Goal: Transaction & Acquisition: Book appointment/travel/reservation

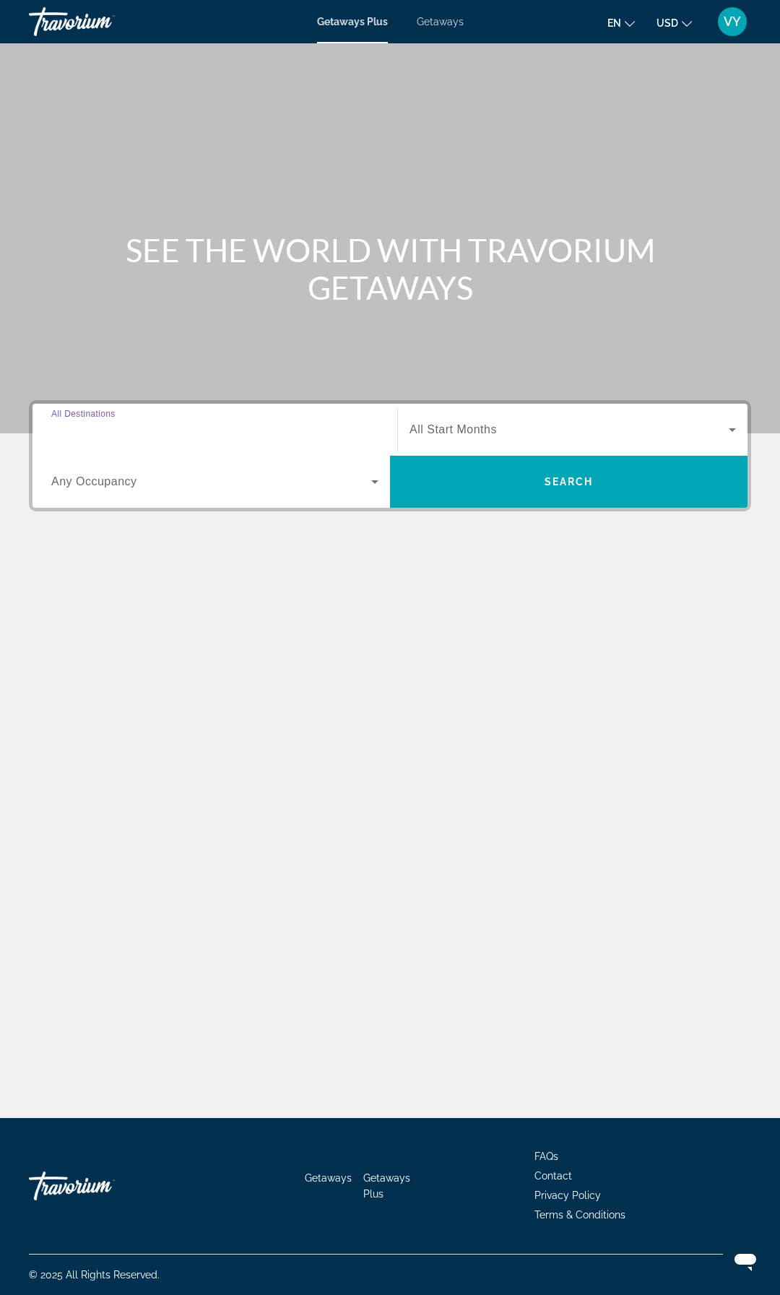
click at [228, 429] on input "Destination All Destinations" at bounding box center [214, 430] width 327 height 17
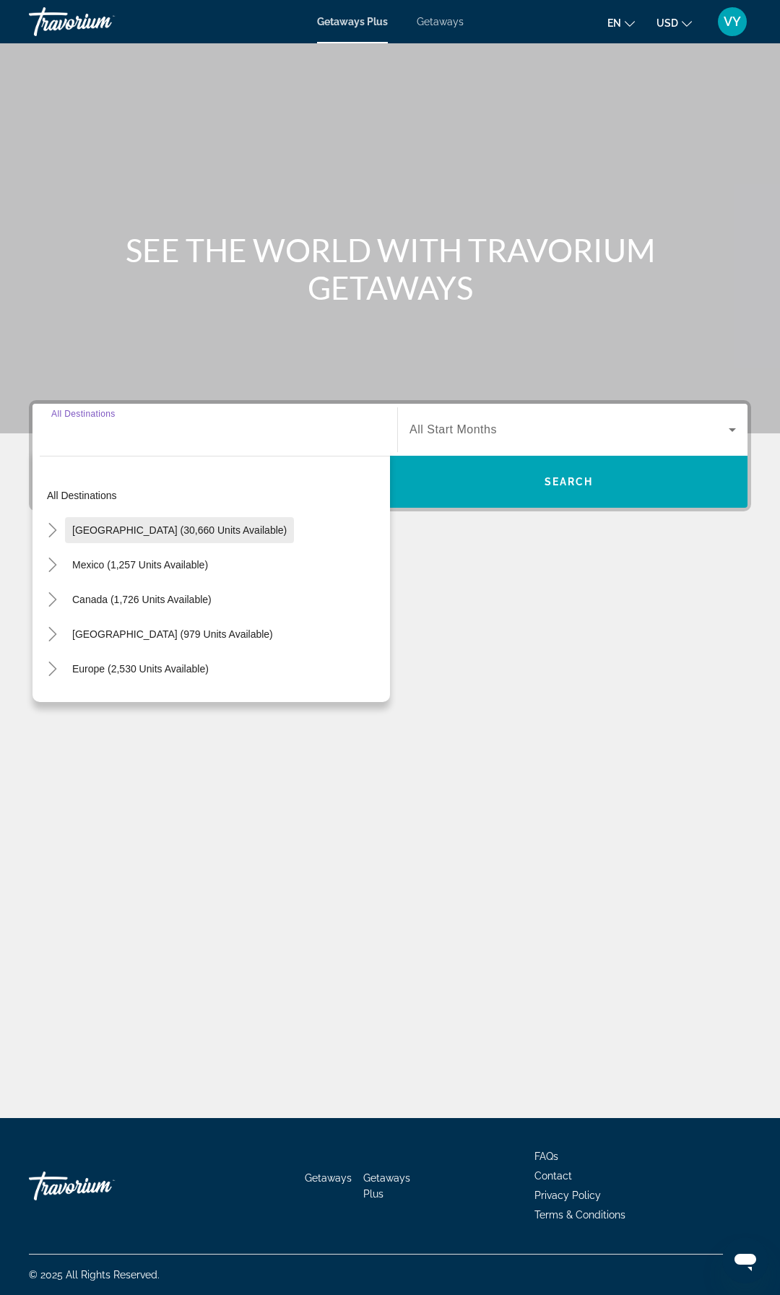
click at [96, 530] on span "[GEOGRAPHIC_DATA] (30,660 units available)" at bounding box center [179, 530] width 214 height 12
type input "**********"
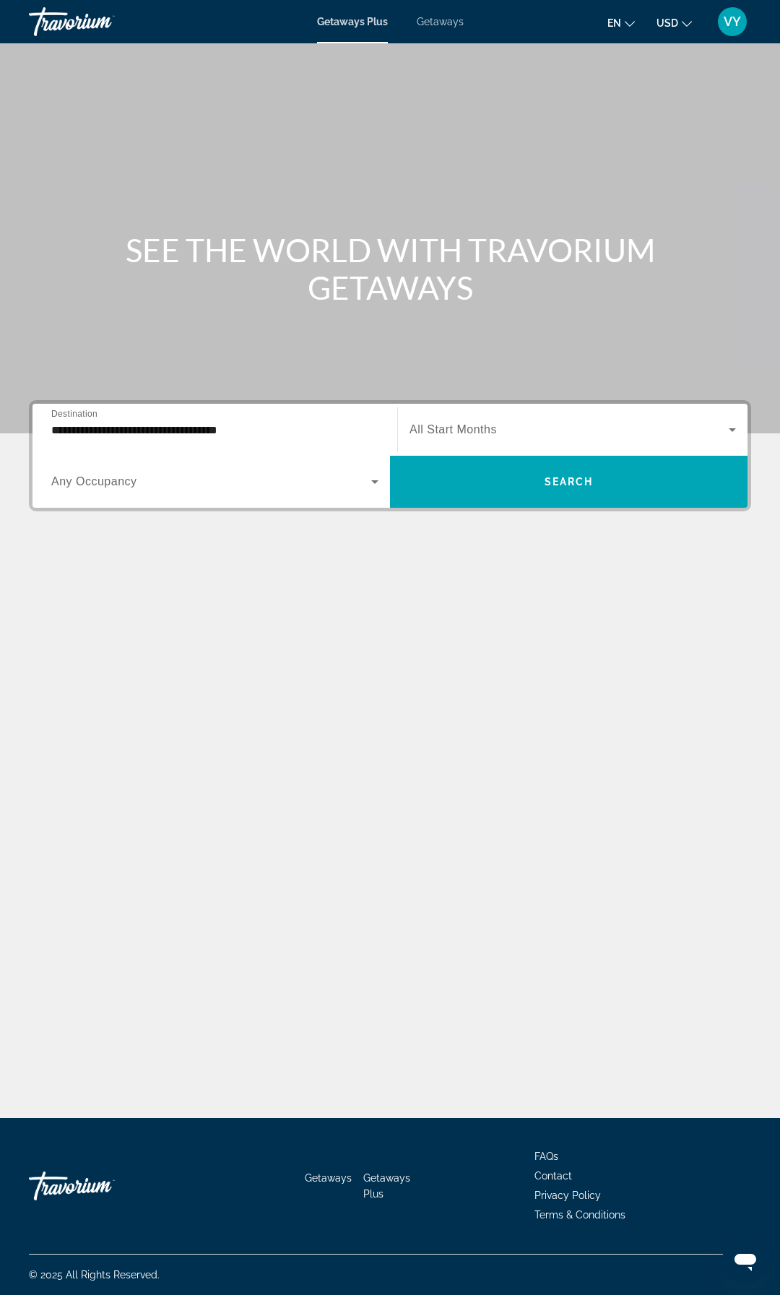
click at [439, 441] on div "Search widget" at bounding box center [572, 429] width 326 height 40
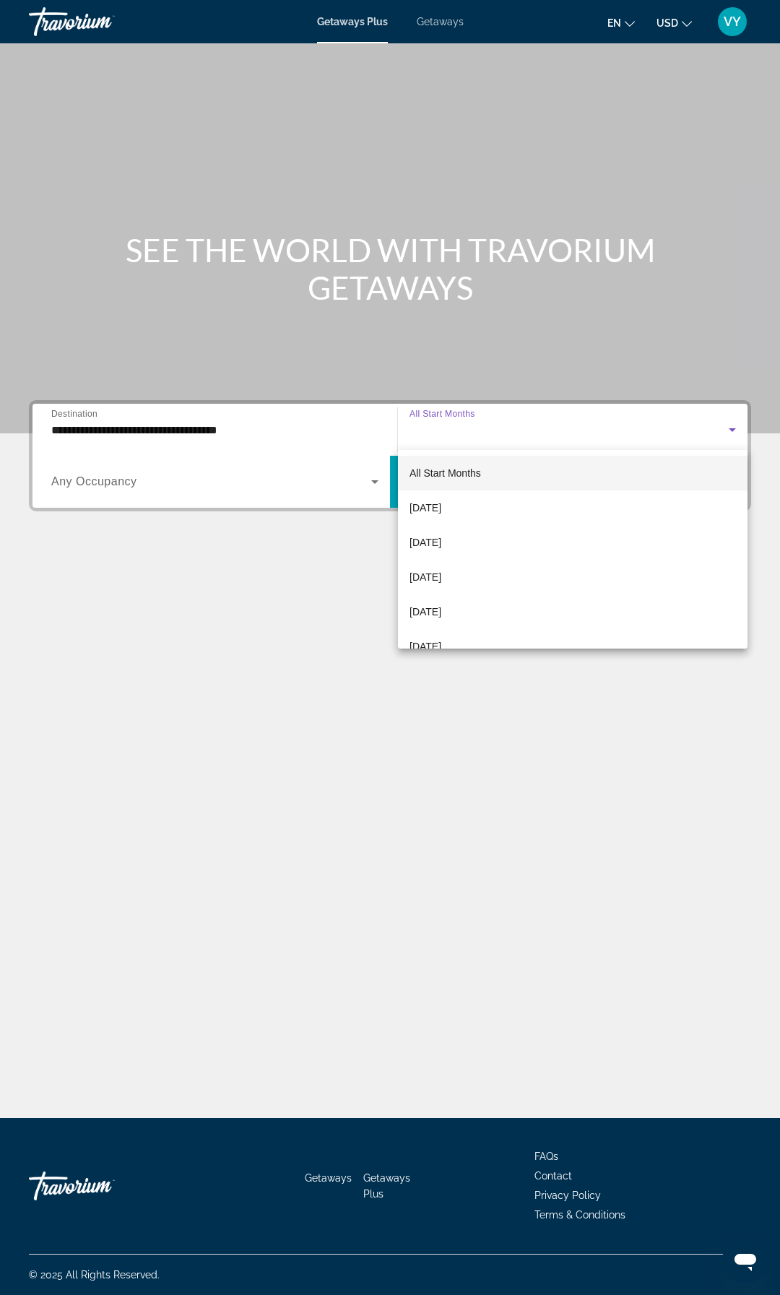
click at [324, 581] on div at bounding box center [390, 647] width 780 height 1295
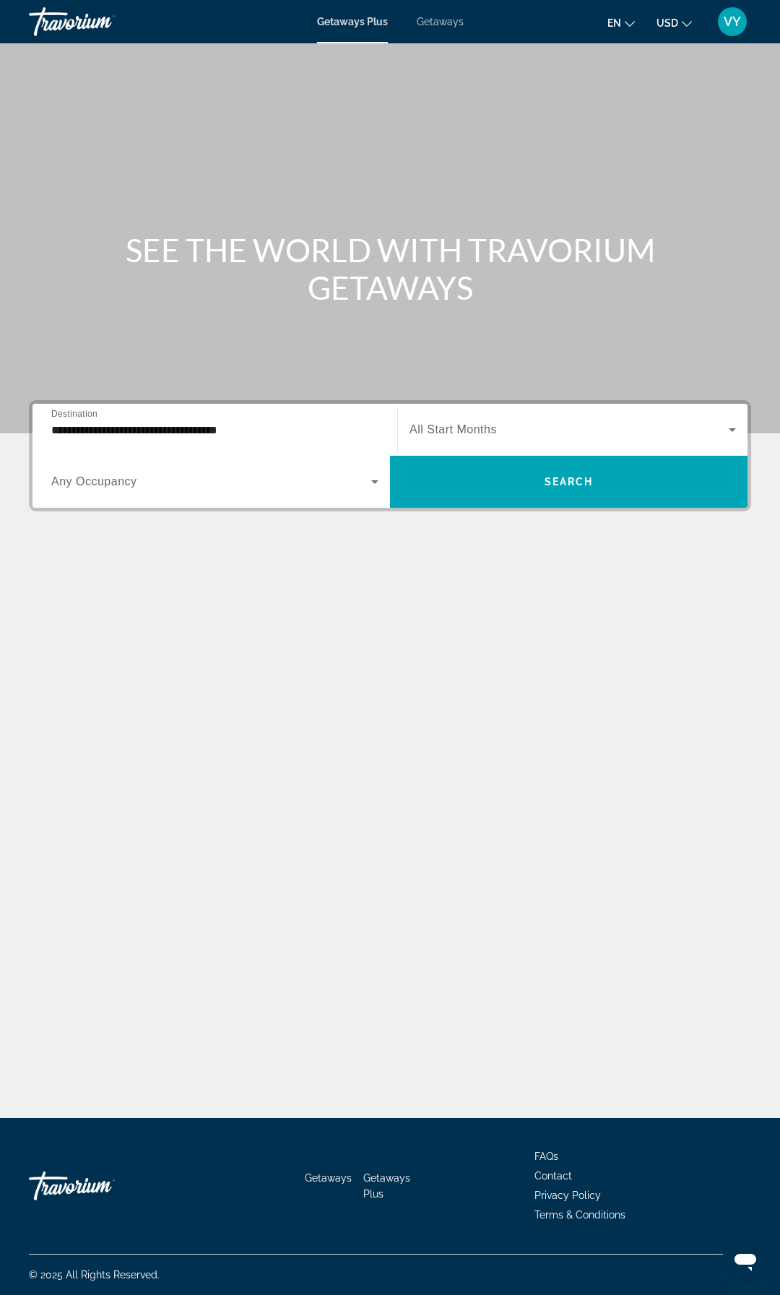
click at [355, 489] on span "Search widget" at bounding box center [211, 481] width 320 height 17
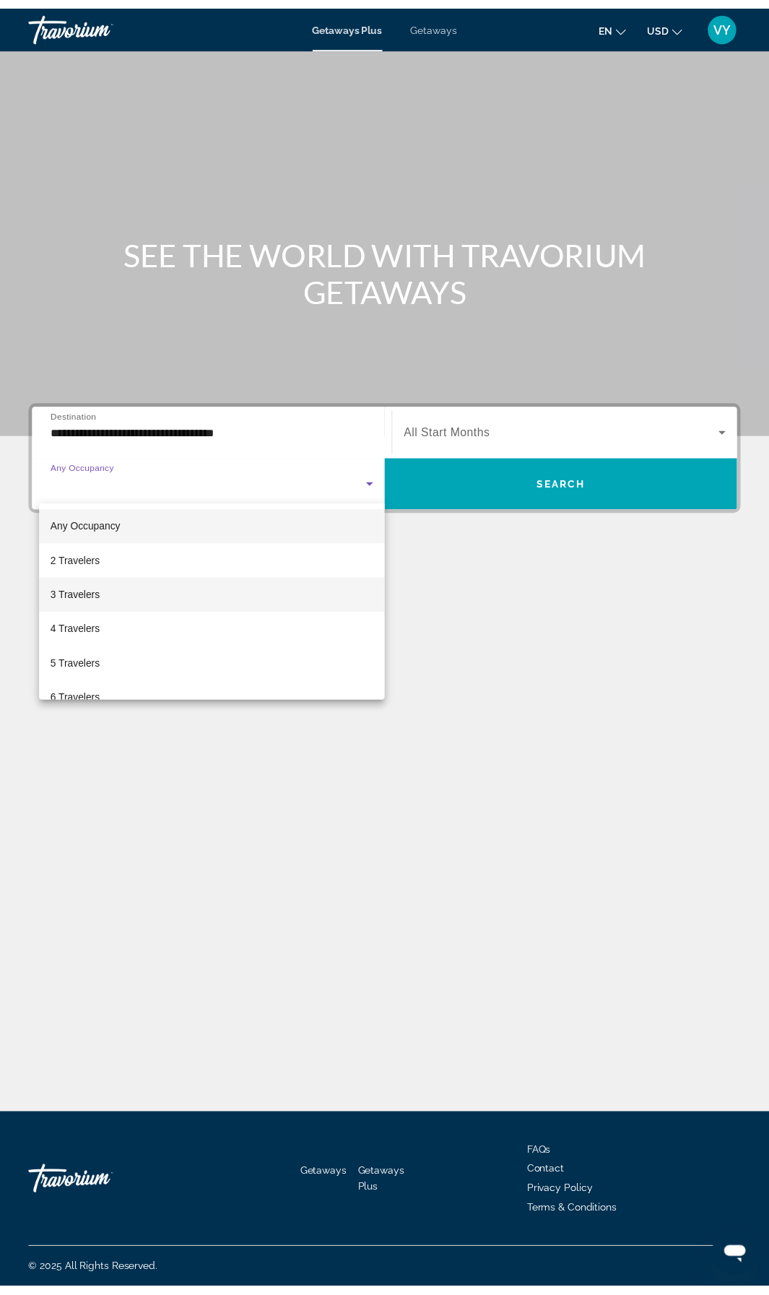
scroll to position [160, 0]
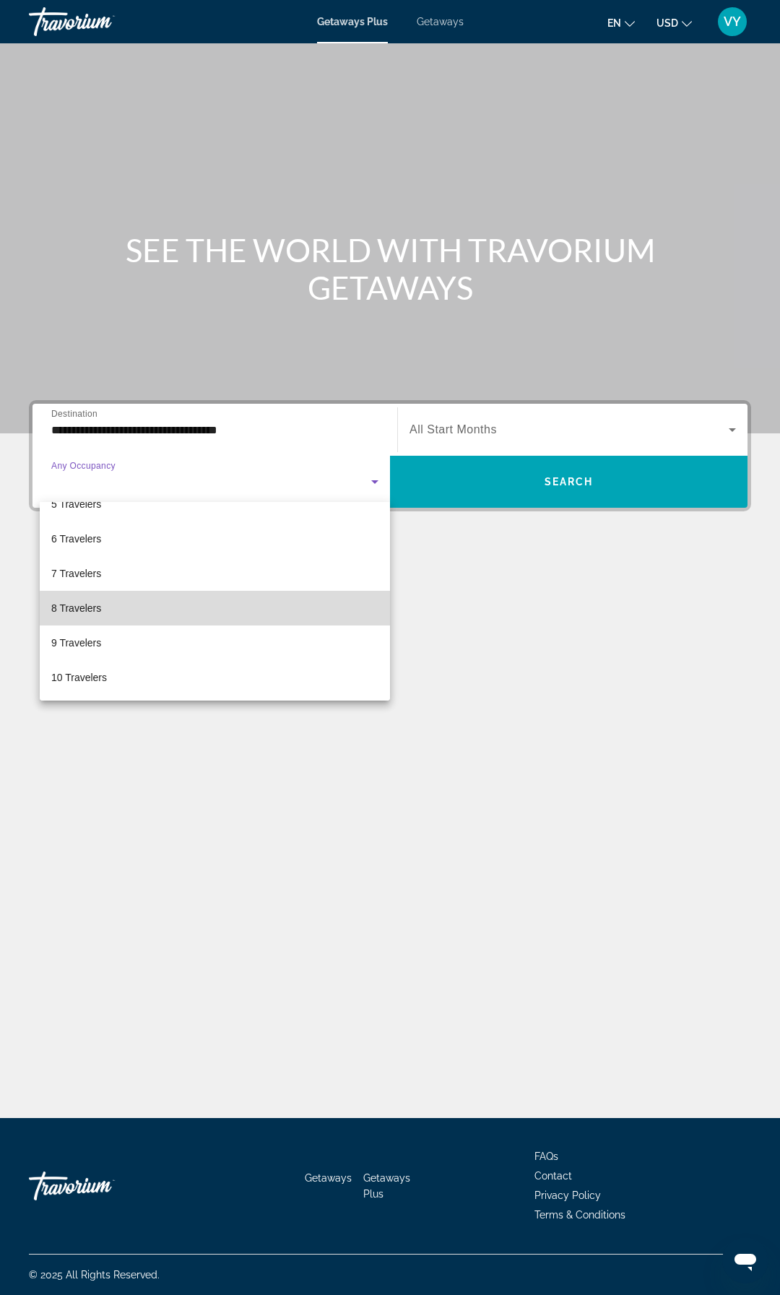
click at [267, 610] on mat-option "8 Travelers" at bounding box center [215, 608] width 350 height 35
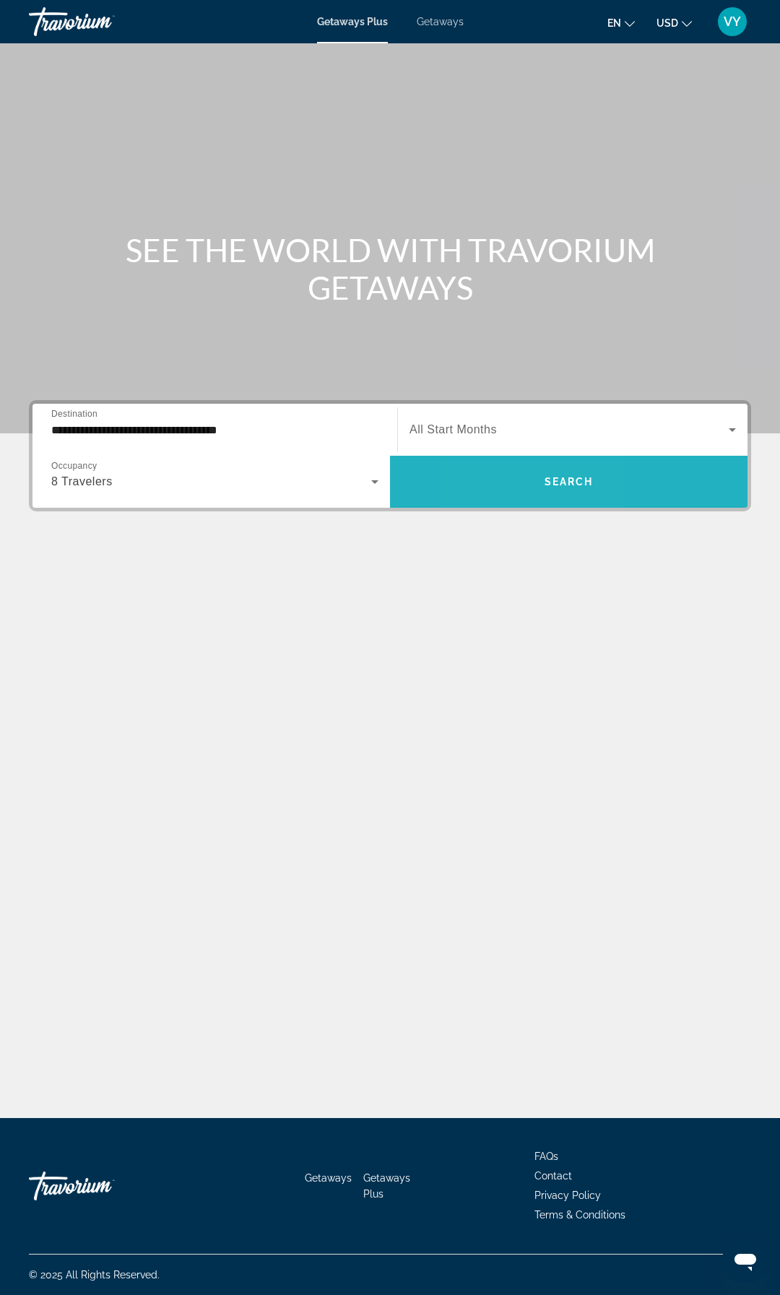
click at [503, 498] on span "Search widget" at bounding box center [568, 481] width 357 height 35
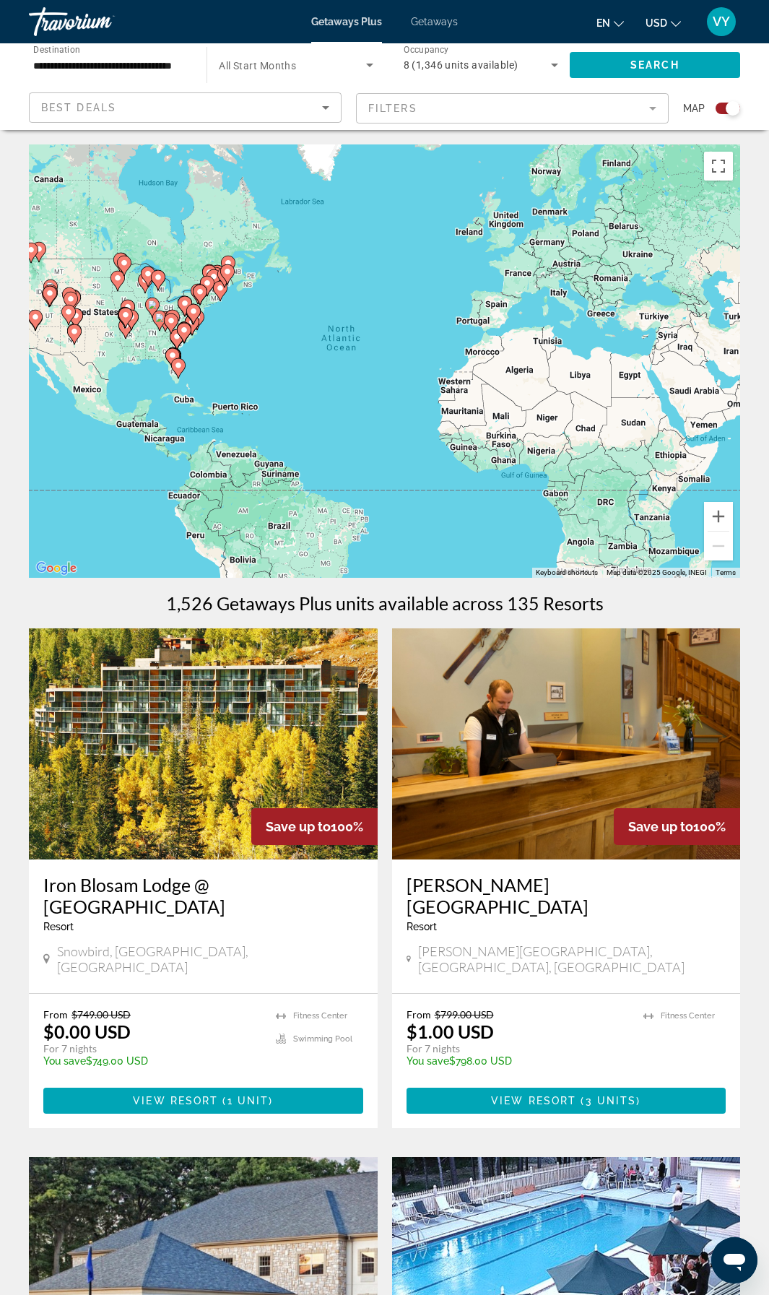
click at [182, 789] on img "Main content" at bounding box center [203, 743] width 349 height 231
click at [567, 110] on mat-form-field "Filters" at bounding box center [512, 108] width 313 height 30
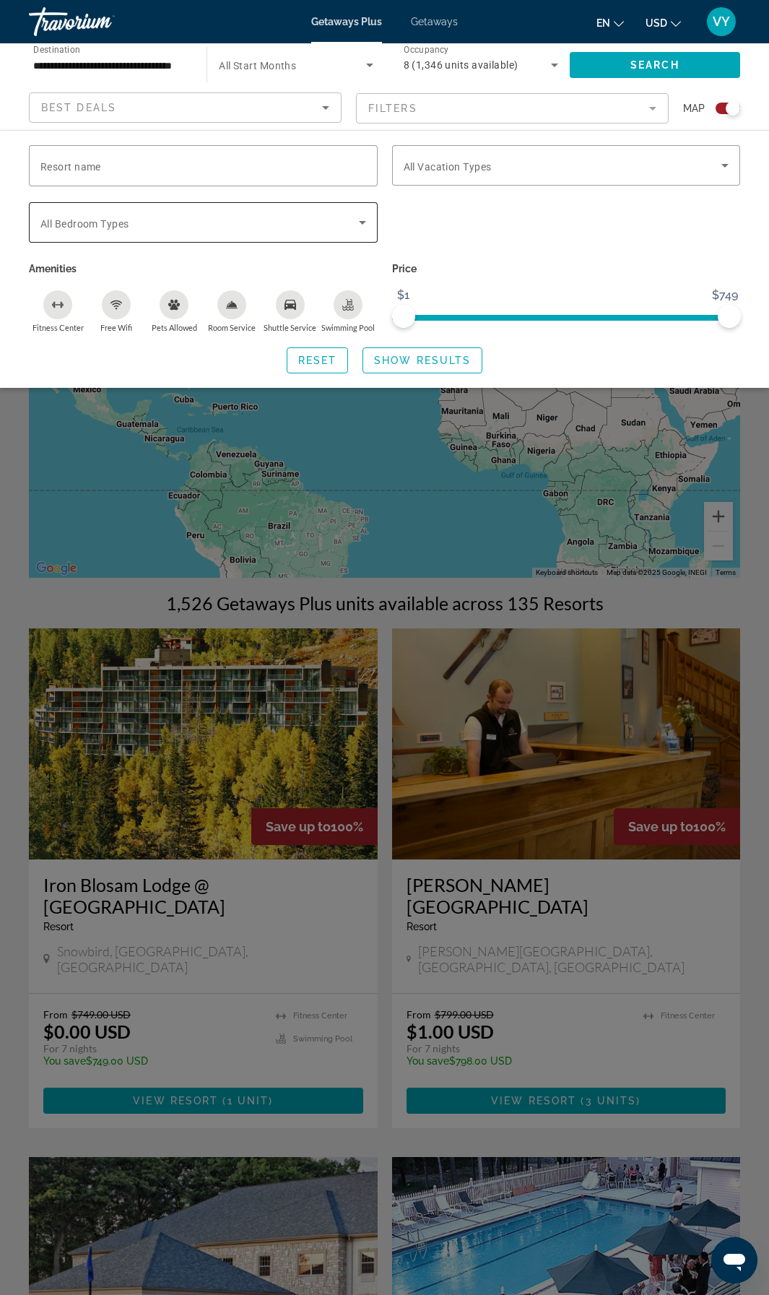
click at [279, 226] on span "Search widget" at bounding box center [199, 222] width 318 height 17
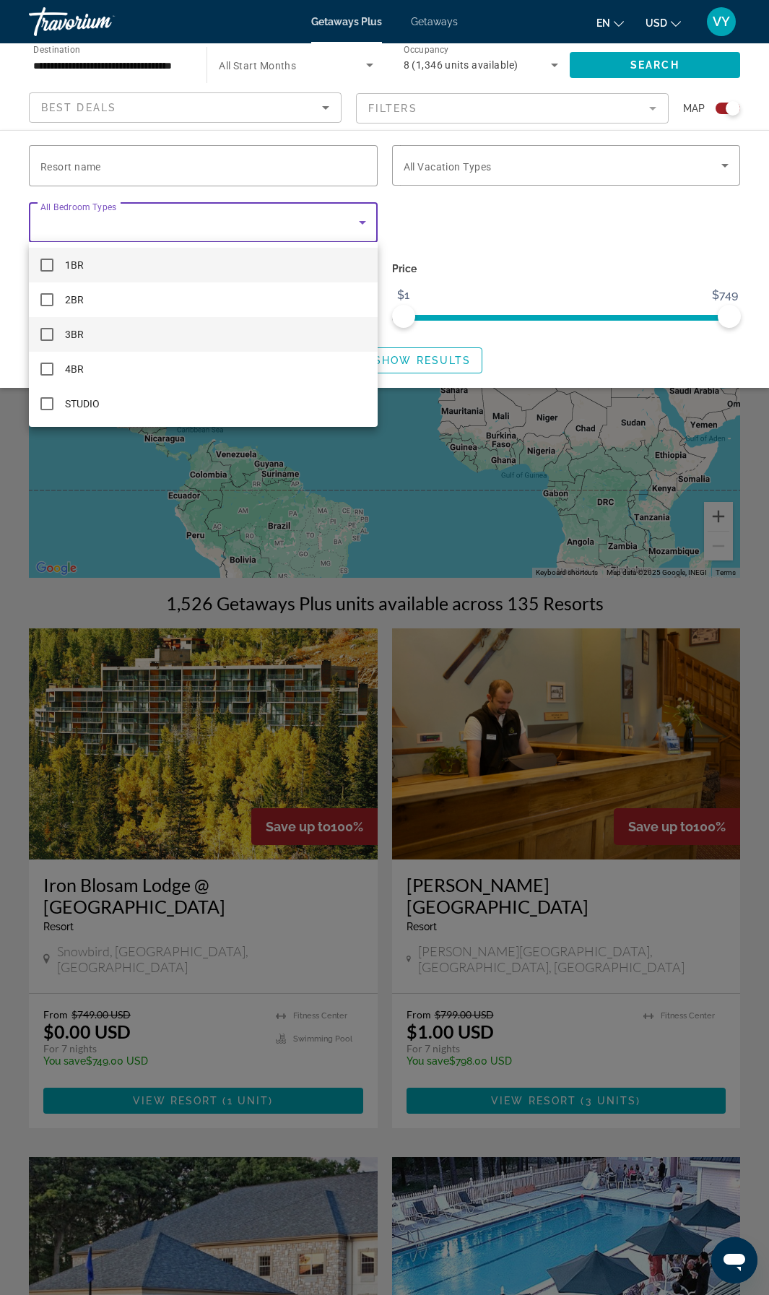
click at [47, 337] on mat-pseudo-checkbox at bounding box center [46, 334] width 13 height 13
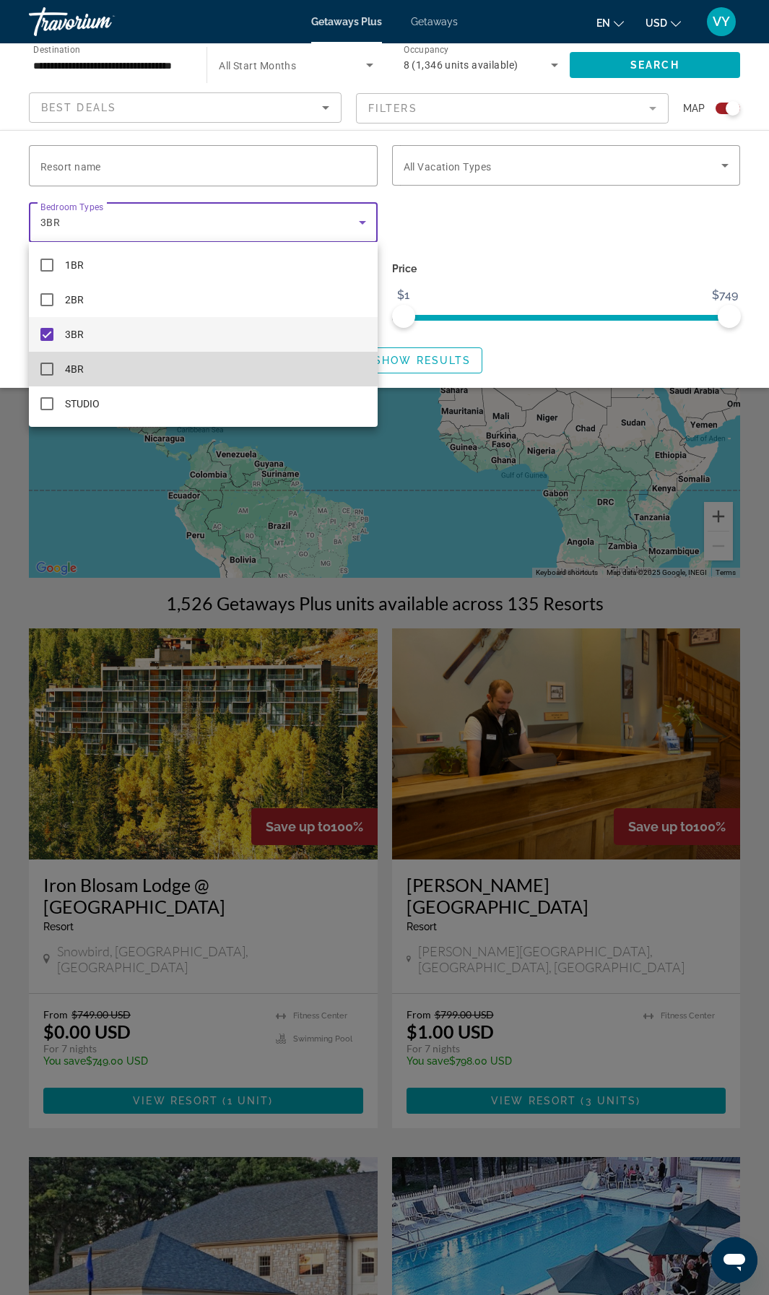
click at [45, 362] on mat-option "4BR" at bounding box center [203, 369] width 349 height 35
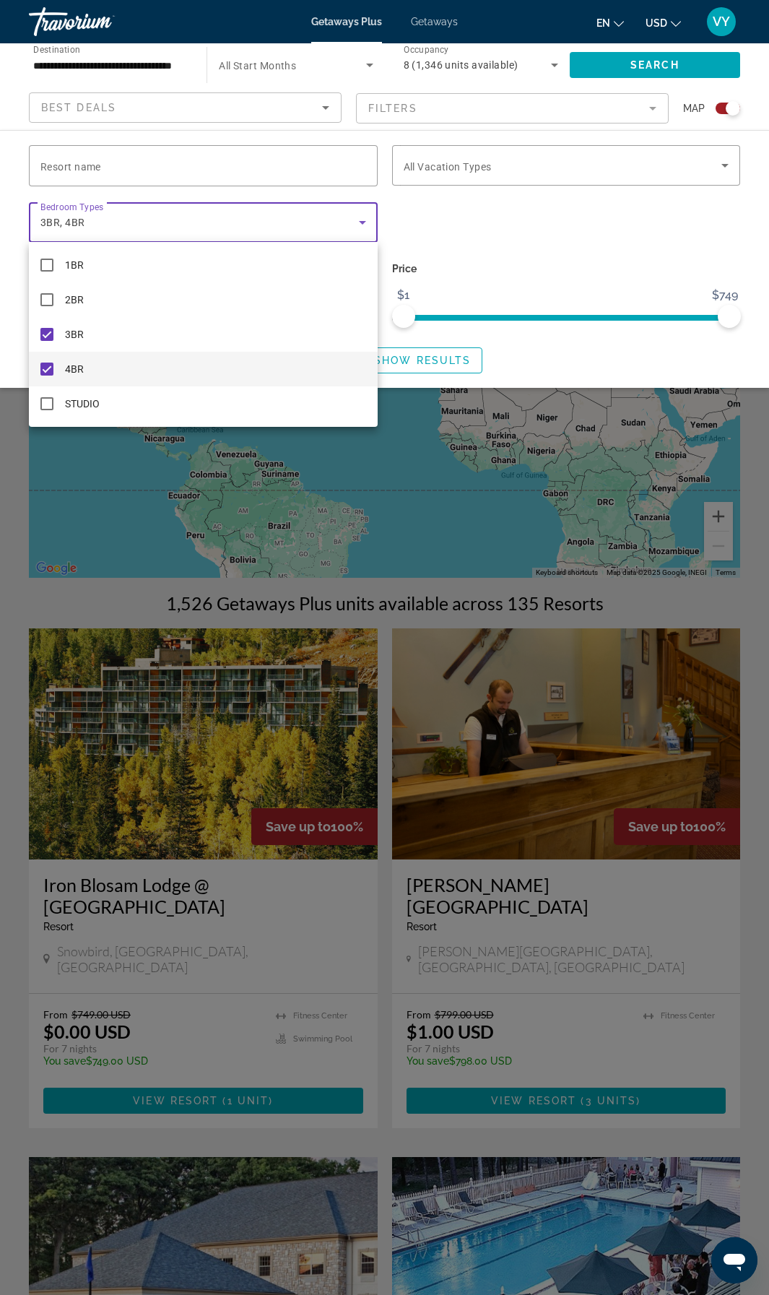
click at [517, 366] on div at bounding box center [384, 647] width 769 height 1295
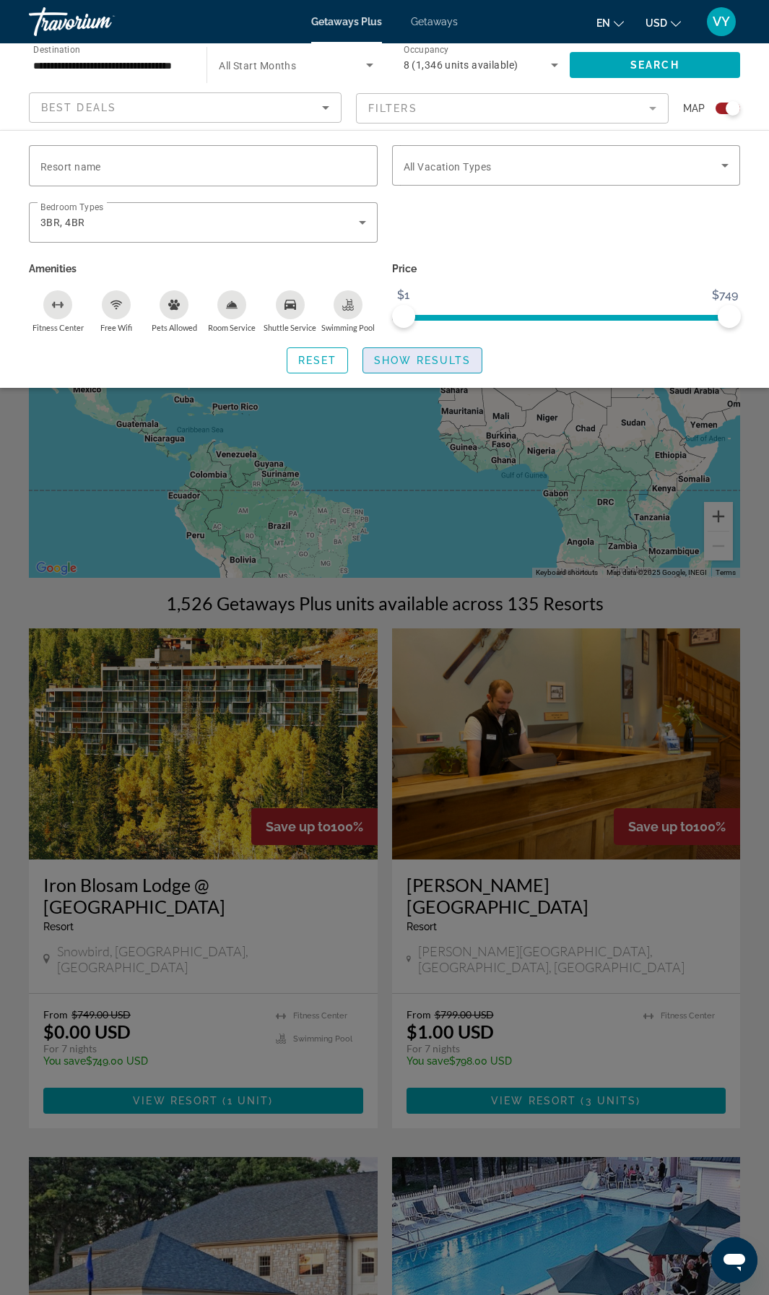
click at [454, 361] on span "Show Results" at bounding box center [422, 361] width 97 height 12
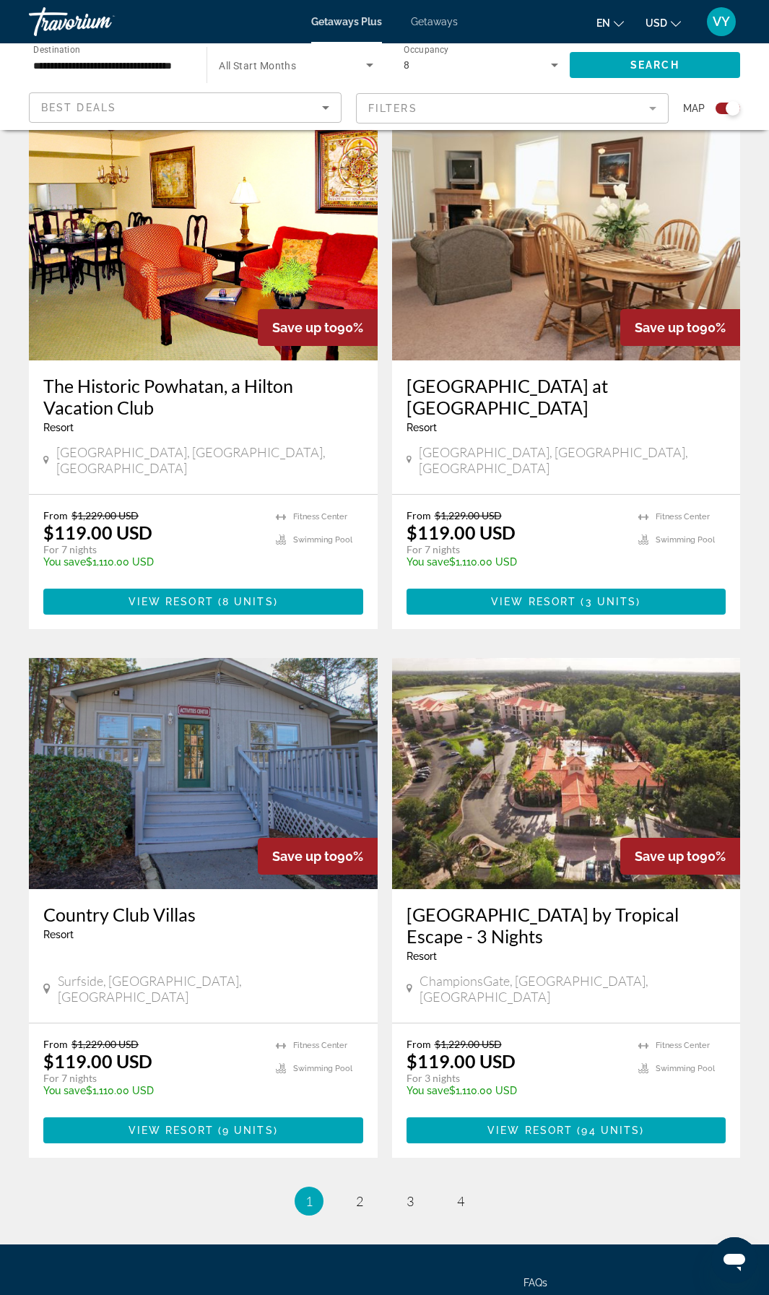
scroll to position [2575, 0]
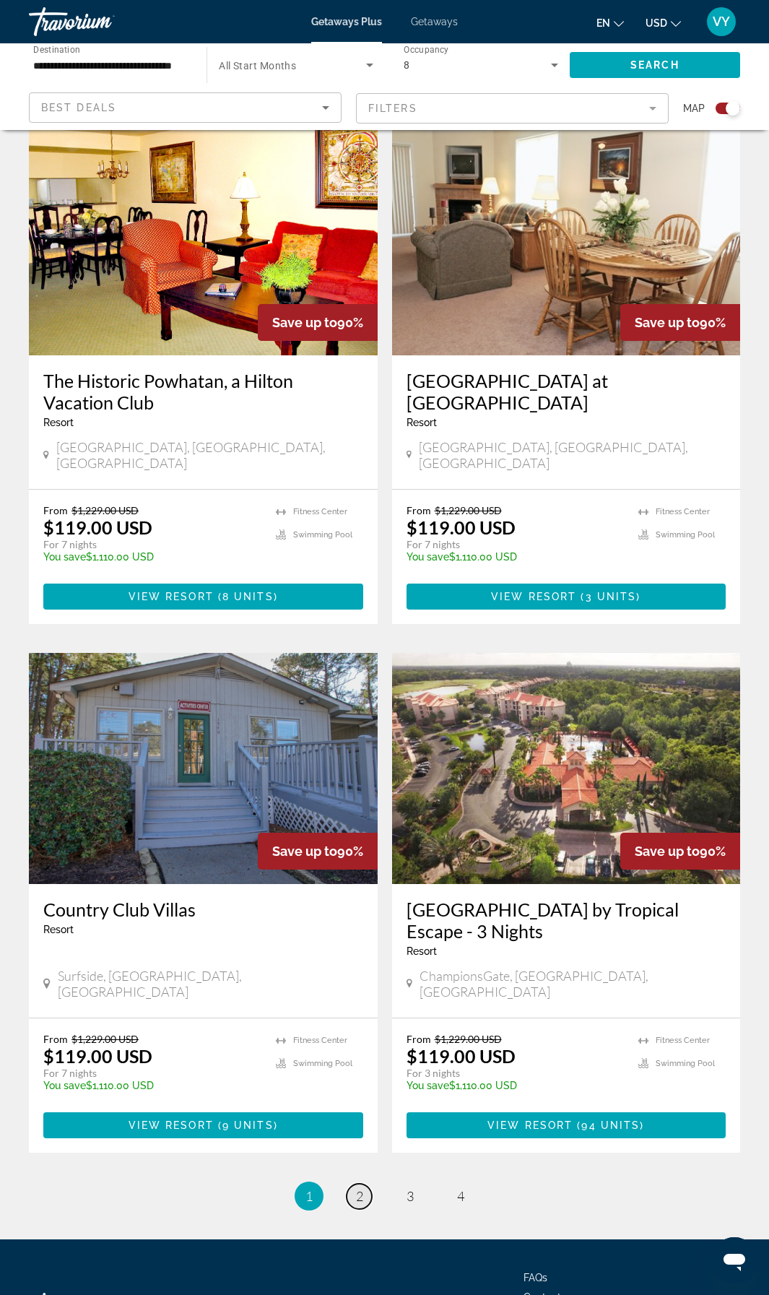
click at [361, 1188] on span "2" at bounding box center [359, 1196] width 7 height 16
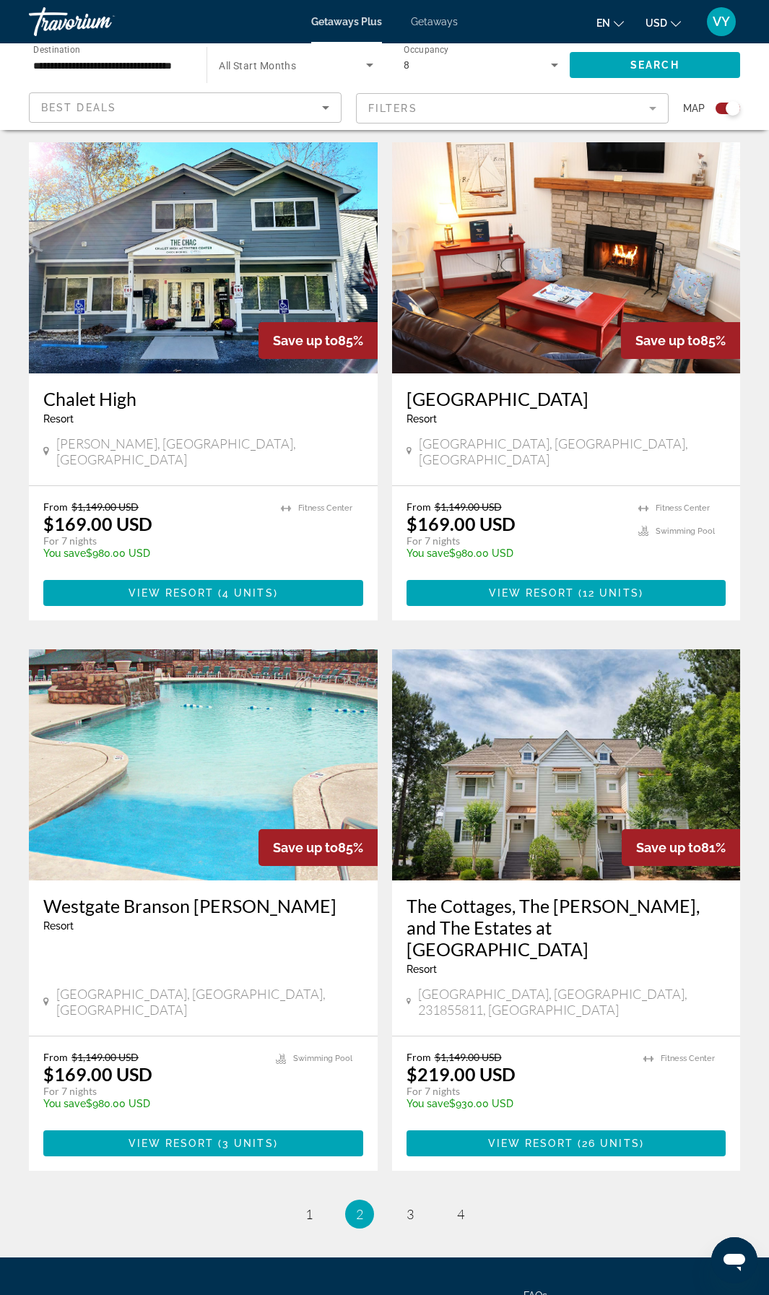
scroll to position [2588, 0]
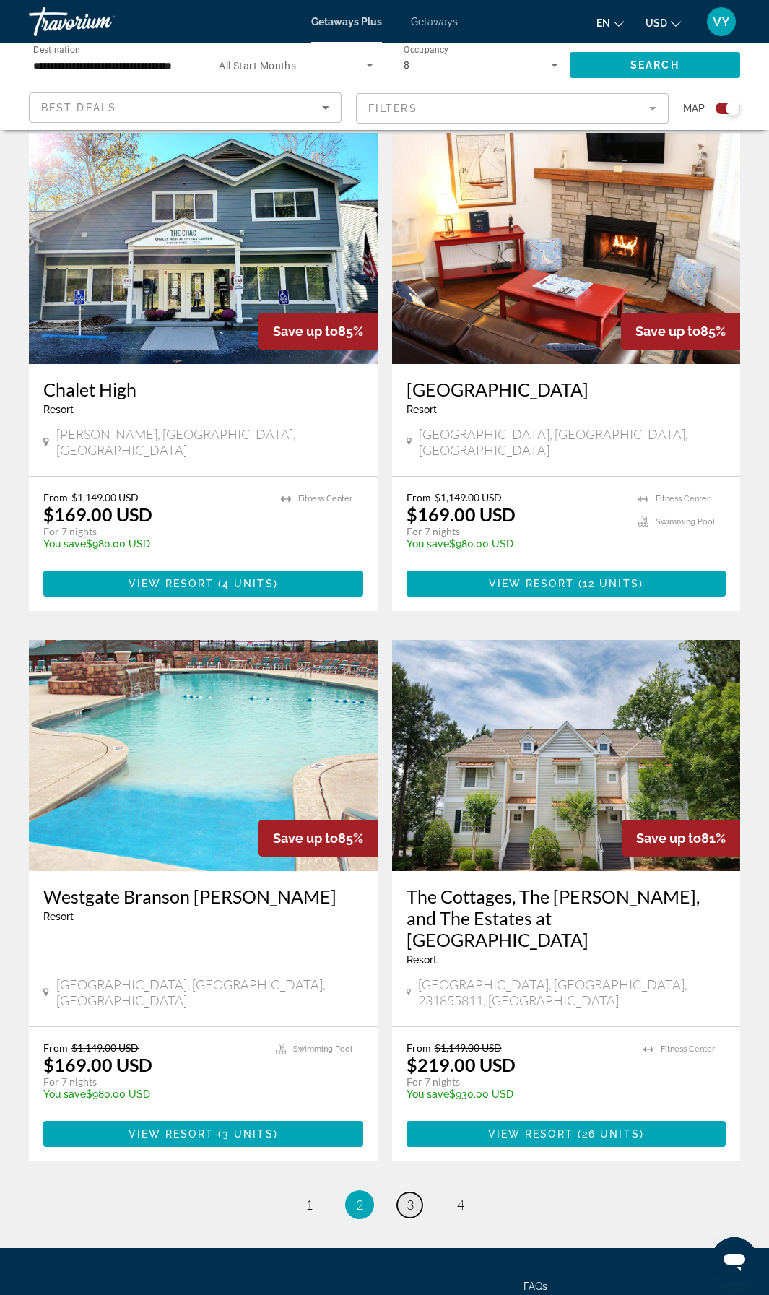
click at [410, 1197] on span "3" at bounding box center [410, 1205] width 7 height 16
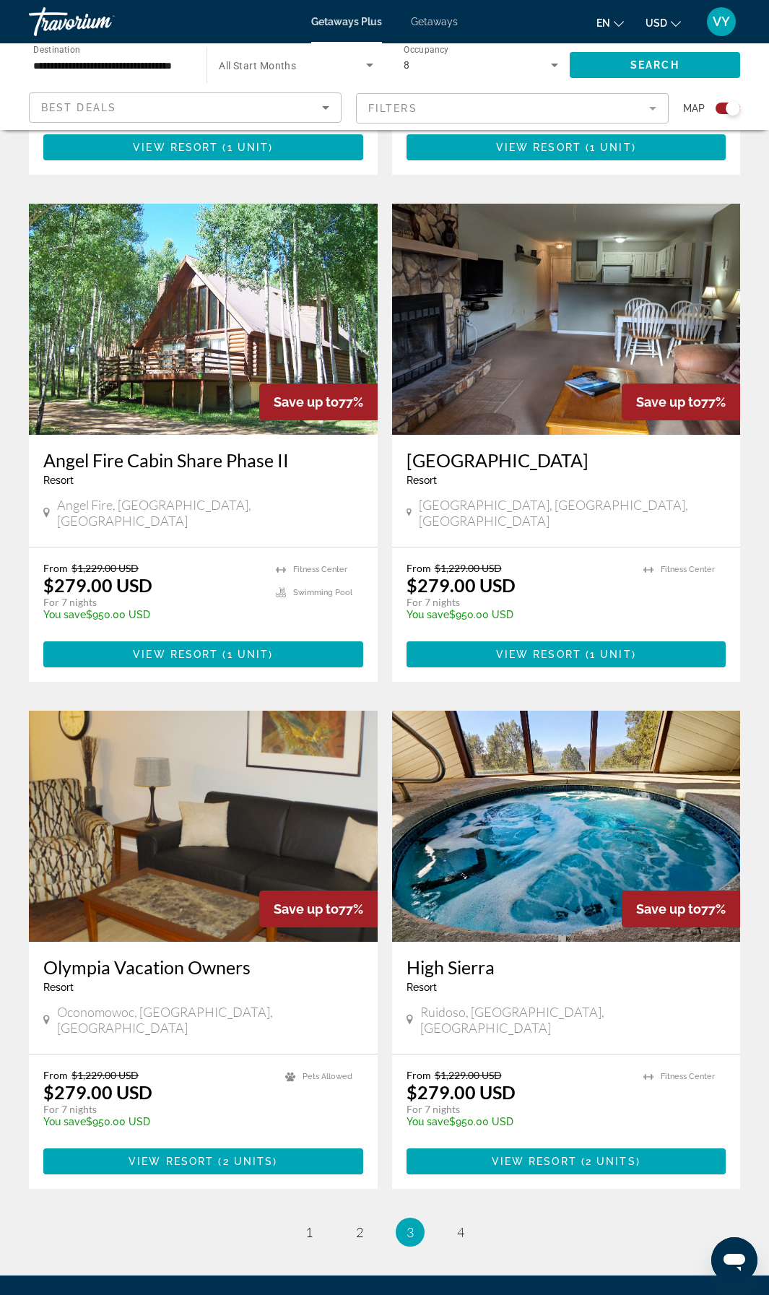
scroll to position [2502, 0]
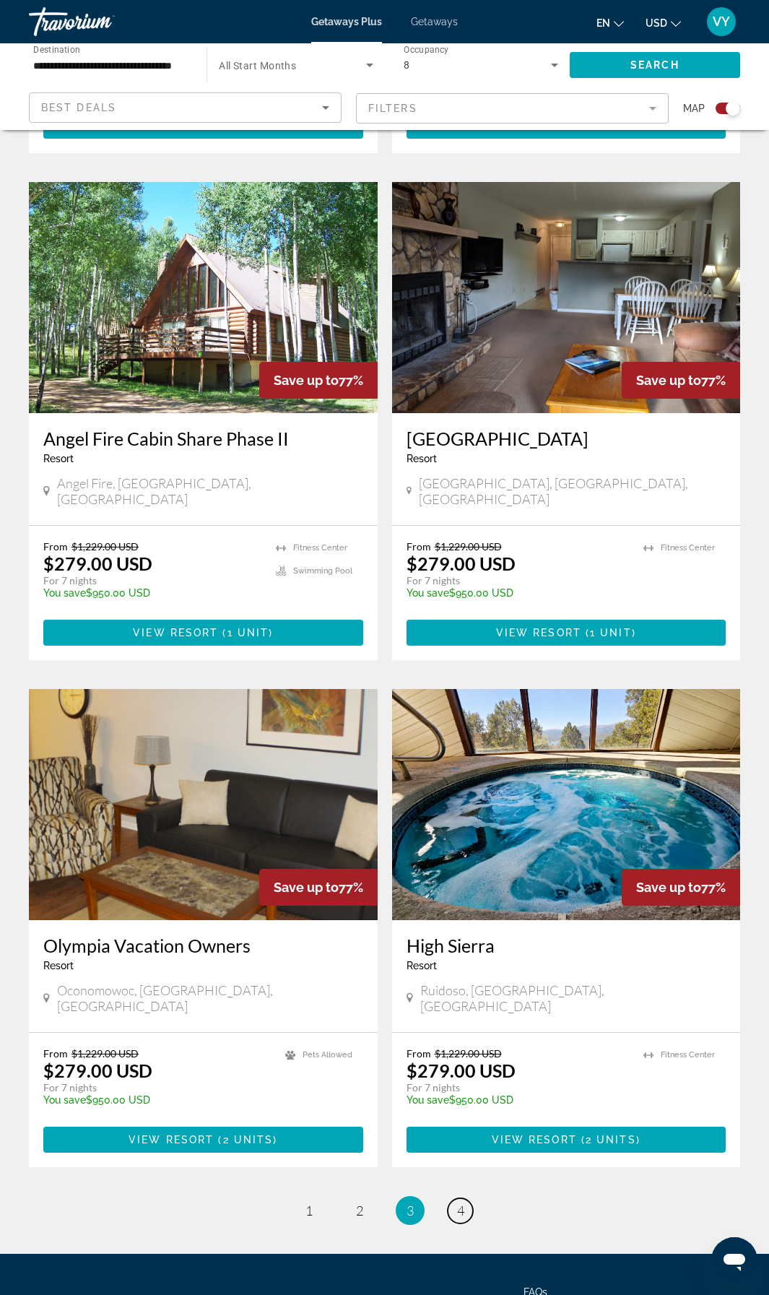
click at [459, 1202] on span "4" at bounding box center [460, 1210] width 7 height 16
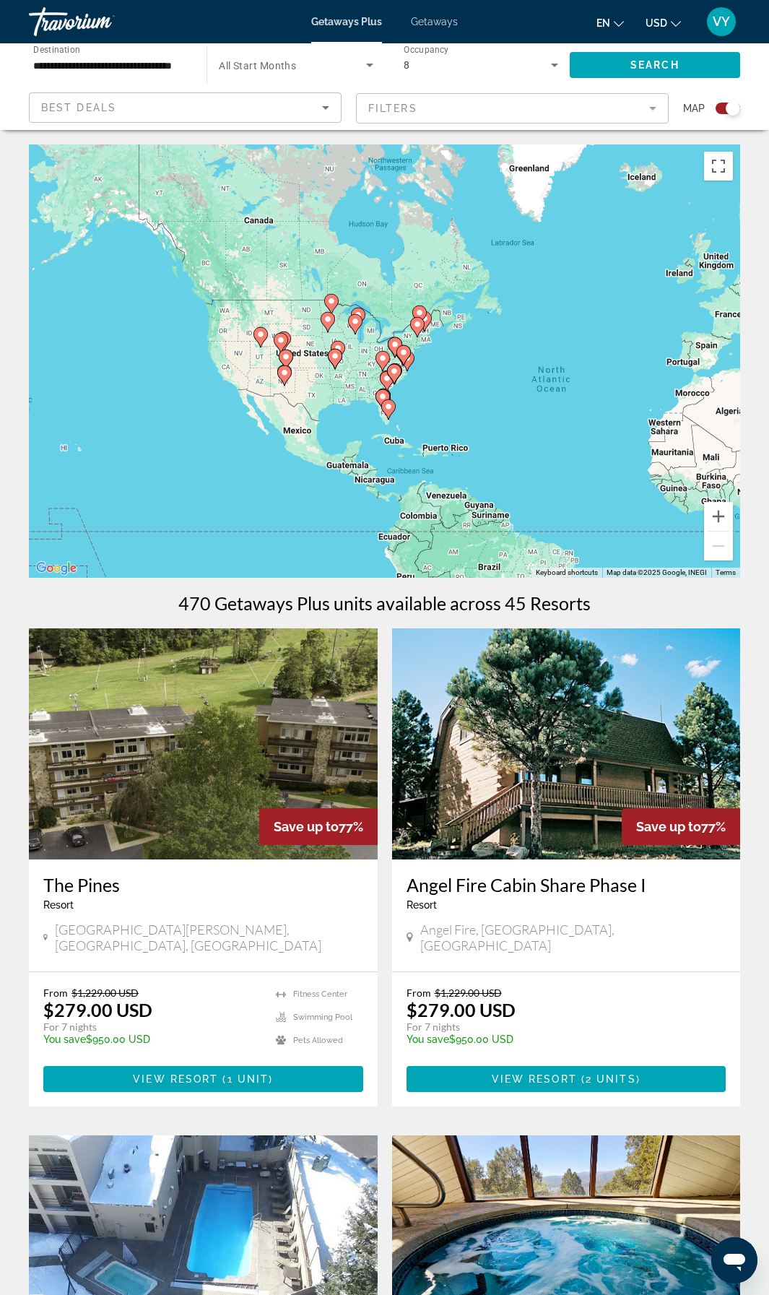
drag, startPoint x: 84, startPoint y: 239, endPoint x: 295, endPoint y: 279, distance: 215.4
click at [295, 279] on div "To activate drag with keyboard, press Alt + Enter. Once in keyboard drag state,…" at bounding box center [384, 360] width 711 height 433
click at [113, 70] on input "**********" at bounding box center [110, 65] width 155 height 17
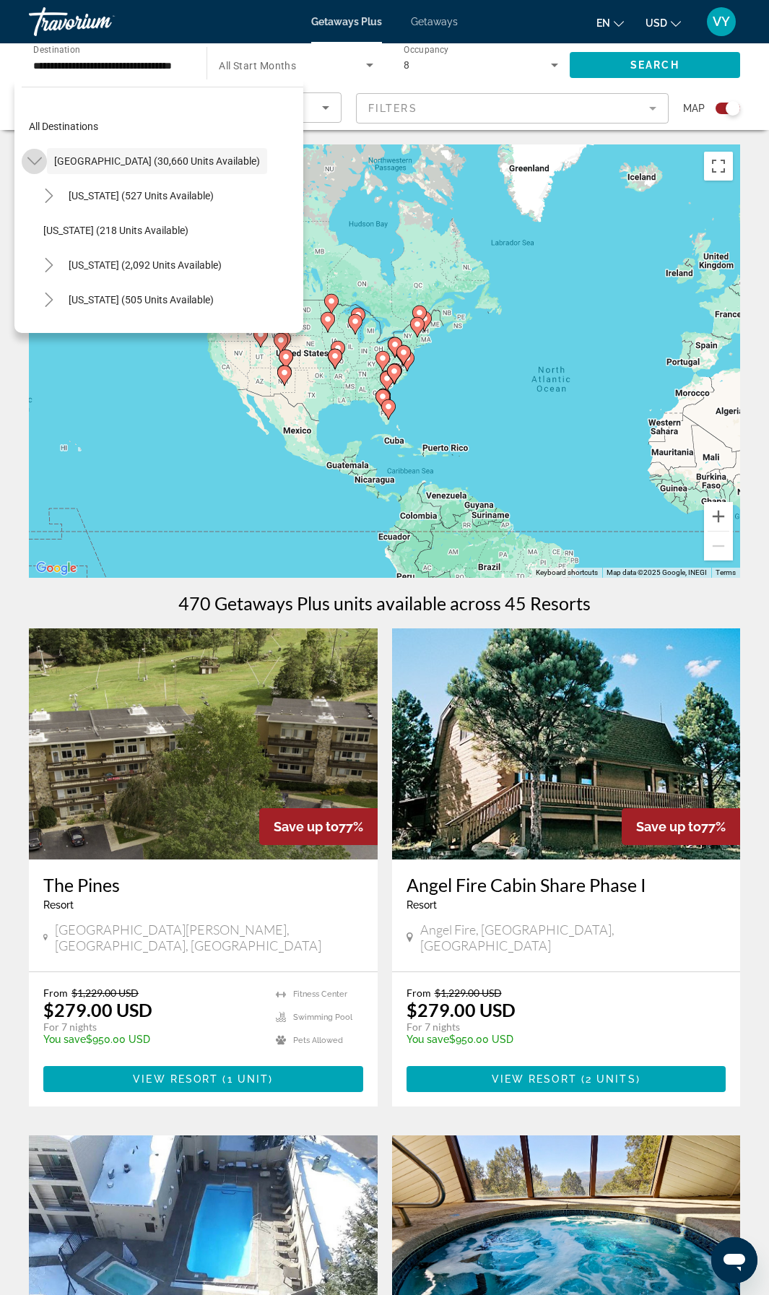
click at [36, 160] on icon "Toggle United States (30,660 units available)" at bounding box center [34, 161] width 14 height 14
click at [64, 227] on span "Canada (1,726 units available)" at bounding box center [123, 231] width 138 height 12
type input "**********"
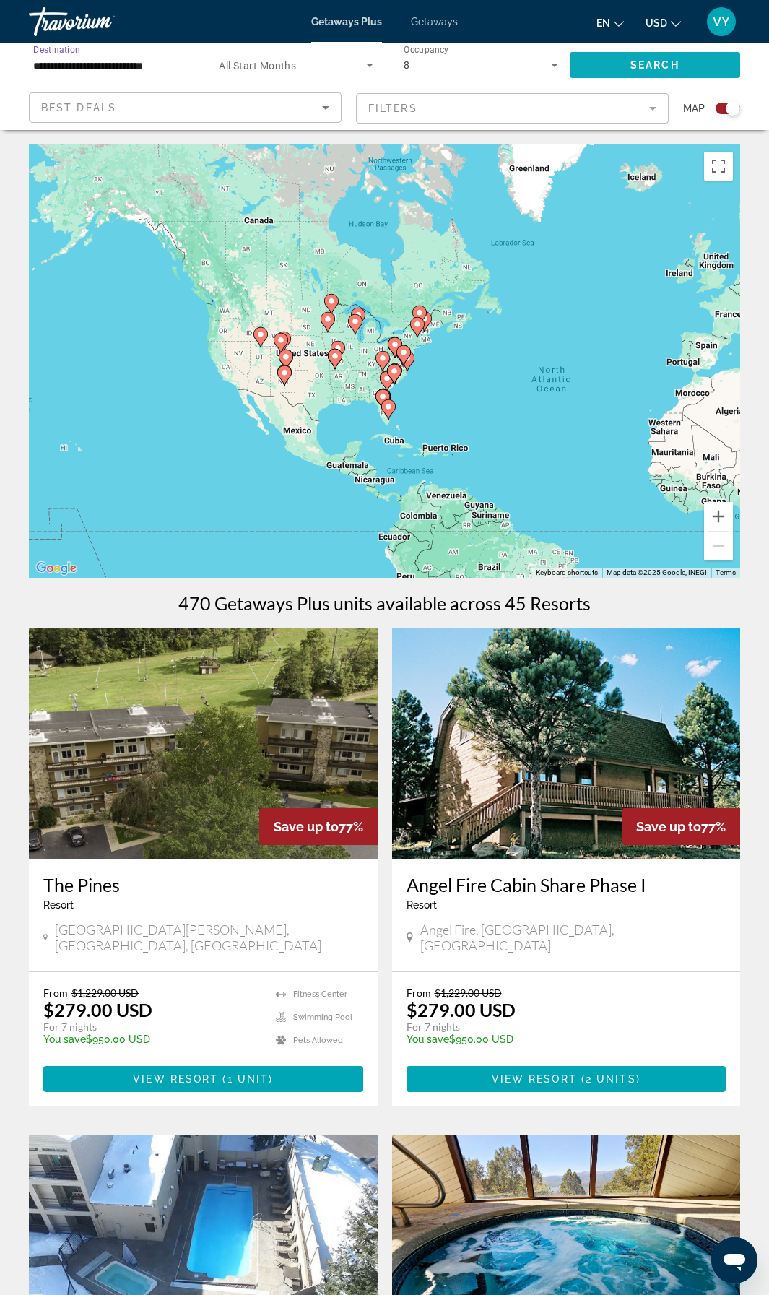
click at [635, 66] on span "Search" at bounding box center [654, 65] width 49 height 12
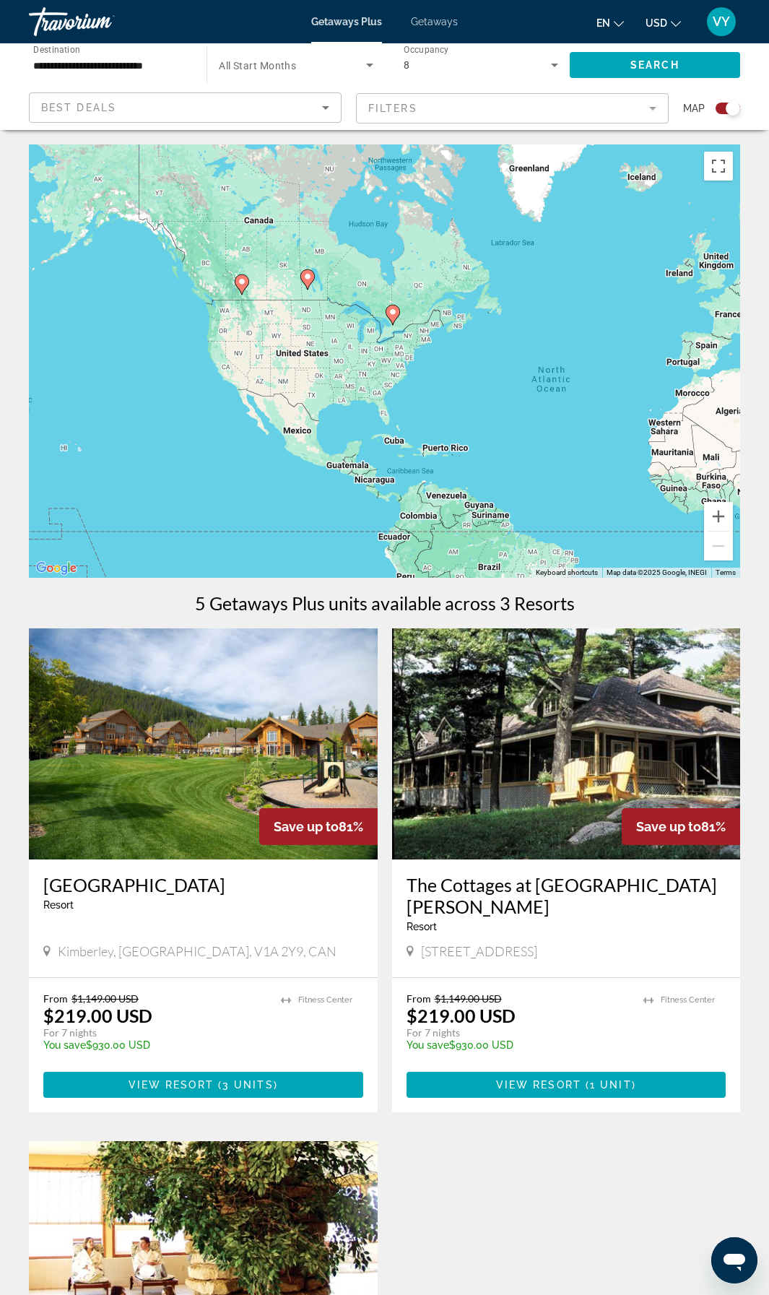
click at [198, 794] on img "Main content" at bounding box center [203, 743] width 349 height 231
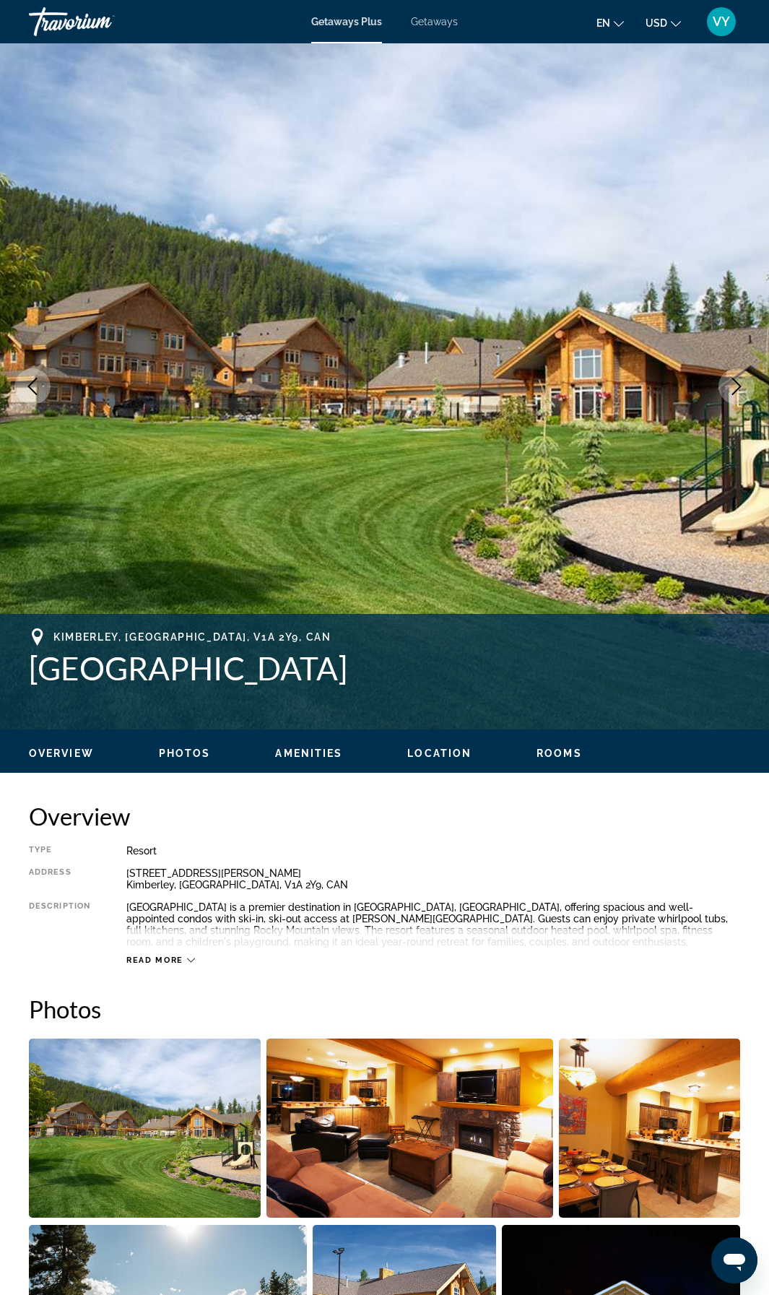
click at [732, 381] on icon "Next image" at bounding box center [736, 386] width 17 height 17
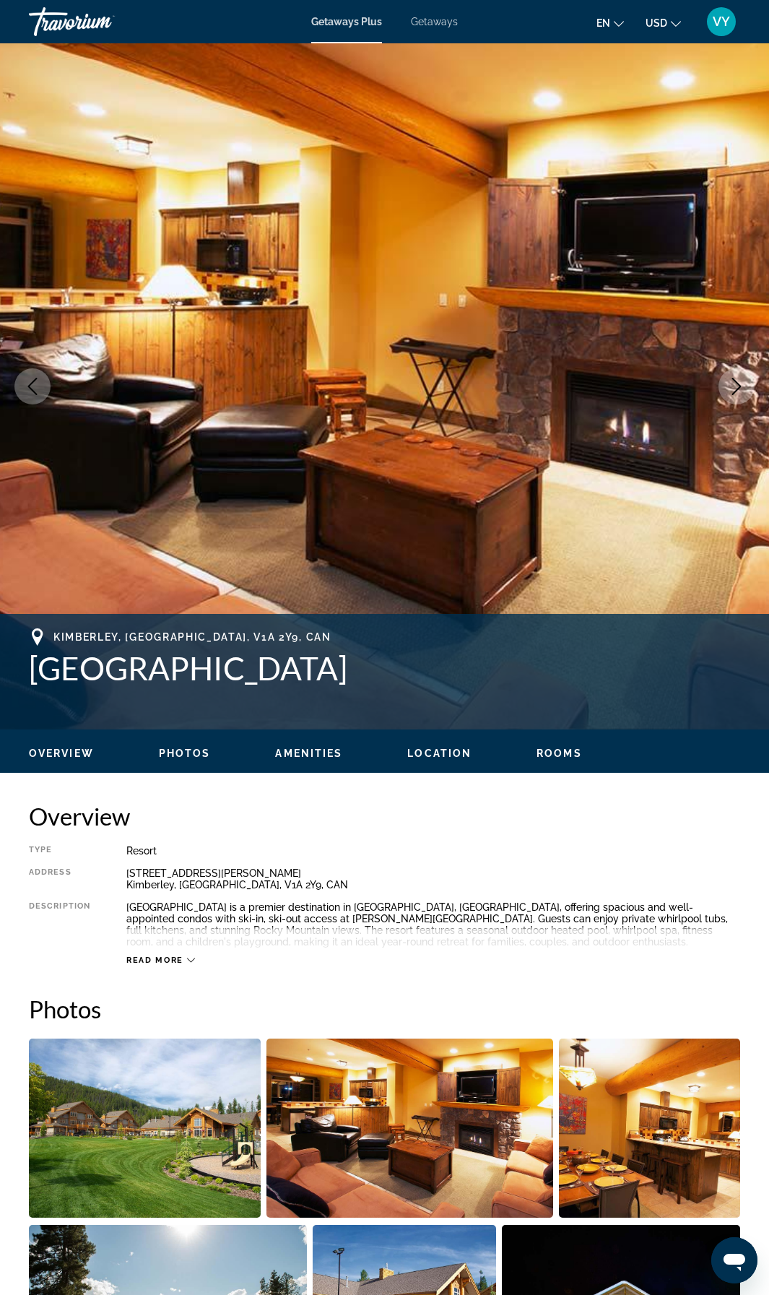
click at [732, 381] on icon "Next image" at bounding box center [736, 386] width 17 height 17
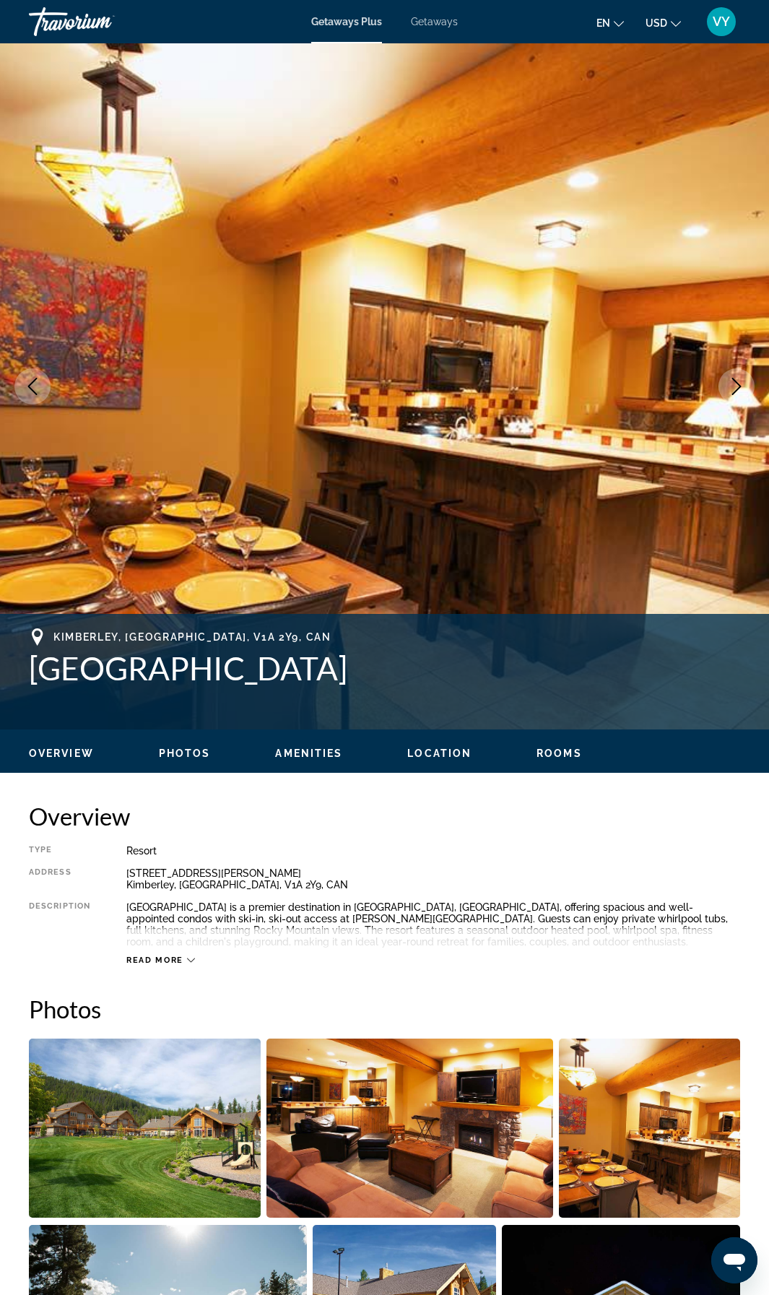
click at [732, 381] on icon "Next image" at bounding box center [736, 386] width 17 height 17
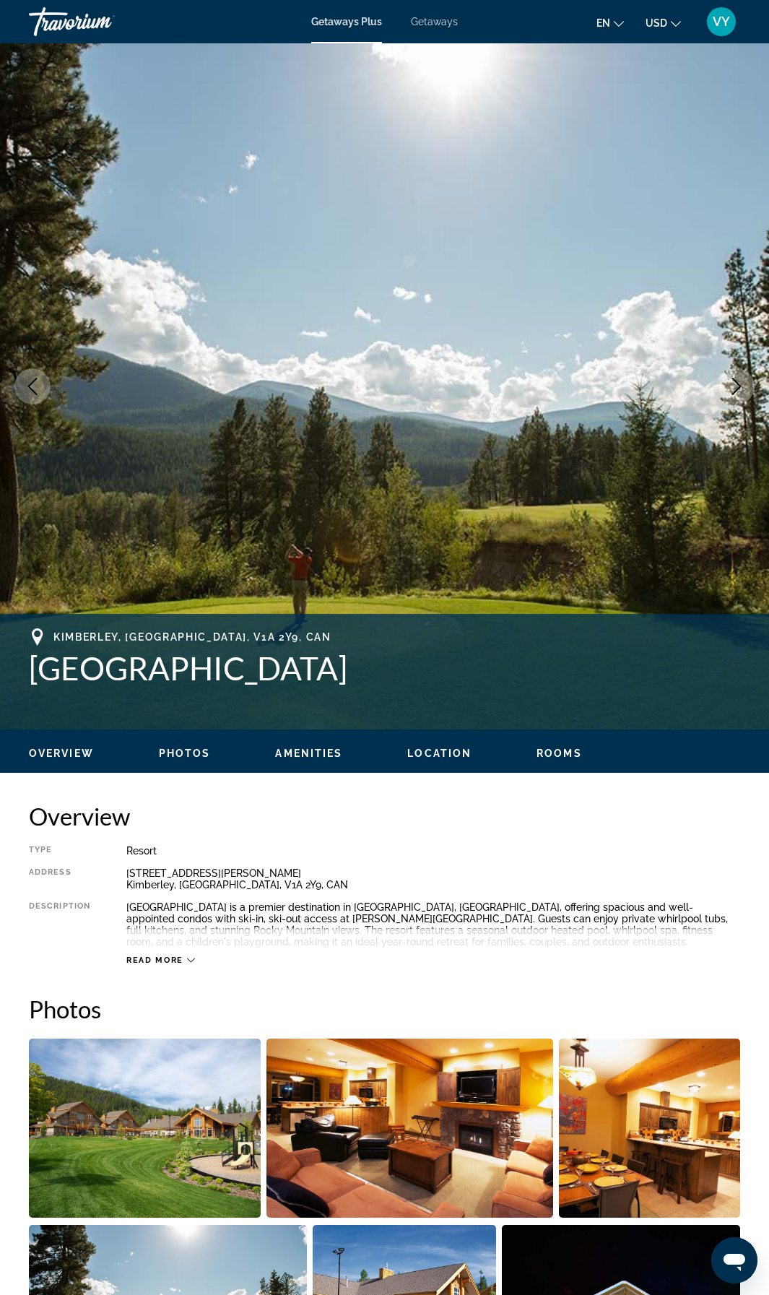
click at [732, 381] on icon "Next image" at bounding box center [736, 386] width 17 height 17
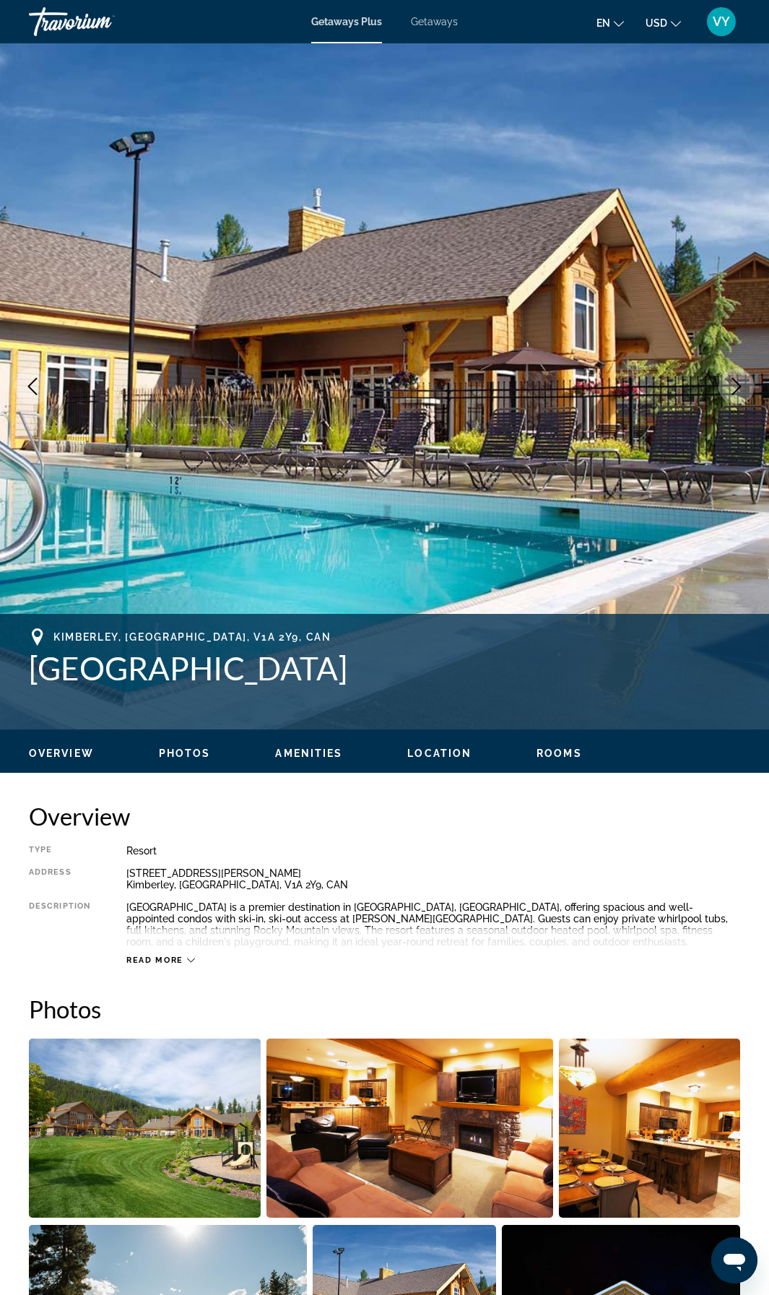
click at [732, 381] on icon "Next image" at bounding box center [736, 386] width 17 height 17
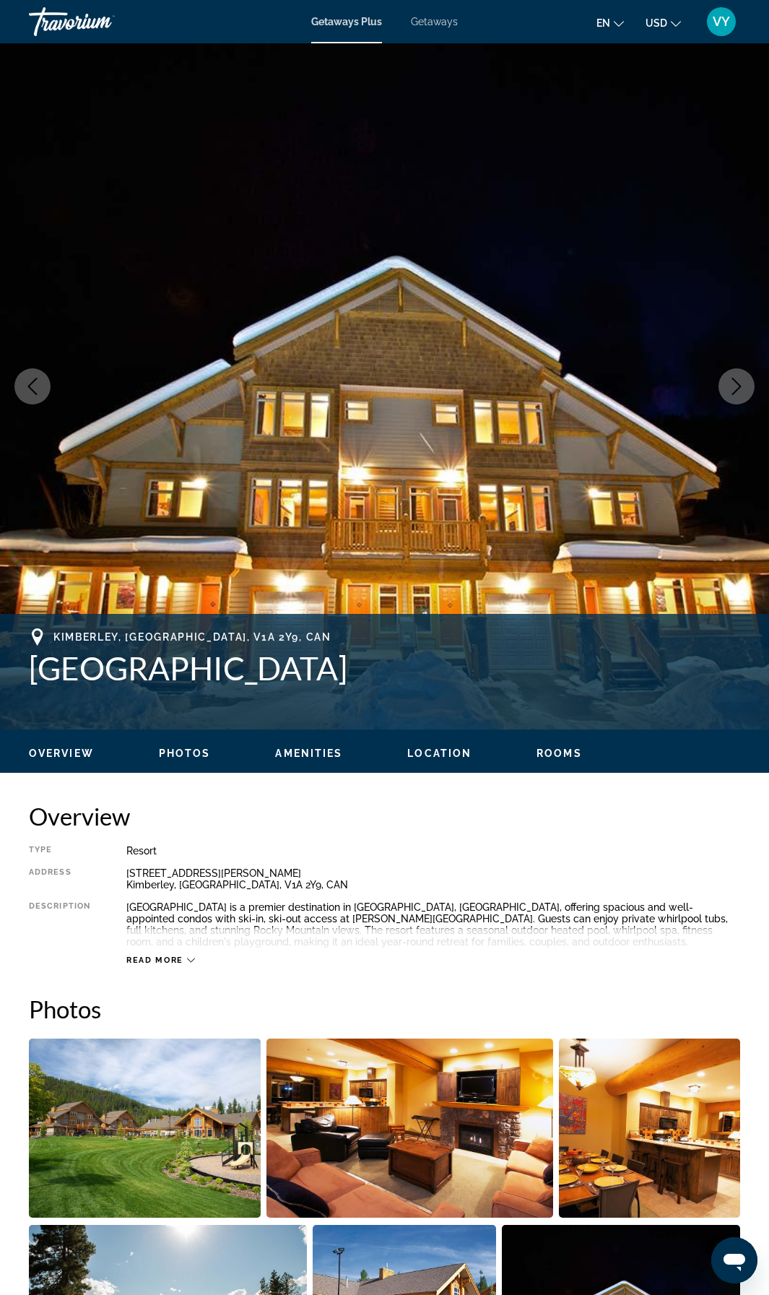
click at [732, 381] on icon "Next image" at bounding box center [736, 386] width 17 height 17
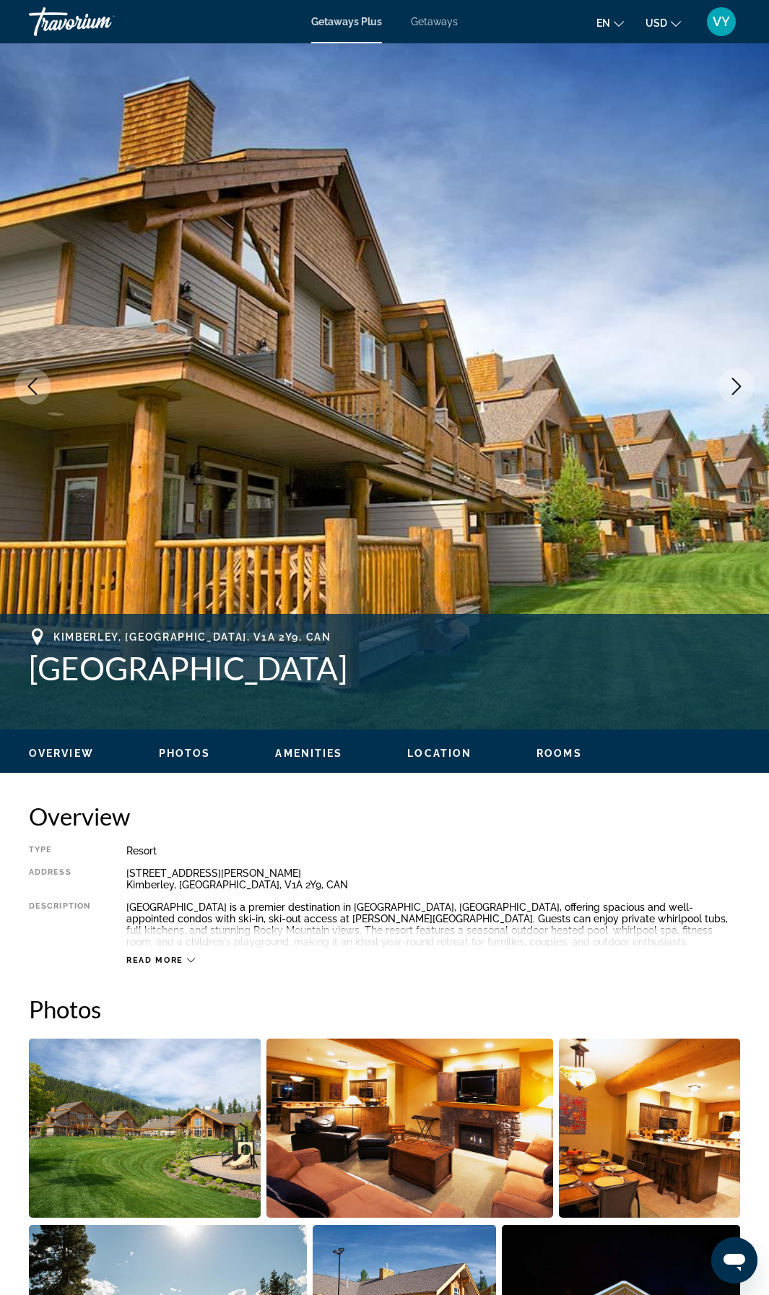
click at [730, 382] on icon "Next image" at bounding box center [736, 386] width 17 height 17
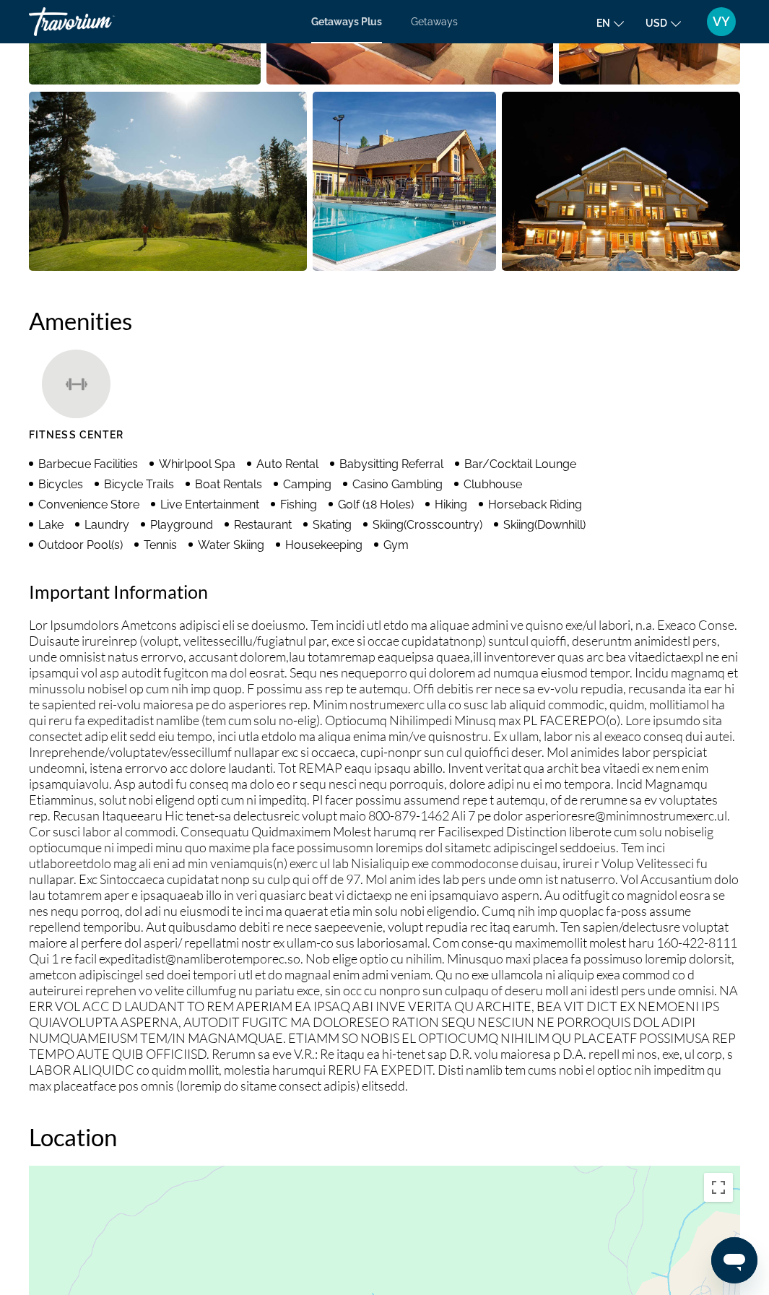
scroll to position [2117, 0]
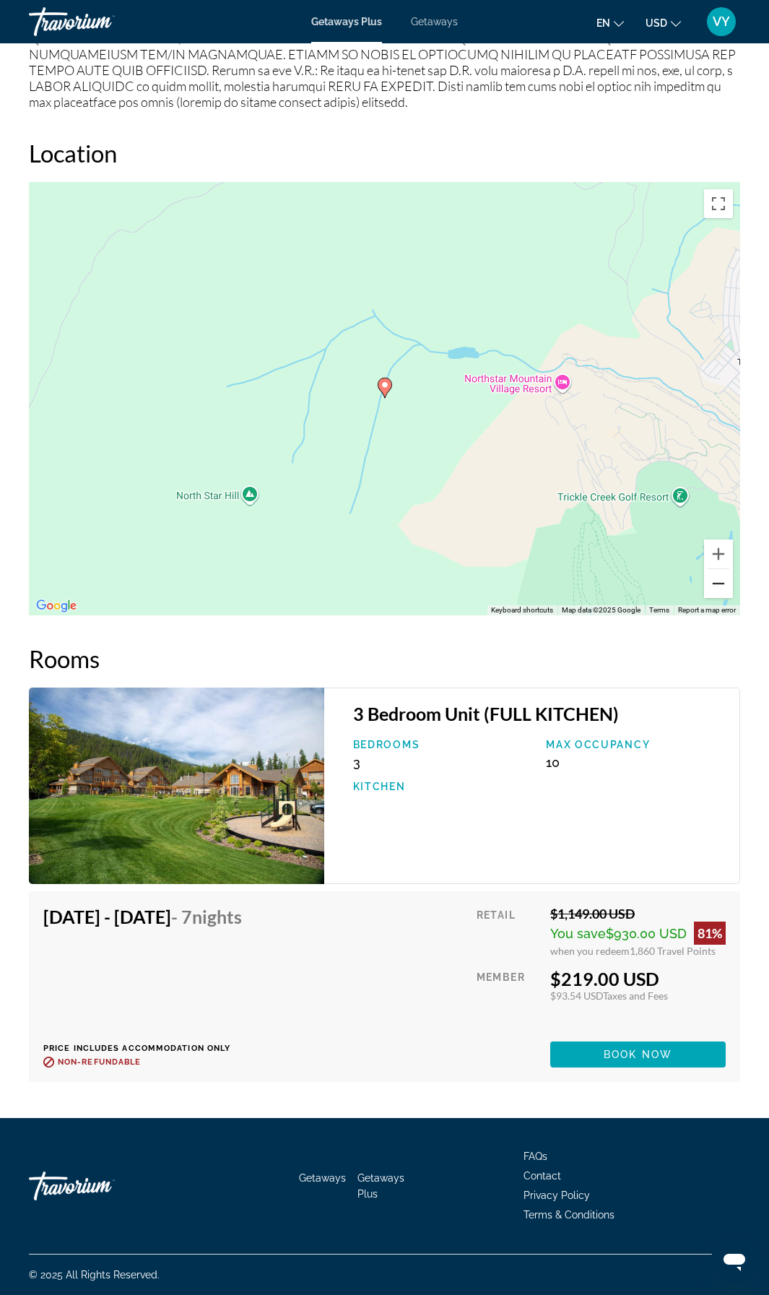
click at [714, 583] on button "Zoom out" at bounding box center [718, 583] width 29 height 29
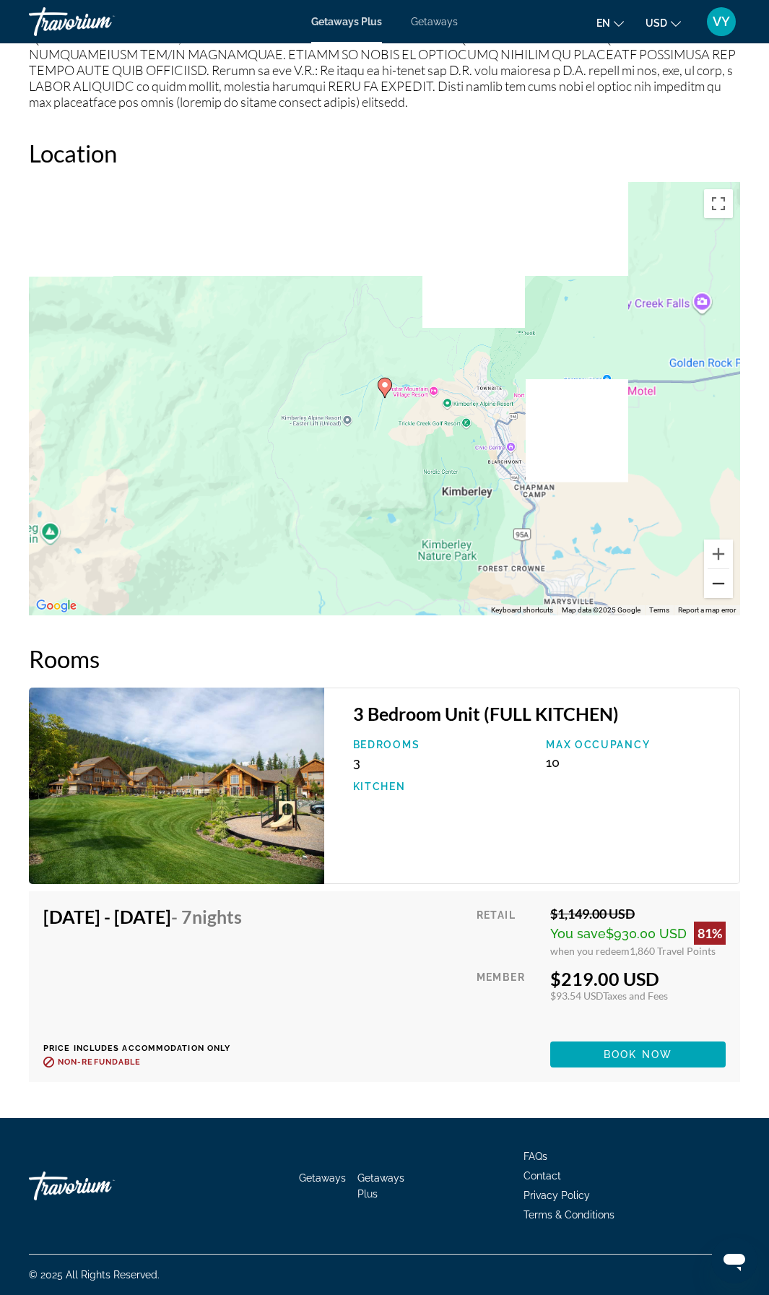
click at [714, 583] on button "Zoom out" at bounding box center [718, 583] width 29 height 29
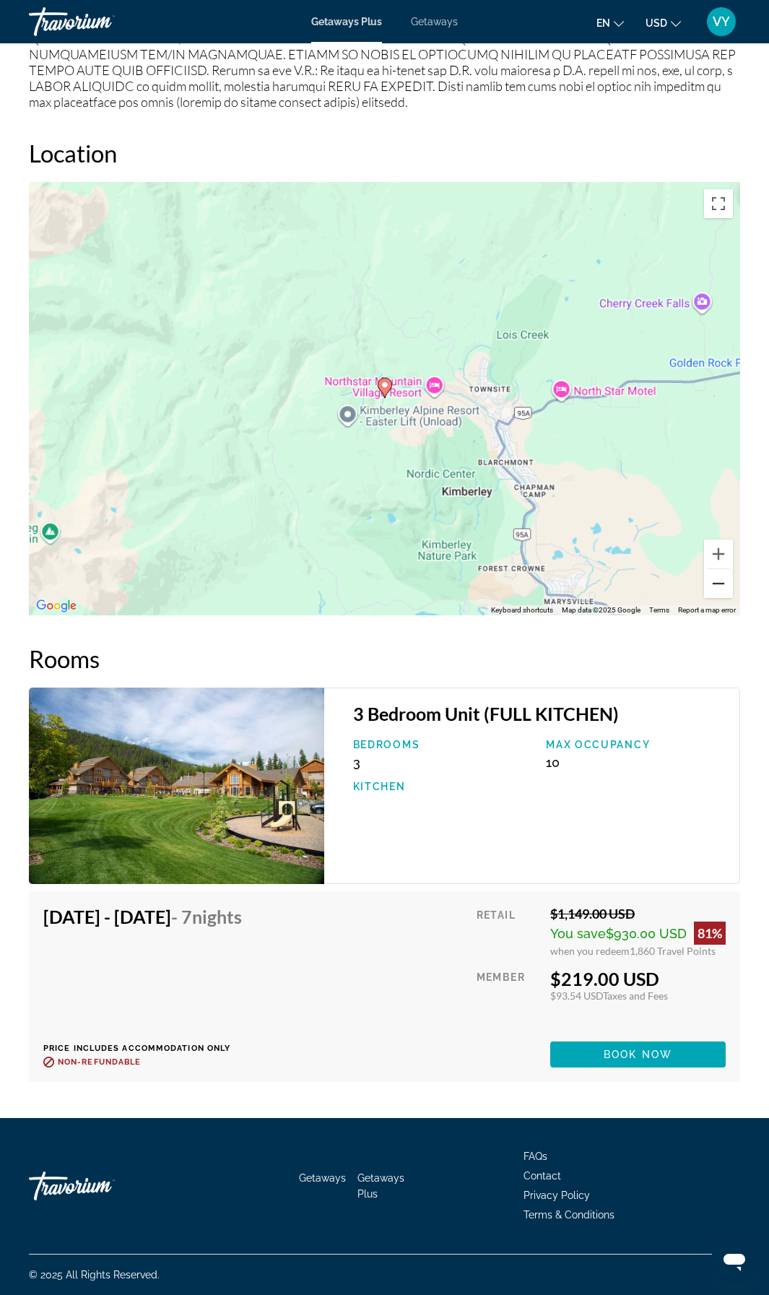
click at [714, 583] on button "Zoom out" at bounding box center [718, 583] width 29 height 29
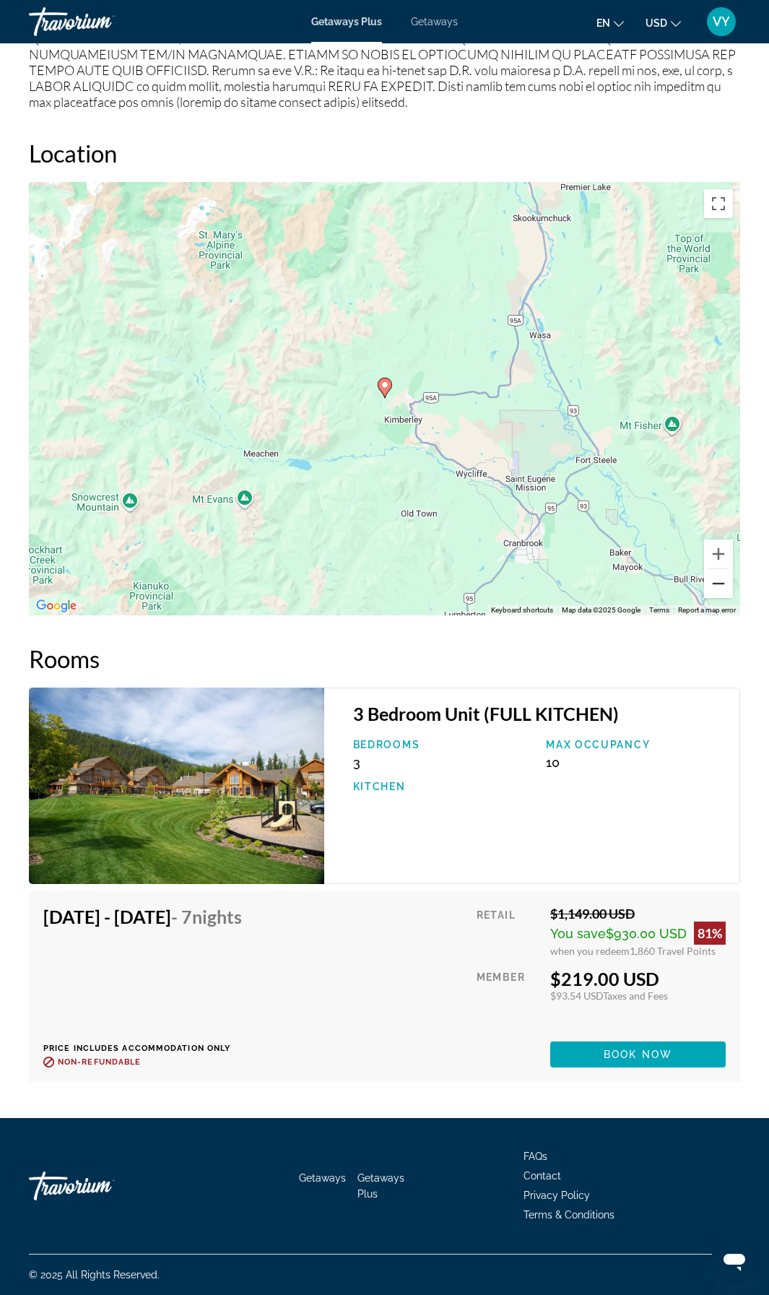
click at [714, 584] on button "Zoom out" at bounding box center [718, 583] width 29 height 29
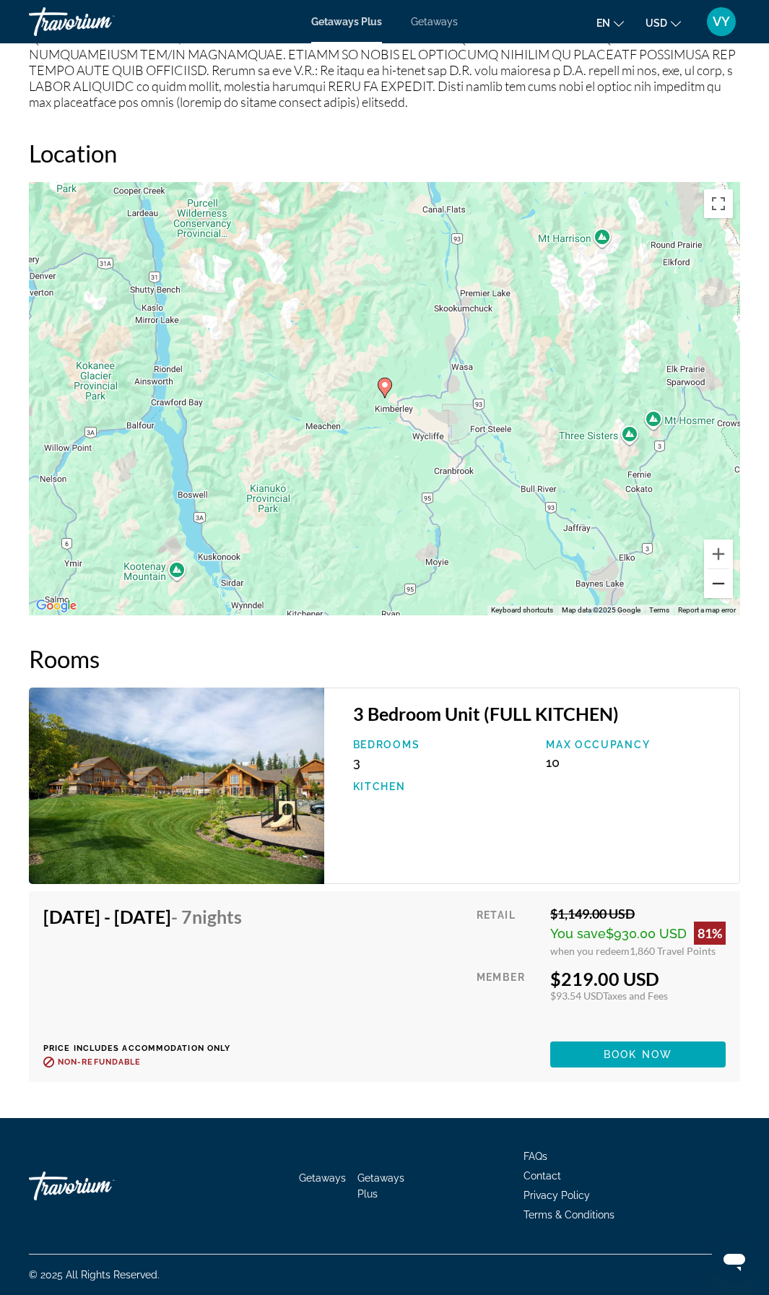
click at [713, 584] on button "Zoom out" at bounding box center [718, 583] width 29 height 29
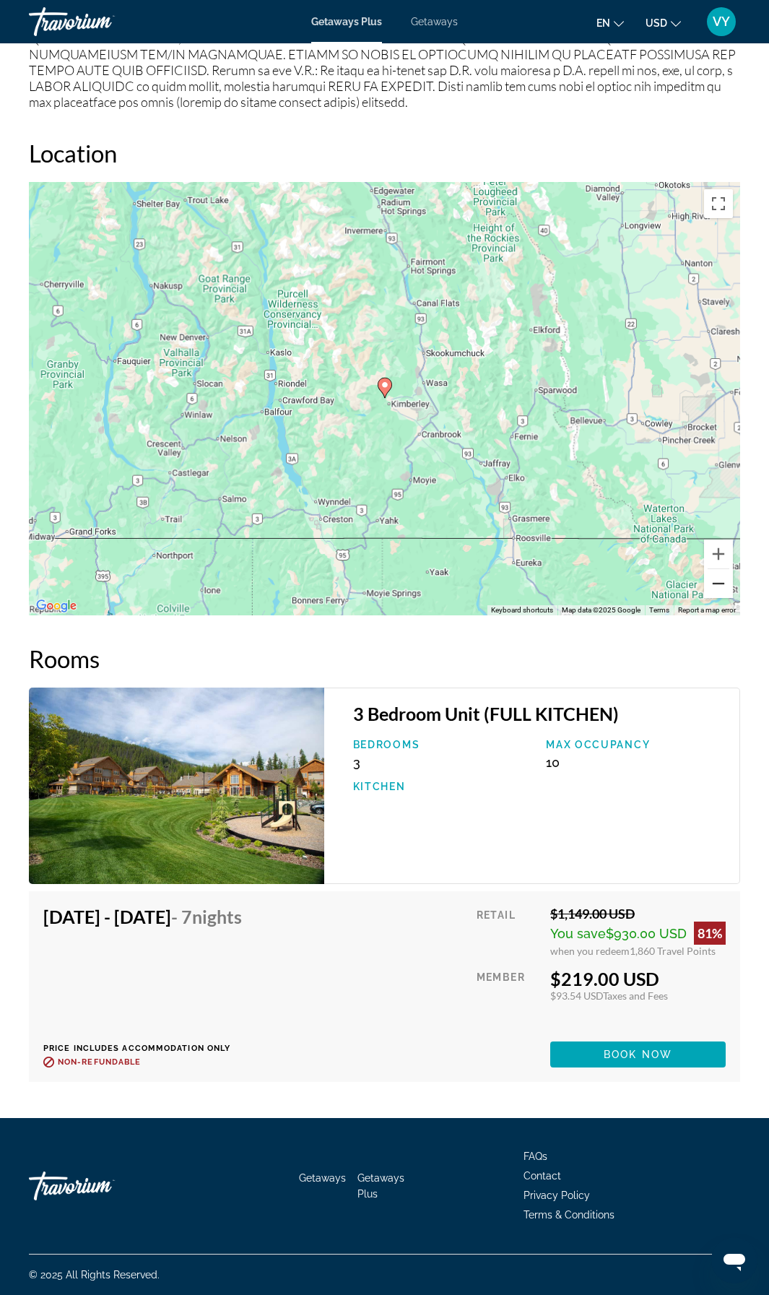
click at [713, 584] on button "Zoom out" at bounding box center [718, 583] width 29 height 29
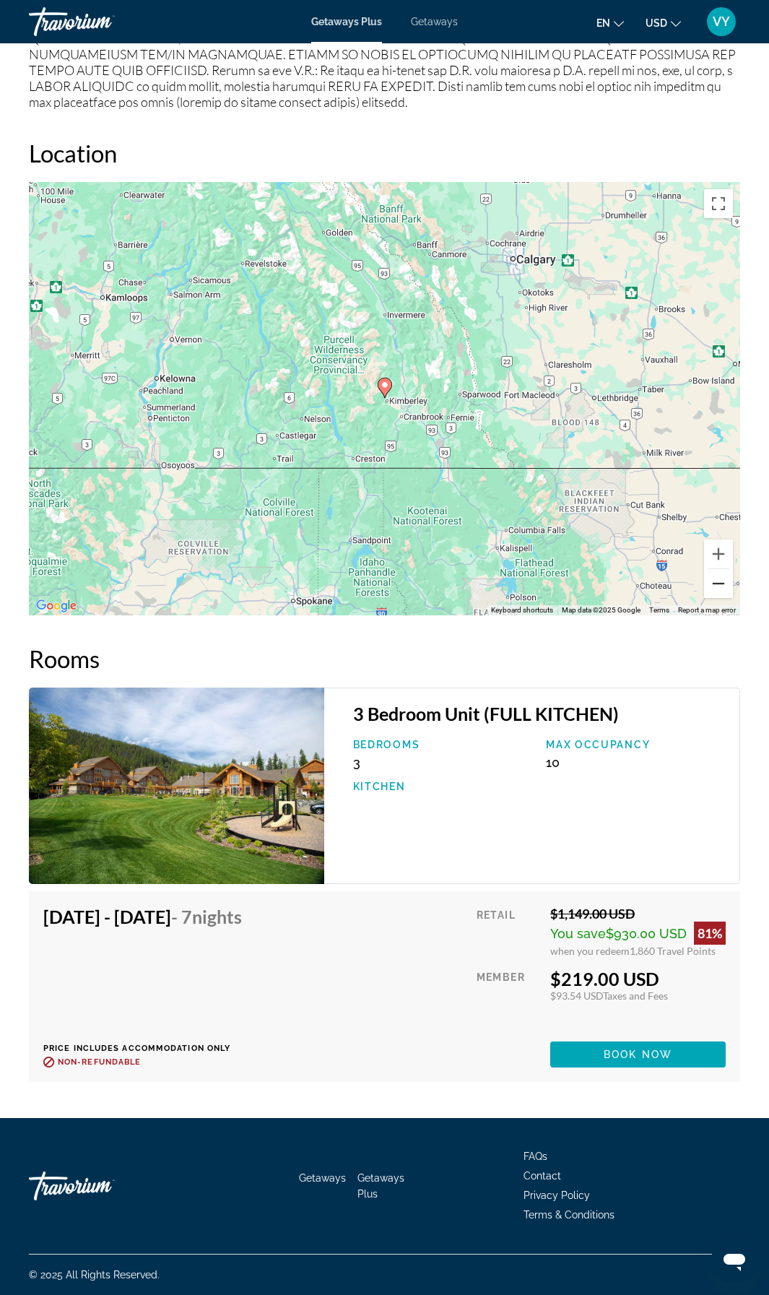
click at [712, 584] on button "Zoom out" at bounding box center [718, 583] width 29 height 29
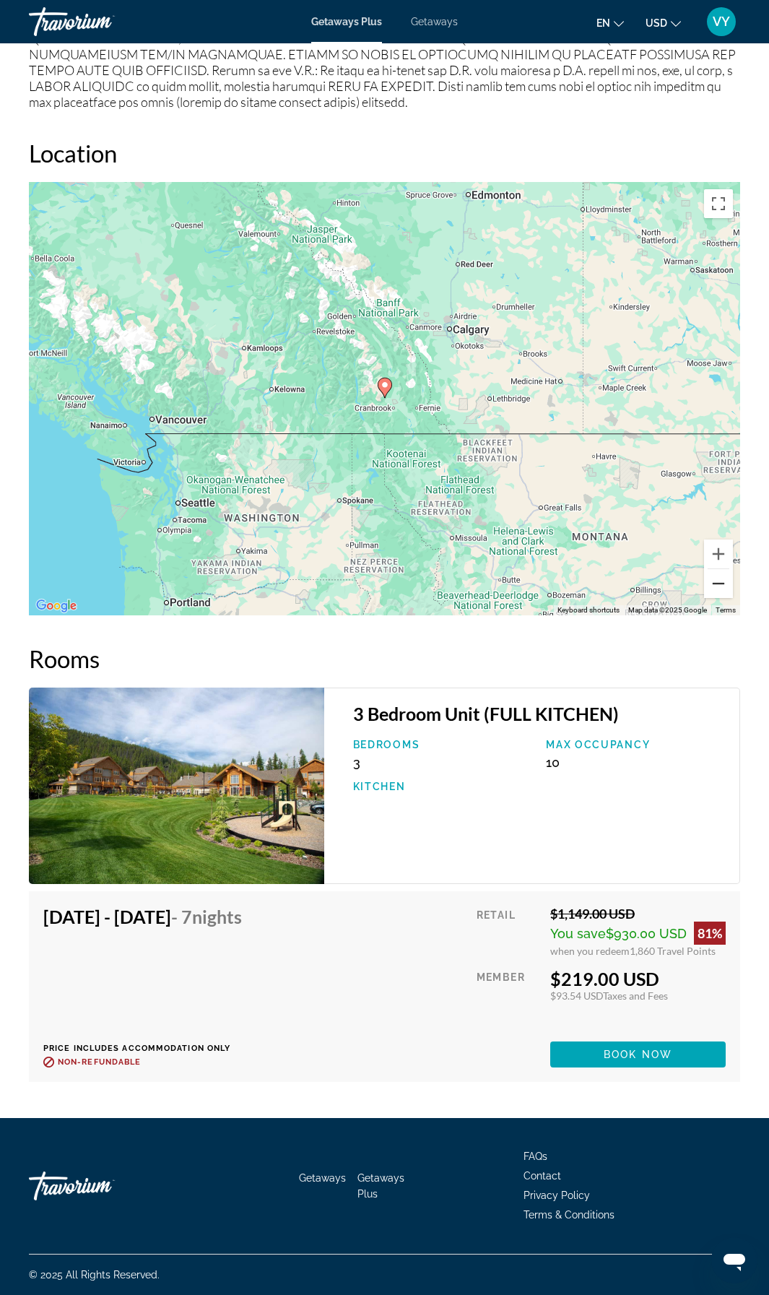
click at [712, 584] on button "Zoom out" at bounding box center [718, 583] width 29 height 29
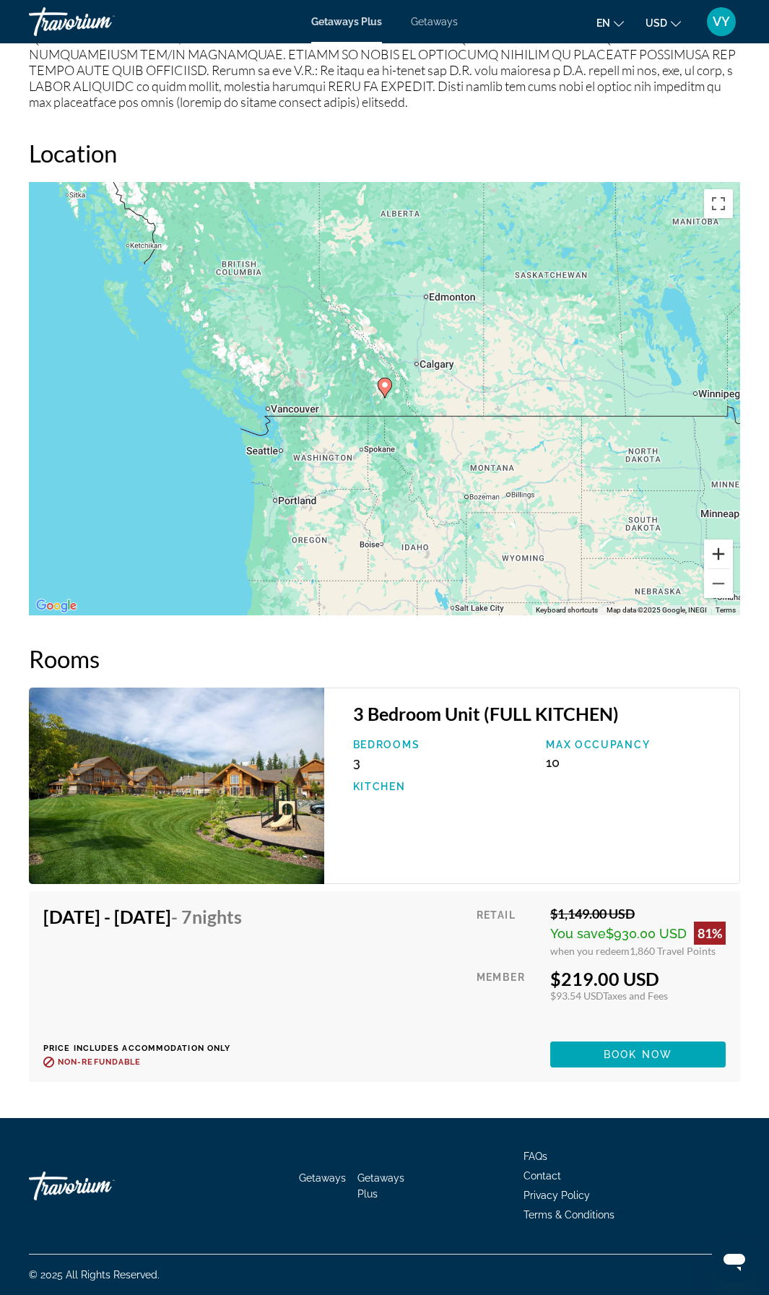
click at [716, 558] on button "Zoom in" at bounding box center [718, 553] width 29 height 29
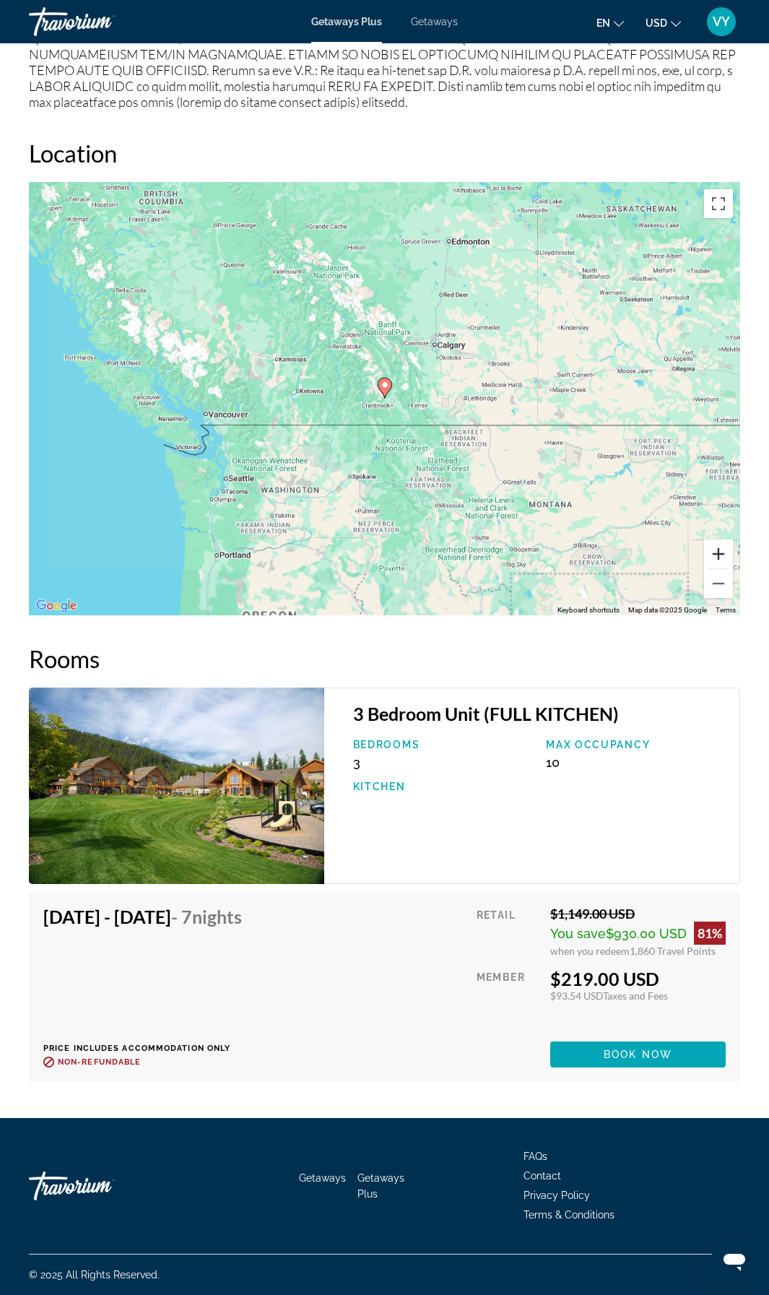
click at [716, 558] on button "Zoom in" at bounding box center [718, 553] width 29 height 29
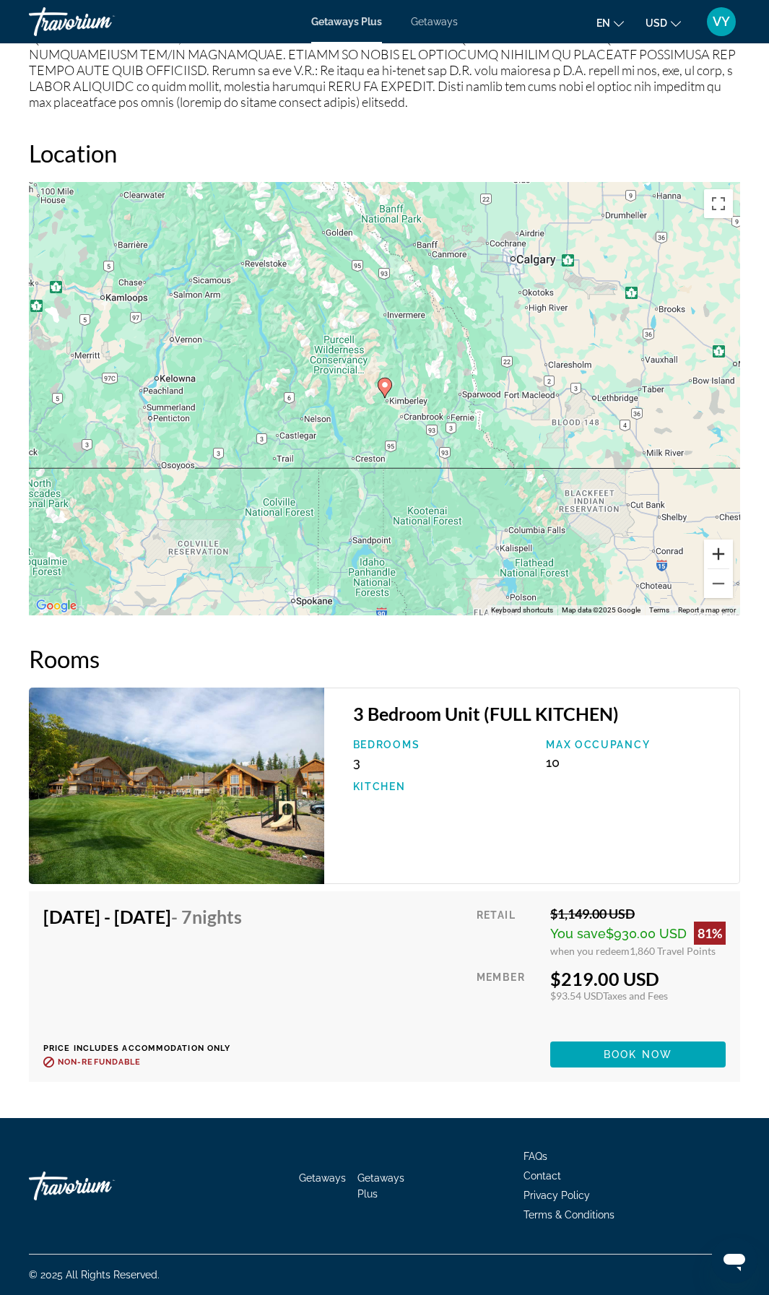
click at [716, 558] on button "Zoom in" at bounding box center [718, 553] width 29 height 29
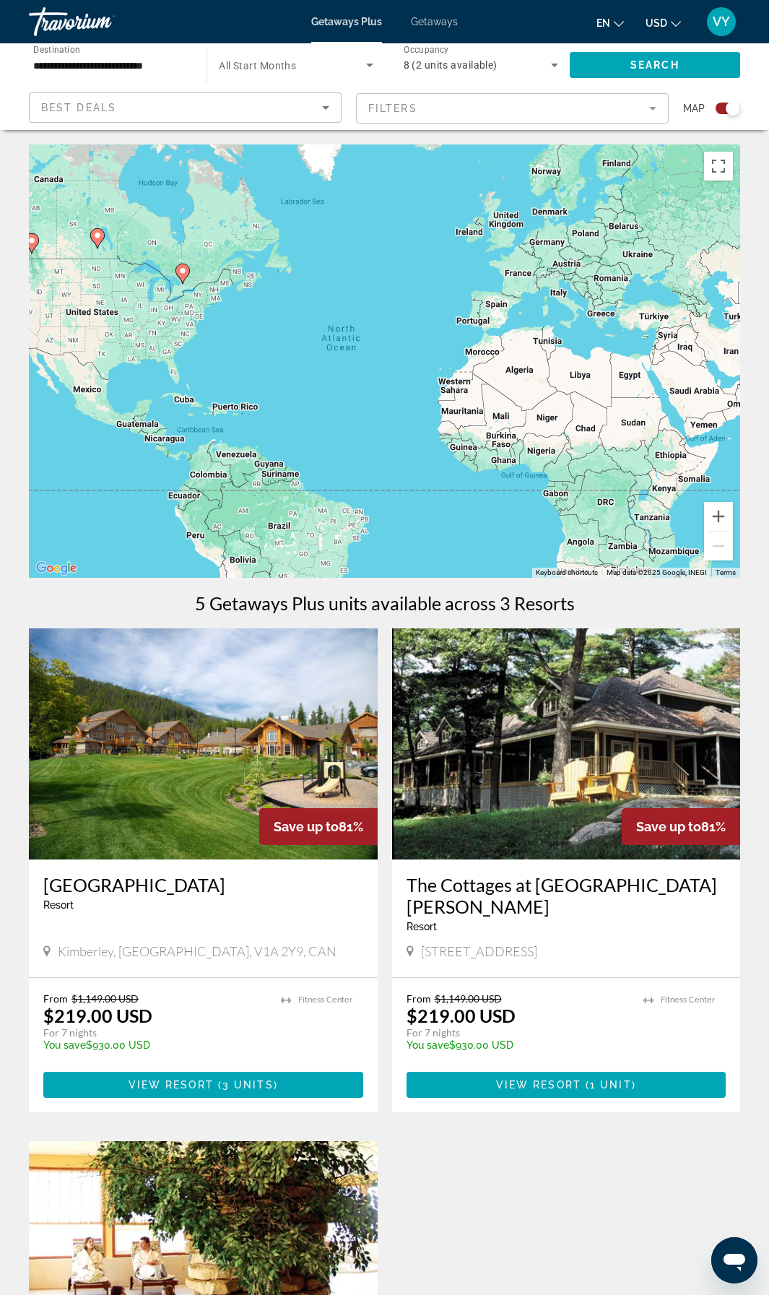
click at [511, 742] on img "Main content" at bounding box center [566, 743] width 349 height 231
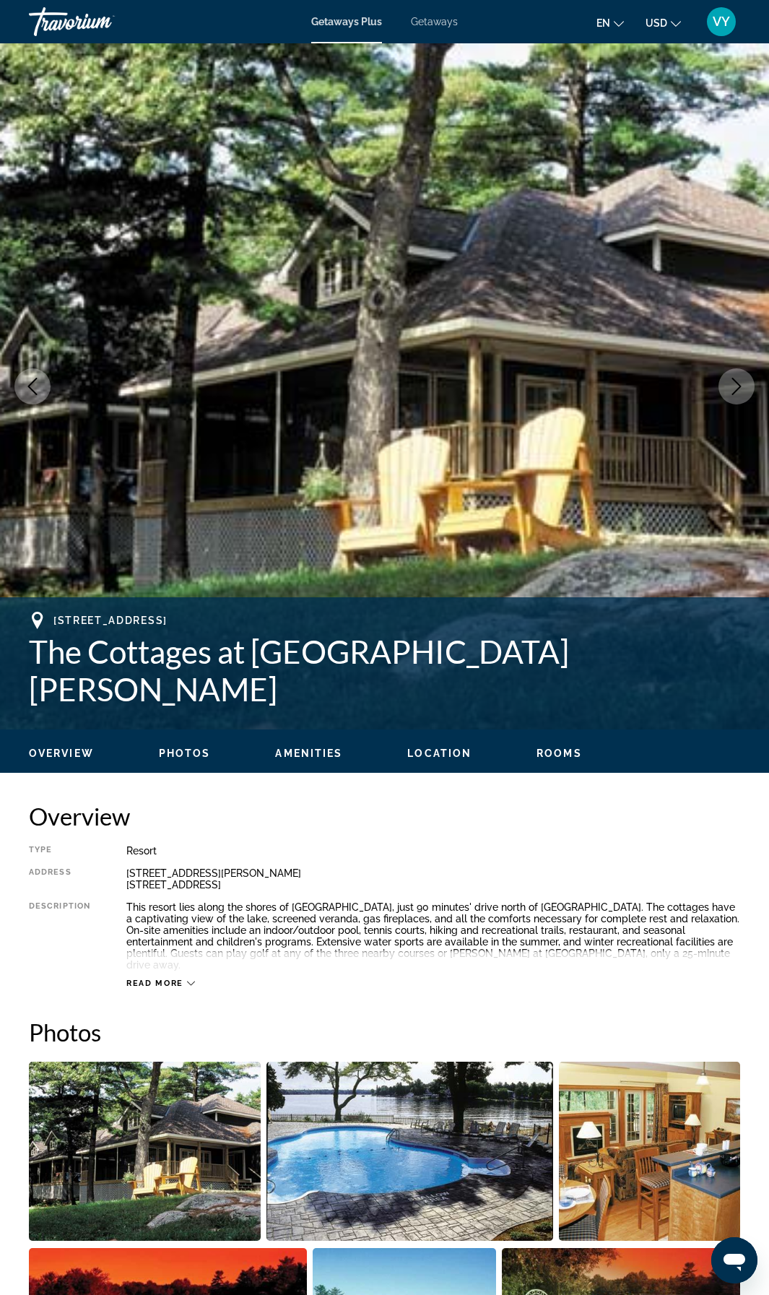
click at [736, 382] on icon "Next image" at bounding box center [736, 386] width 9 height 17
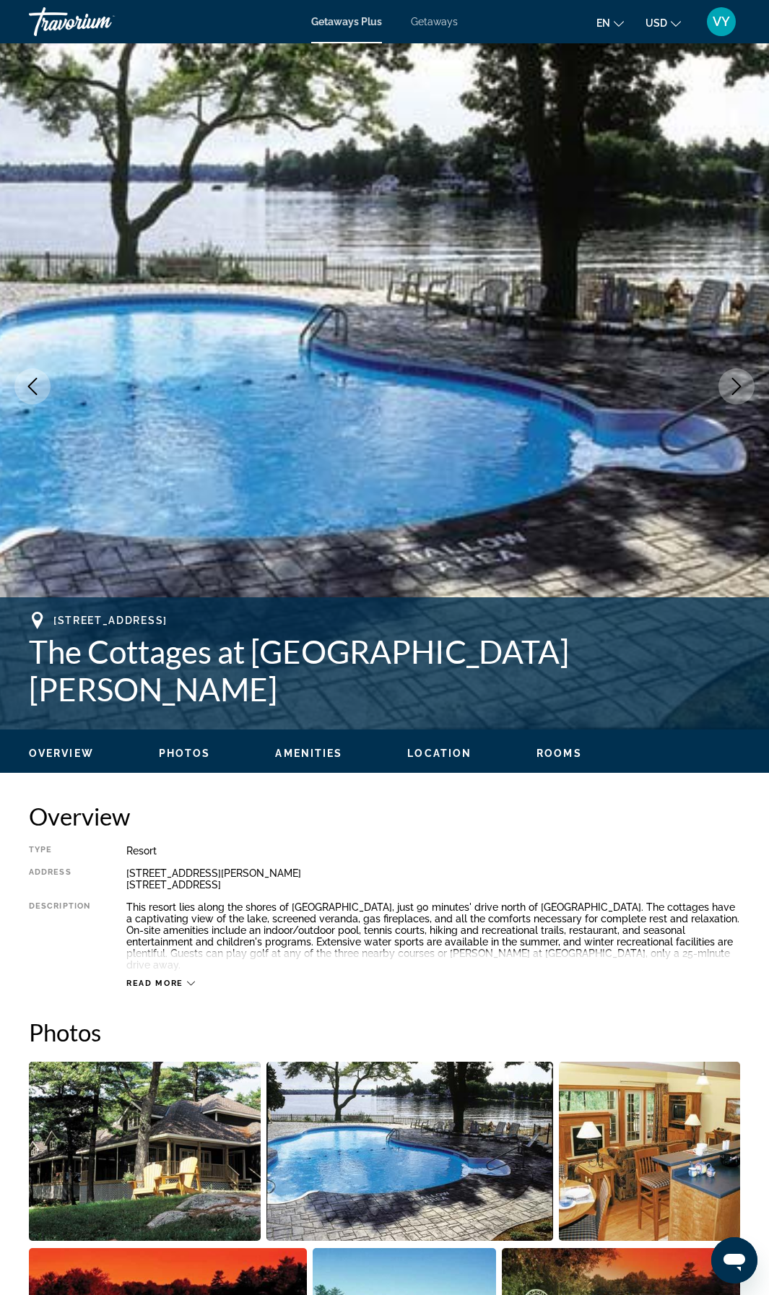
click at [735, 383] on icon "Next image" at bounding box center [736, 386] width 17 height 17
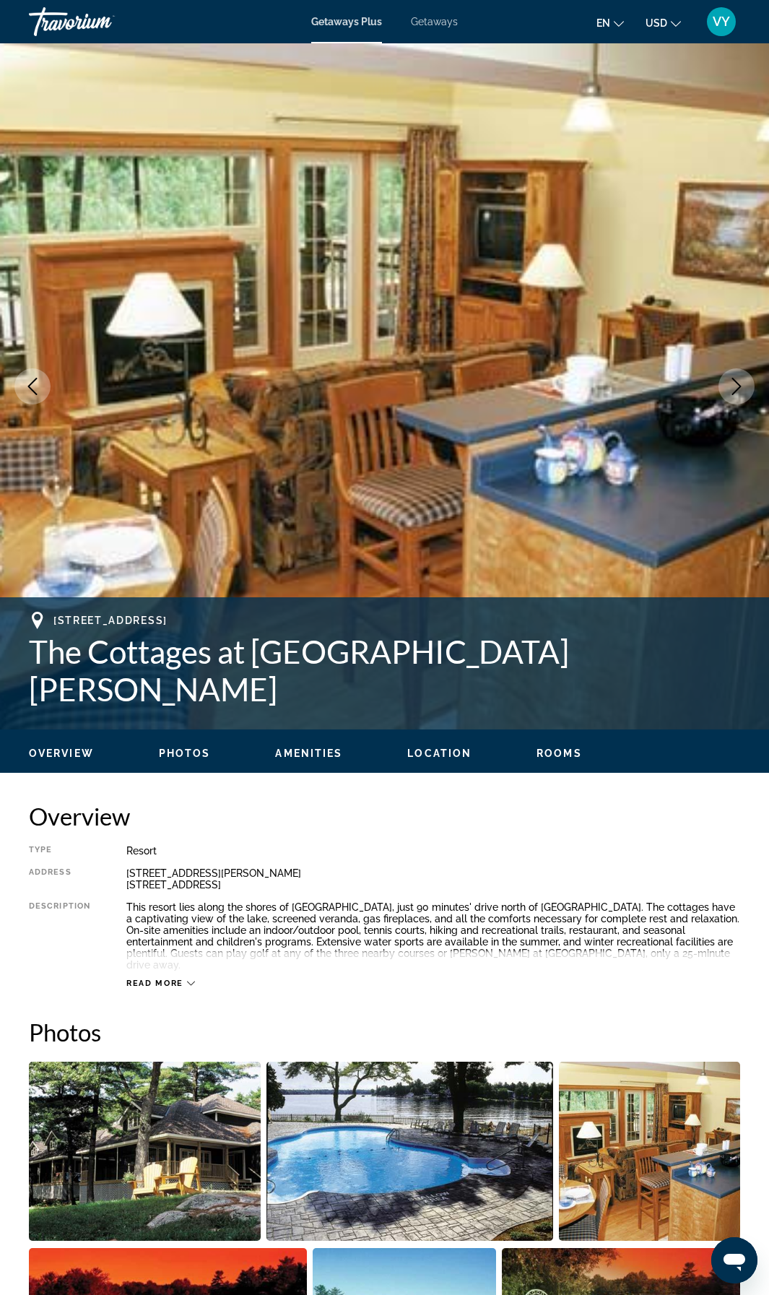
click at [735, 383] on icon "Next image" at bounding box center [736, 386] width 17 height 17
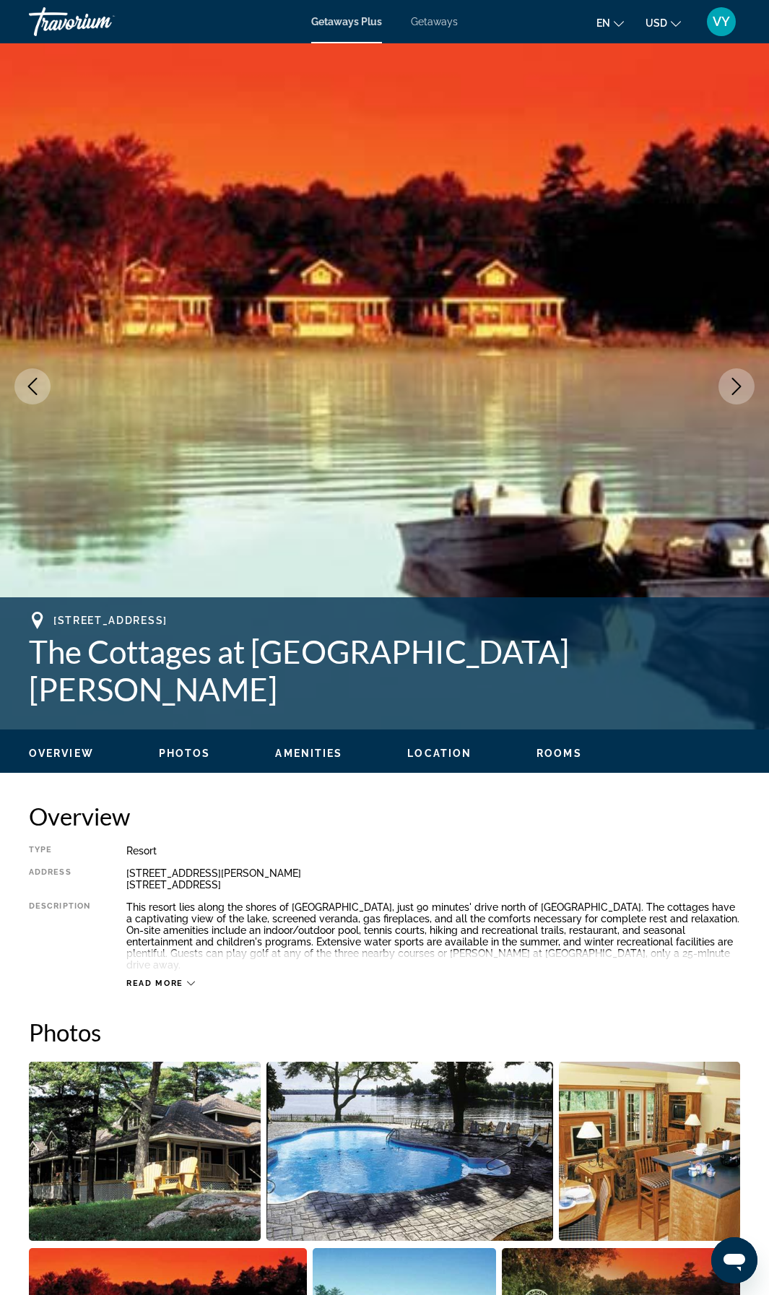
click at [735, 383] on icon "Next image" at bounding box center [736, 386] width 17 height 17
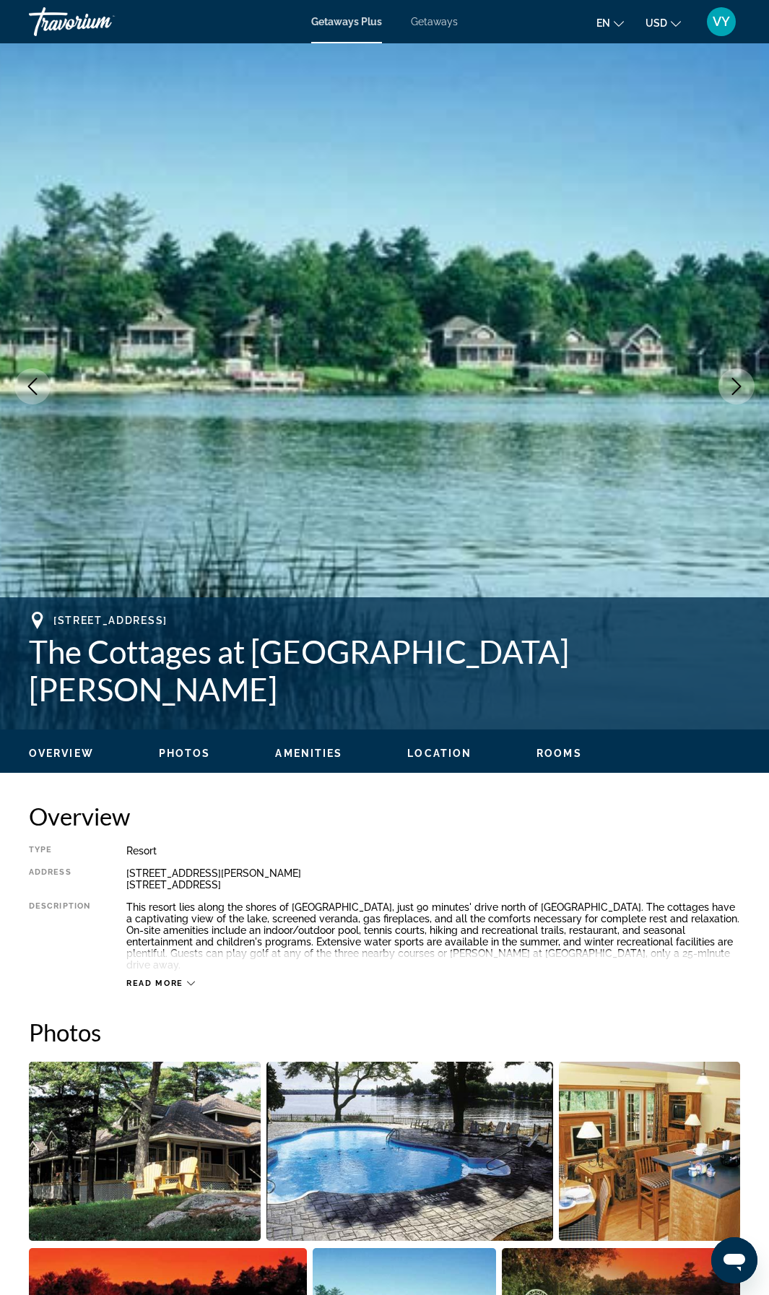
click at [735, 383] on icon "Next image" at bounding box center [736, 386] width 17 height 17
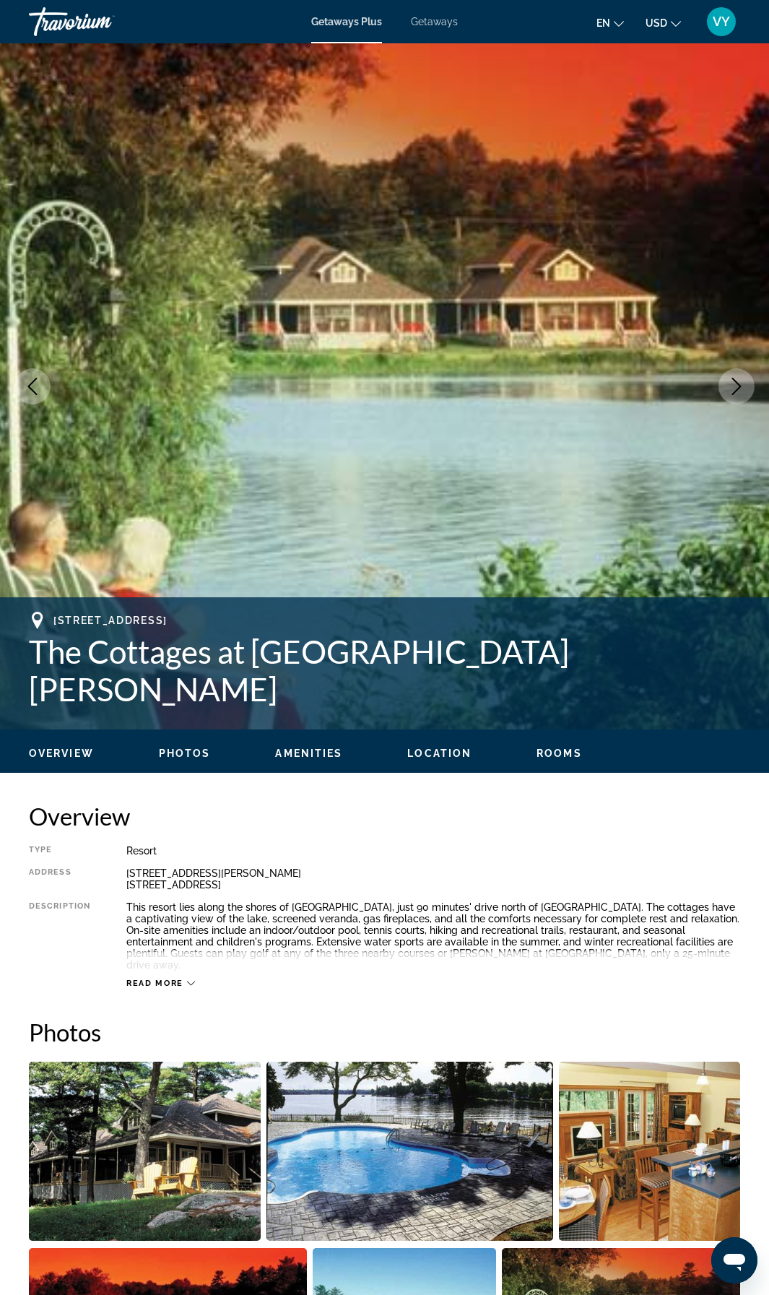
click at [734, 383] on icon "Next image" at bounding box center [736, 386] width 17 height 17
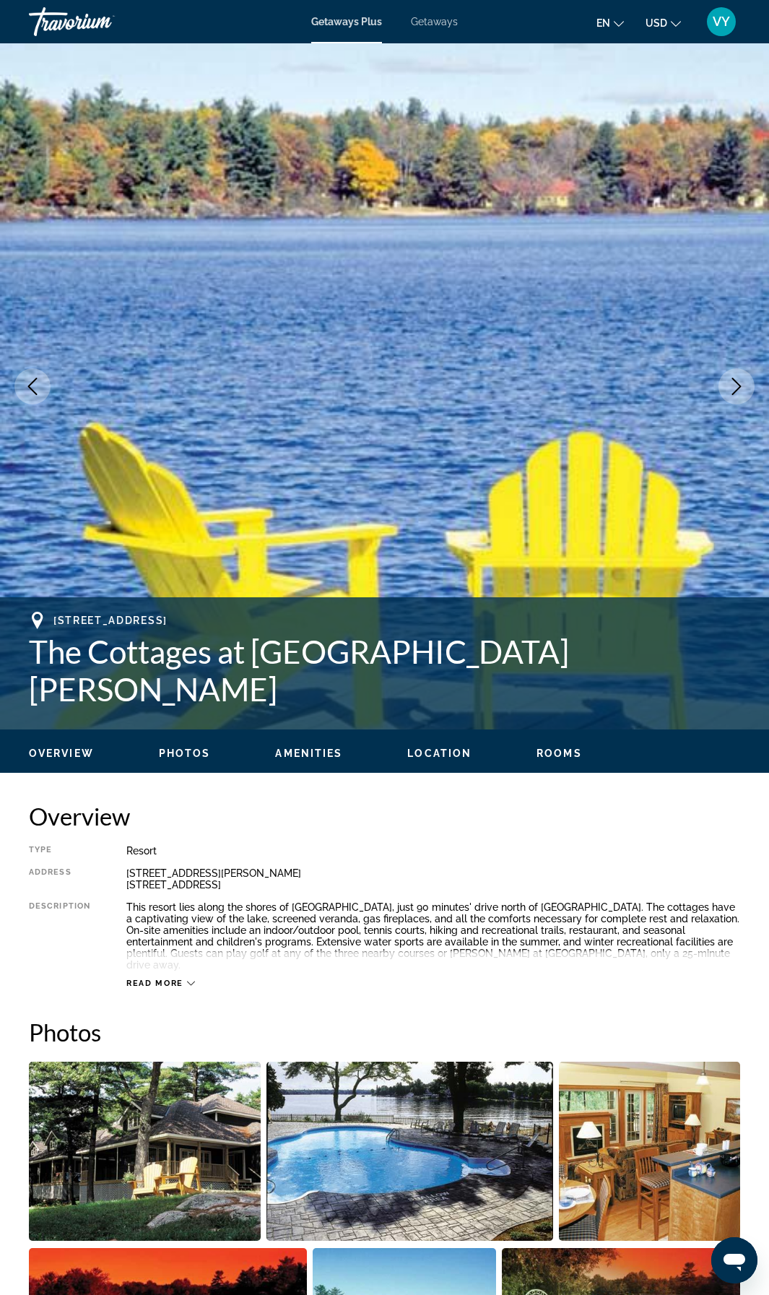
click at [734, 383] on icon "Next image" at bounding box center [736, 386] width 17 height 17
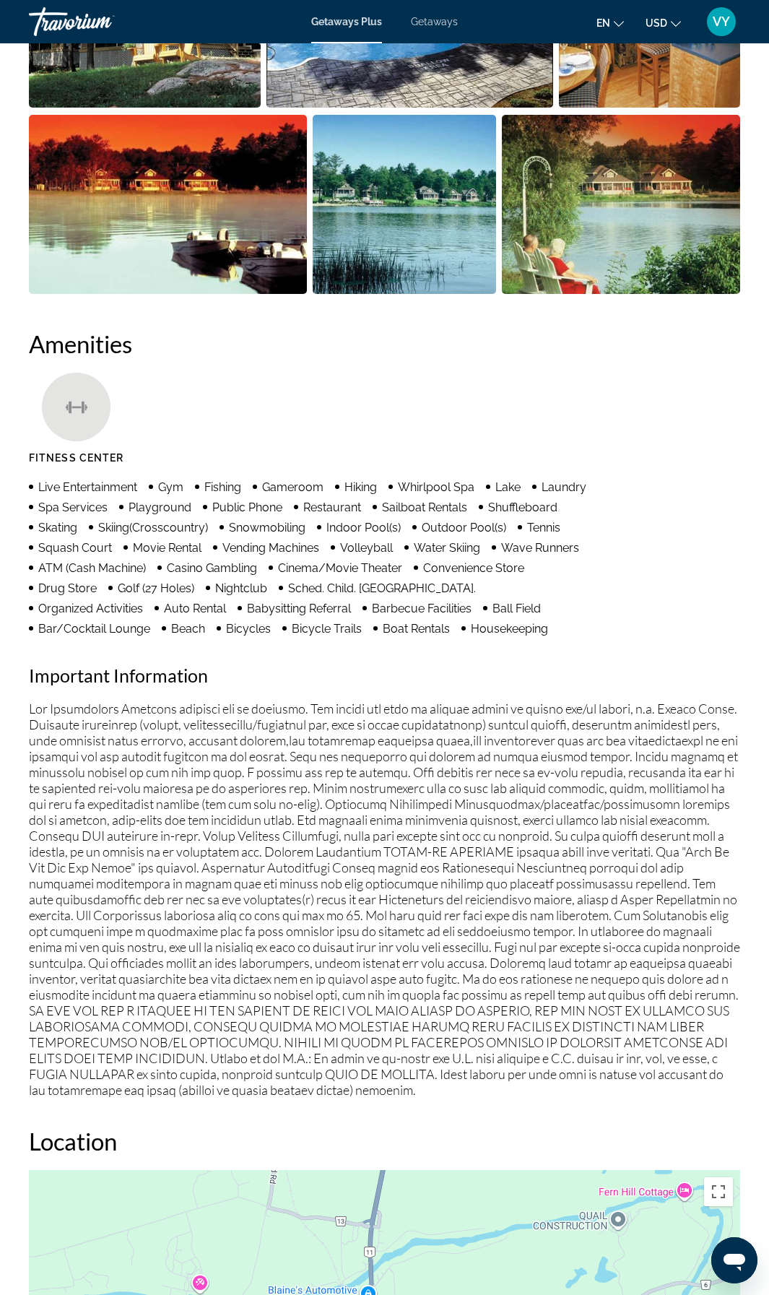
scroll to position [2127, 0]
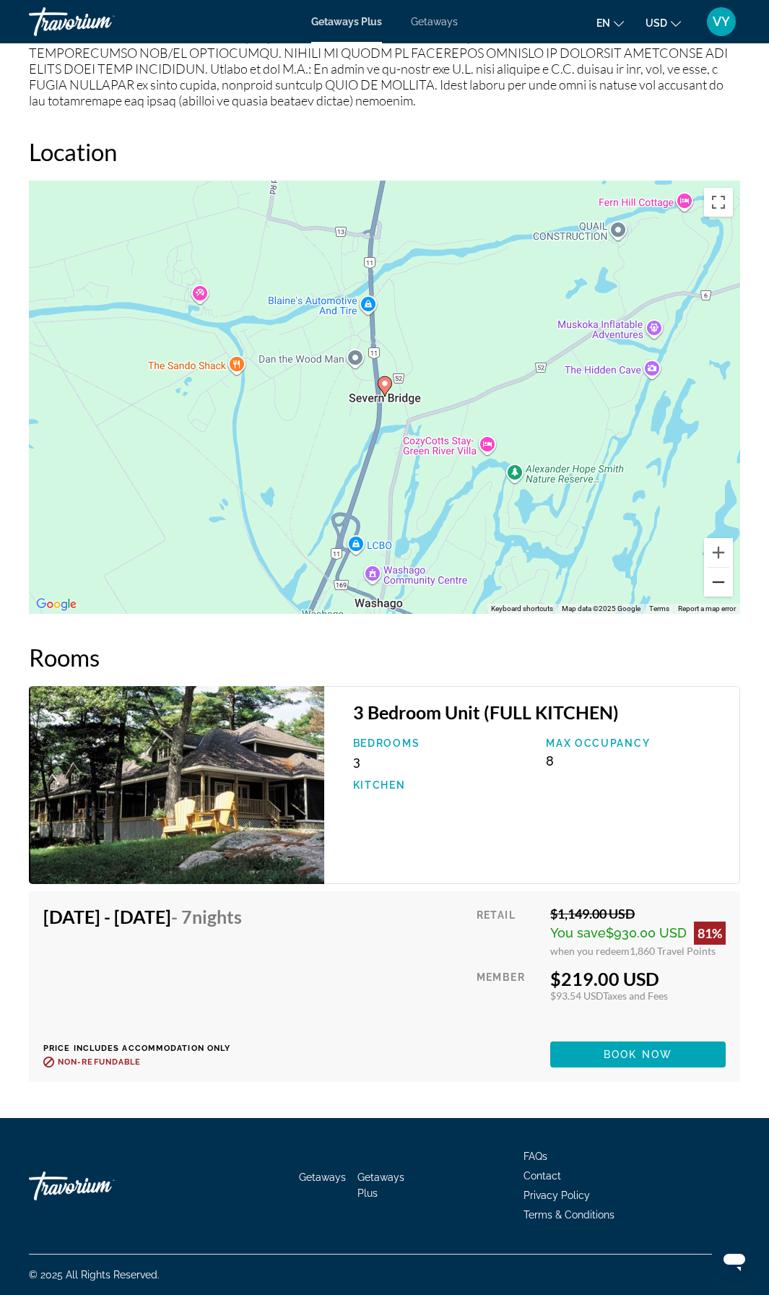
click at [721, 585] on button "Zoom out" at bounding box center [718, 582] width 29 height 29
click at [720, 586] on button "Zoom out" at bounding box center [718, 582] width 29 height 29
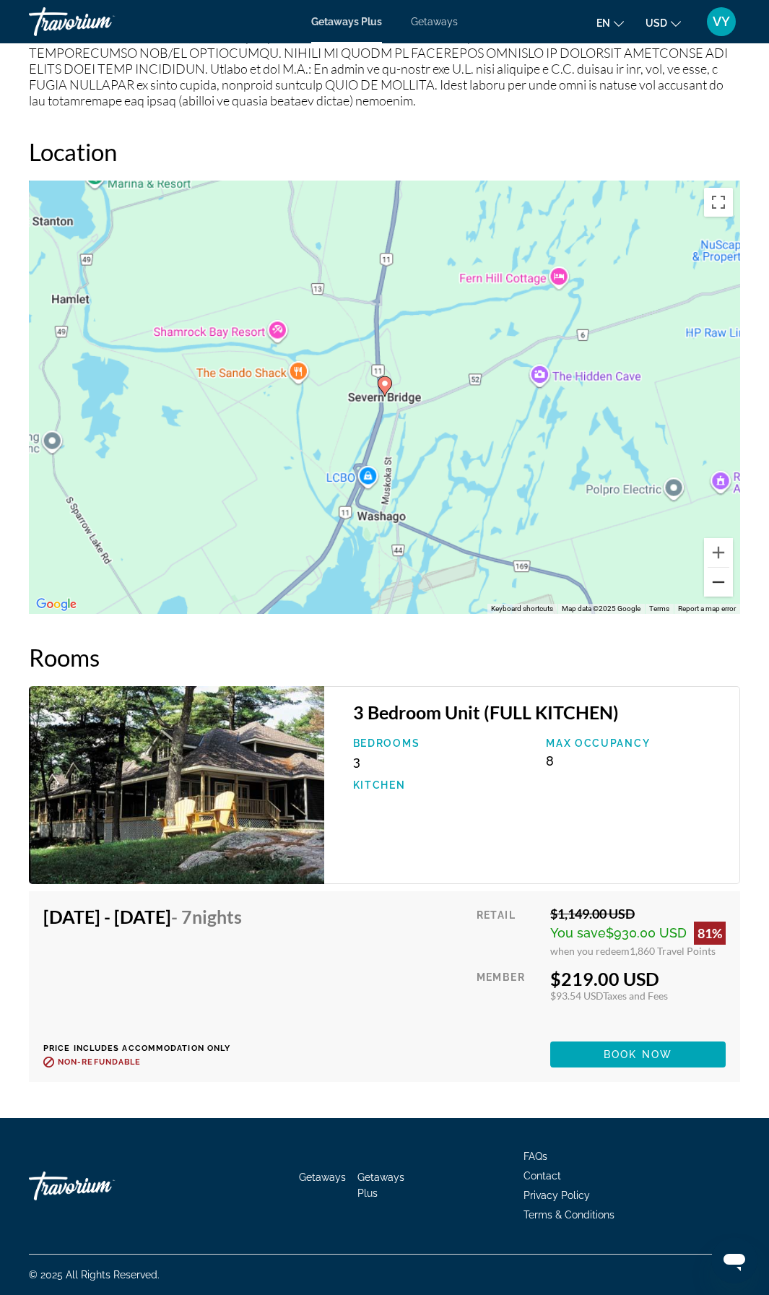
click at [720, 586] on button "Zoom out" at bounding box center [718, 582] width 29 height 29
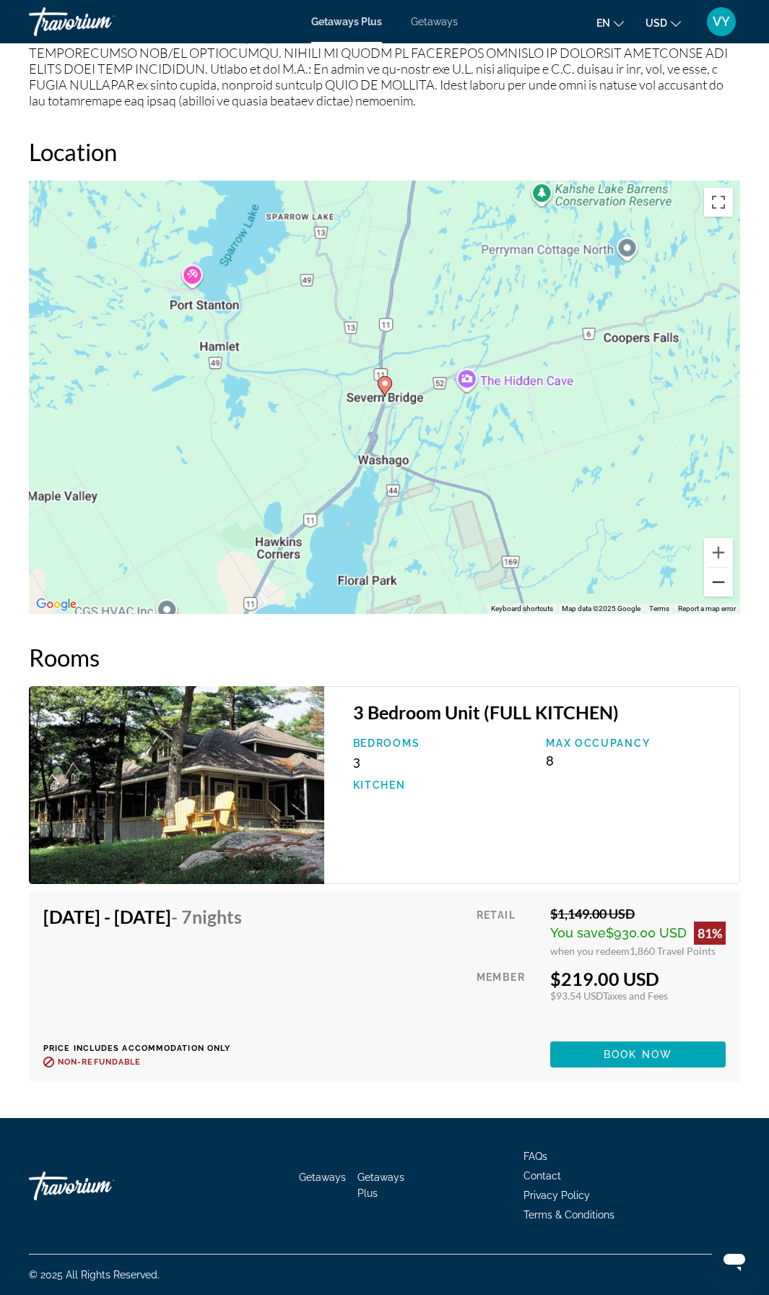
click at [719, 587] on button "Zoom out" at bounding box center [718, 582] width 29 height 29
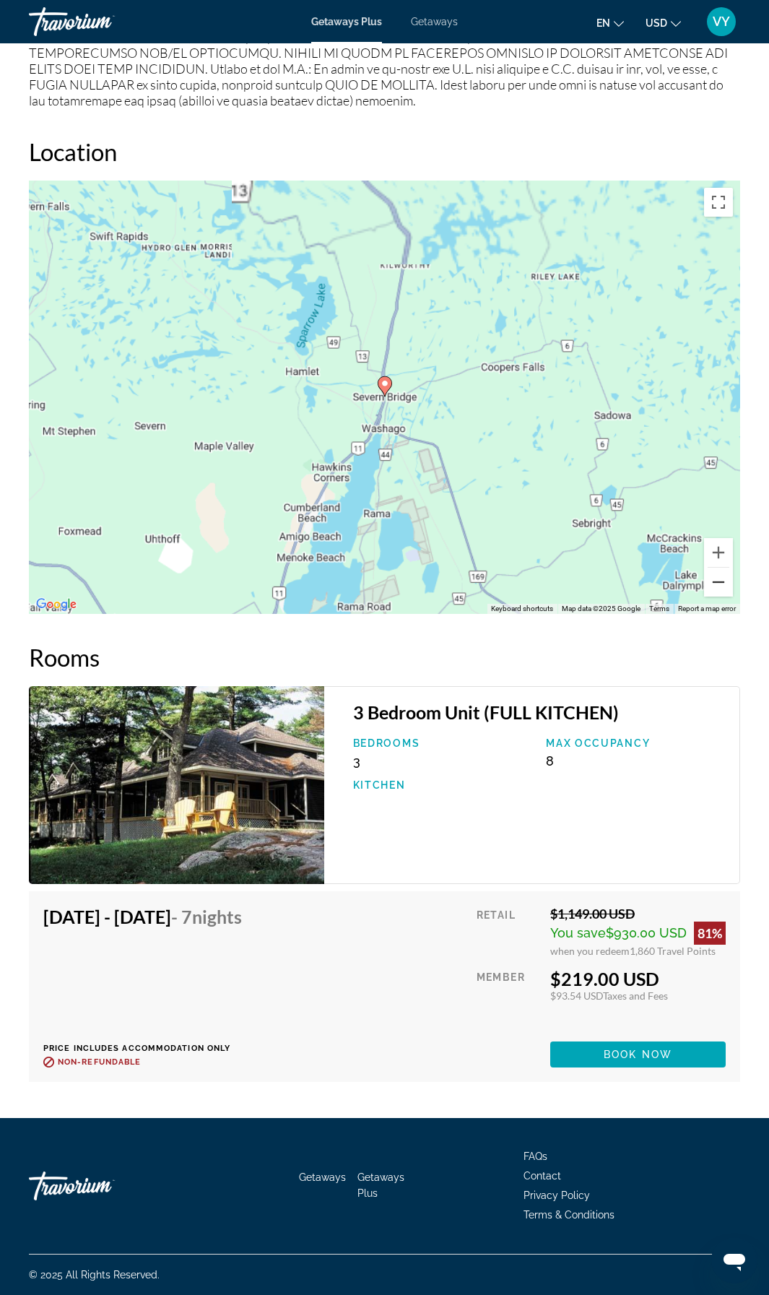
click at [719, 587] on button "Zoom out" at bounding box center [718, 582] width 29 height 29
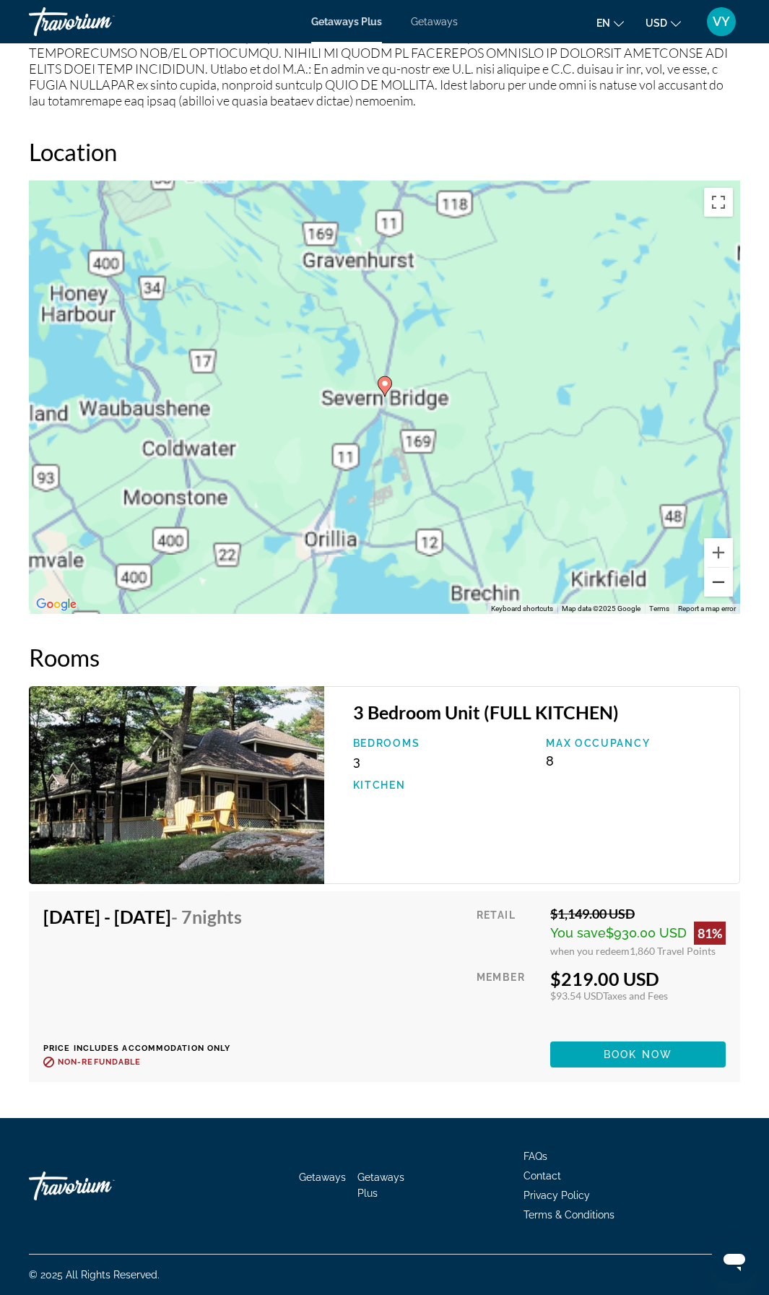
click at [719, 587] on button "Zoom out" at bounding box center [718, 582] width 29 height 29
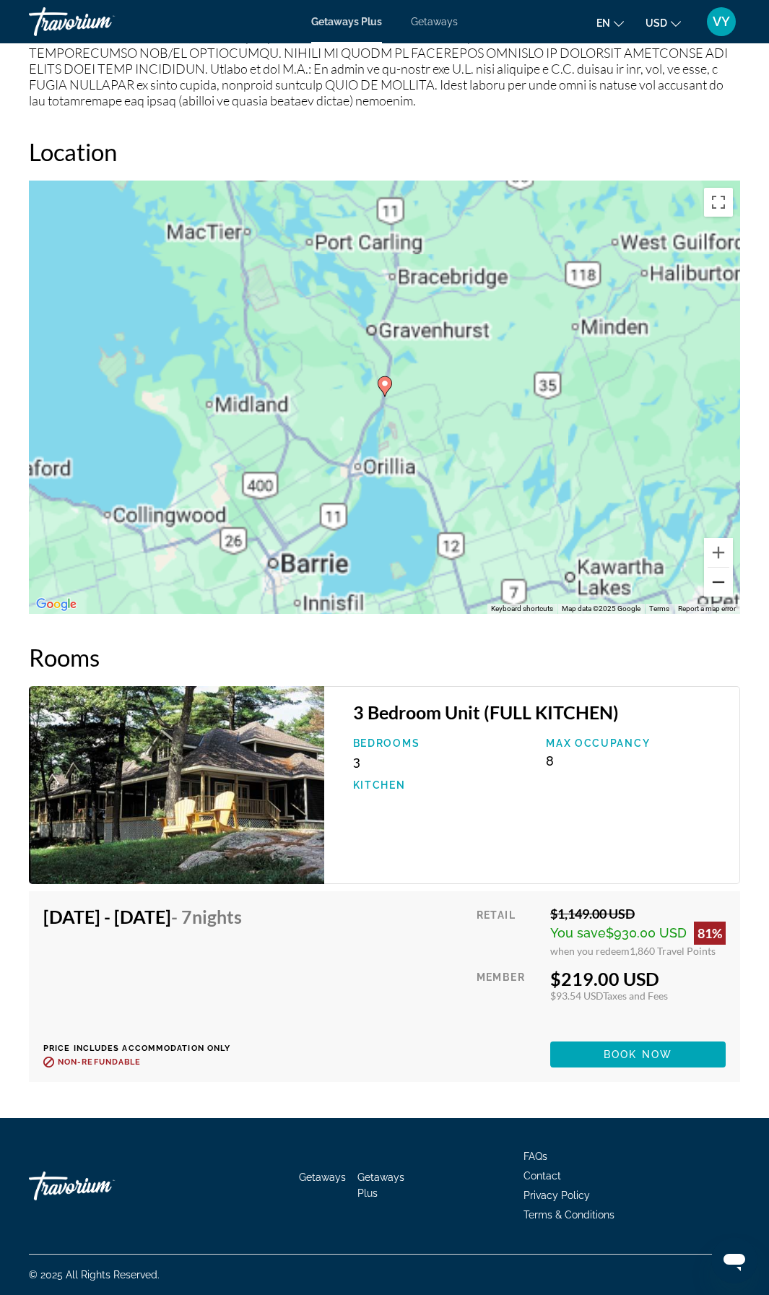
click at [719, 588] on button "Zoom out" at bounding box center [718, 582] width 29 height 29
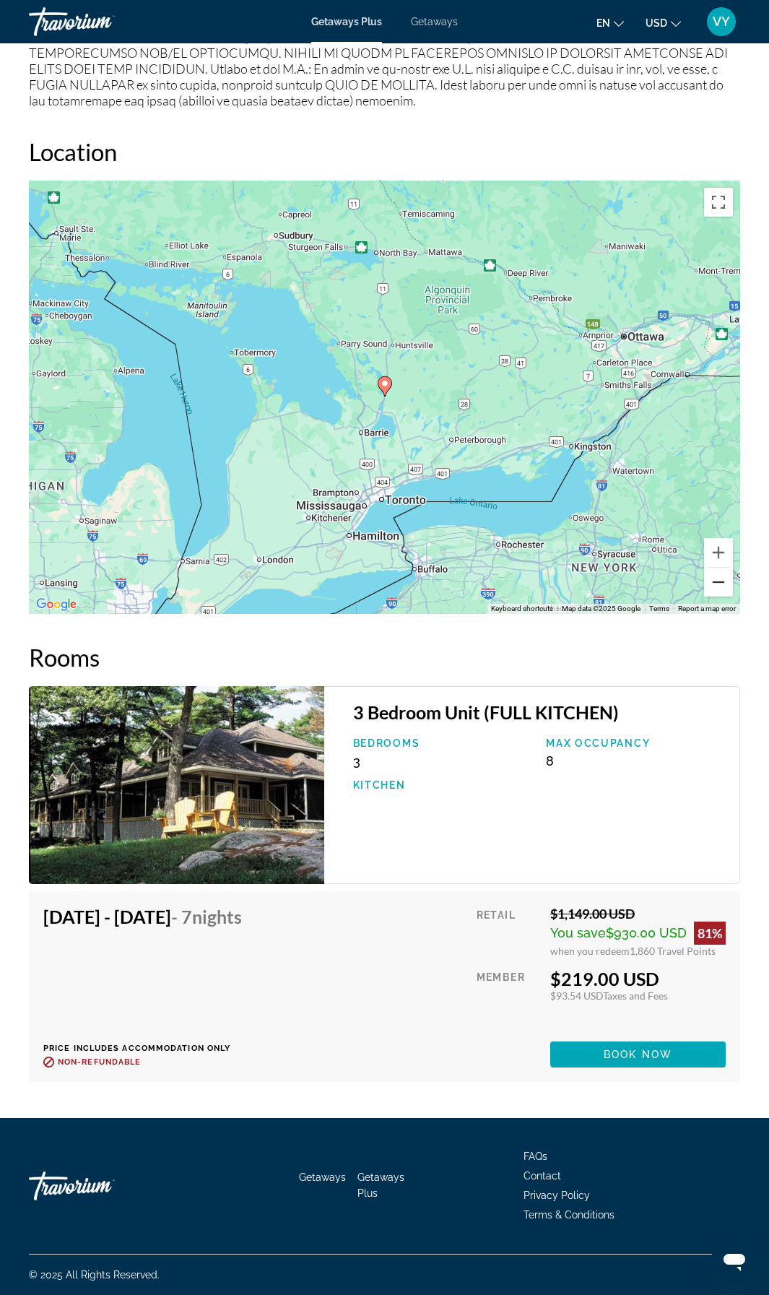
click at [719, 588] on button "Zoom out" at bounding box center [718, 582] width 29 height 29
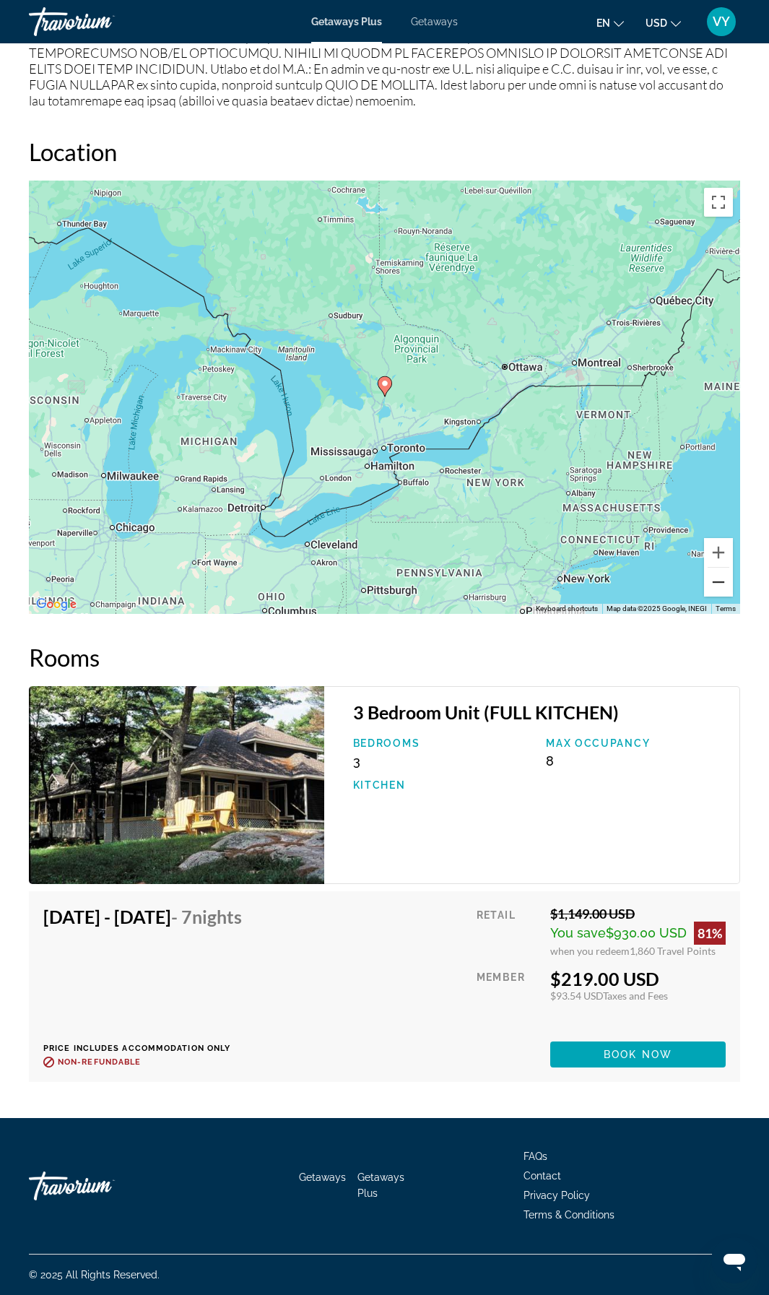
click at [719, 588] on button "Zoom out" at bounding box center [718, 582] width 29 height 29
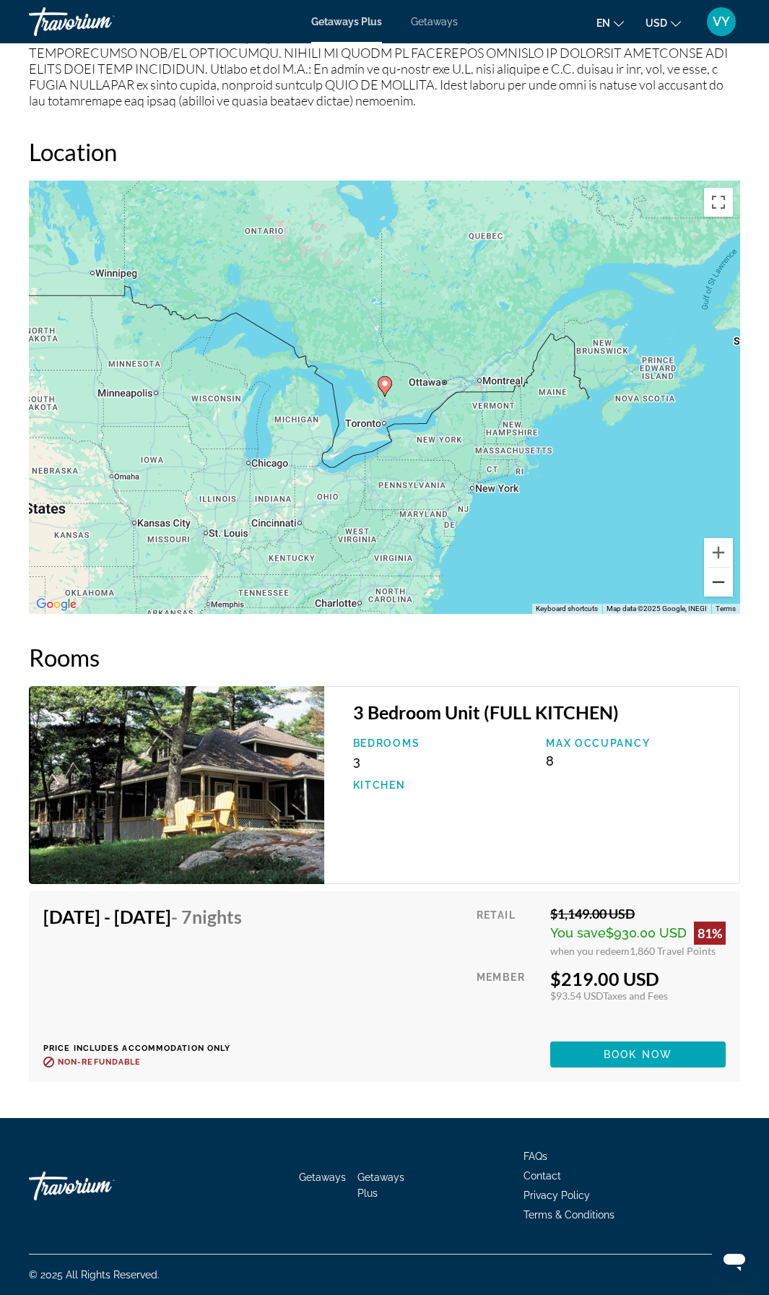
click at [715, 590] on button "Zoom out" at bounding box center [718, 582] width 29 height 29
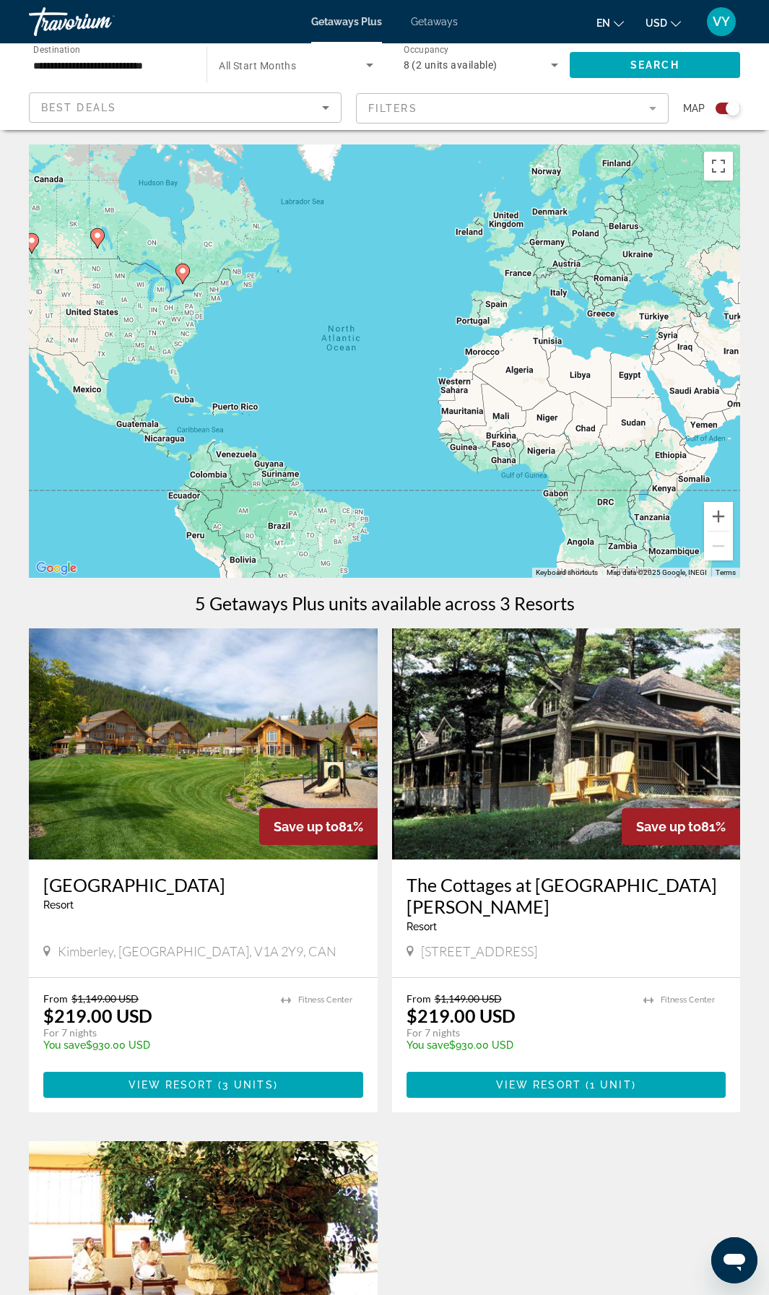
click at [76, 64] on input "**********" at bounding box center [110, 65] width 155 height 17
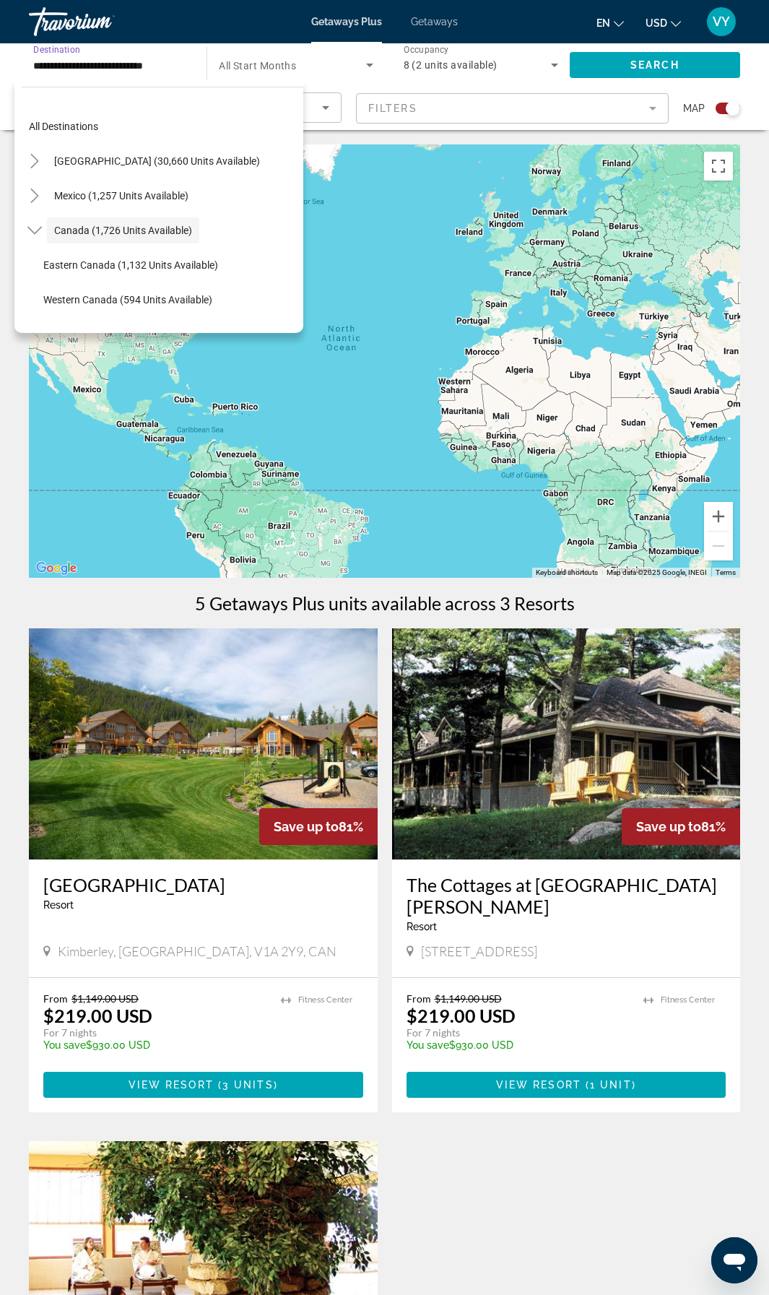
scroll to position [17, 0]
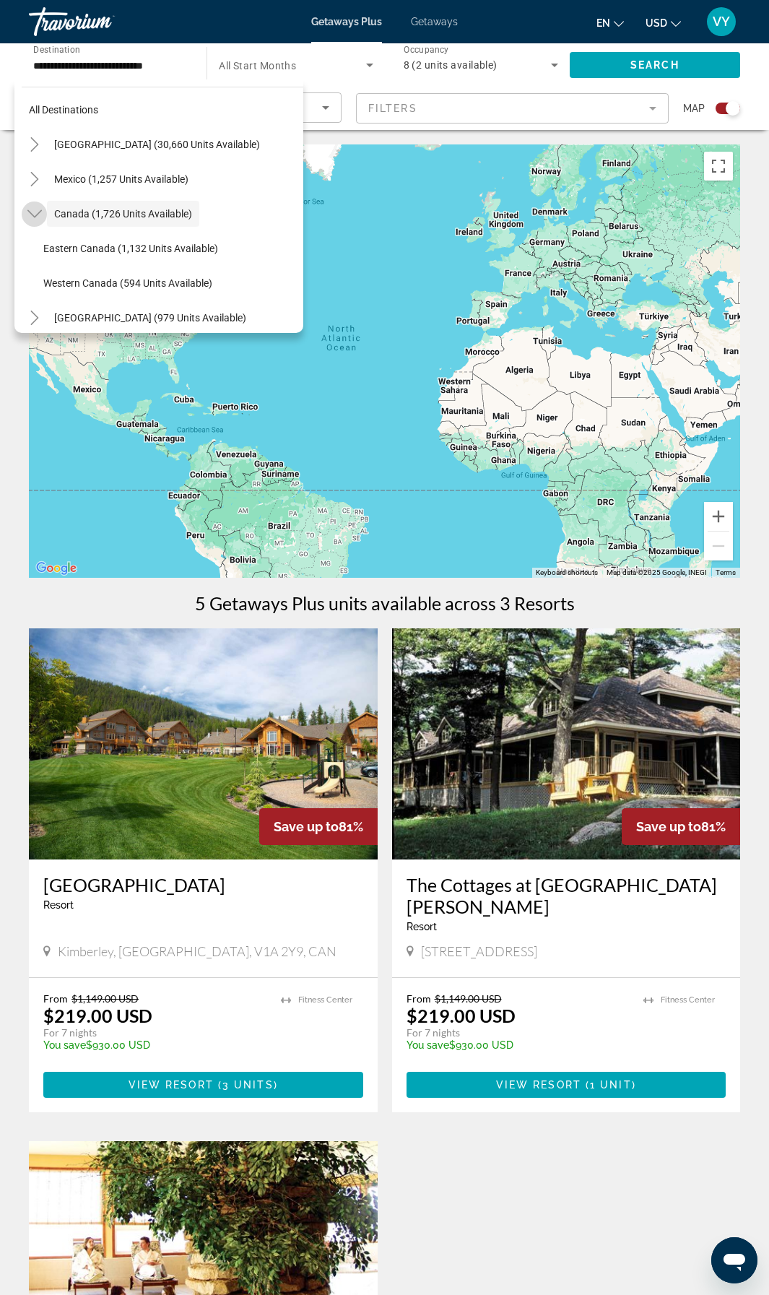
click at [35, 211] on icon "Toggle Canada (1,726 units available)" at bounding box center [34, 214] width 14 height 14
click at [74, 251] on span "[GEOGRAPHIC_DATA] (979 units available)" at bounding box center [150, 249] width 192 height 12
type input "**********"
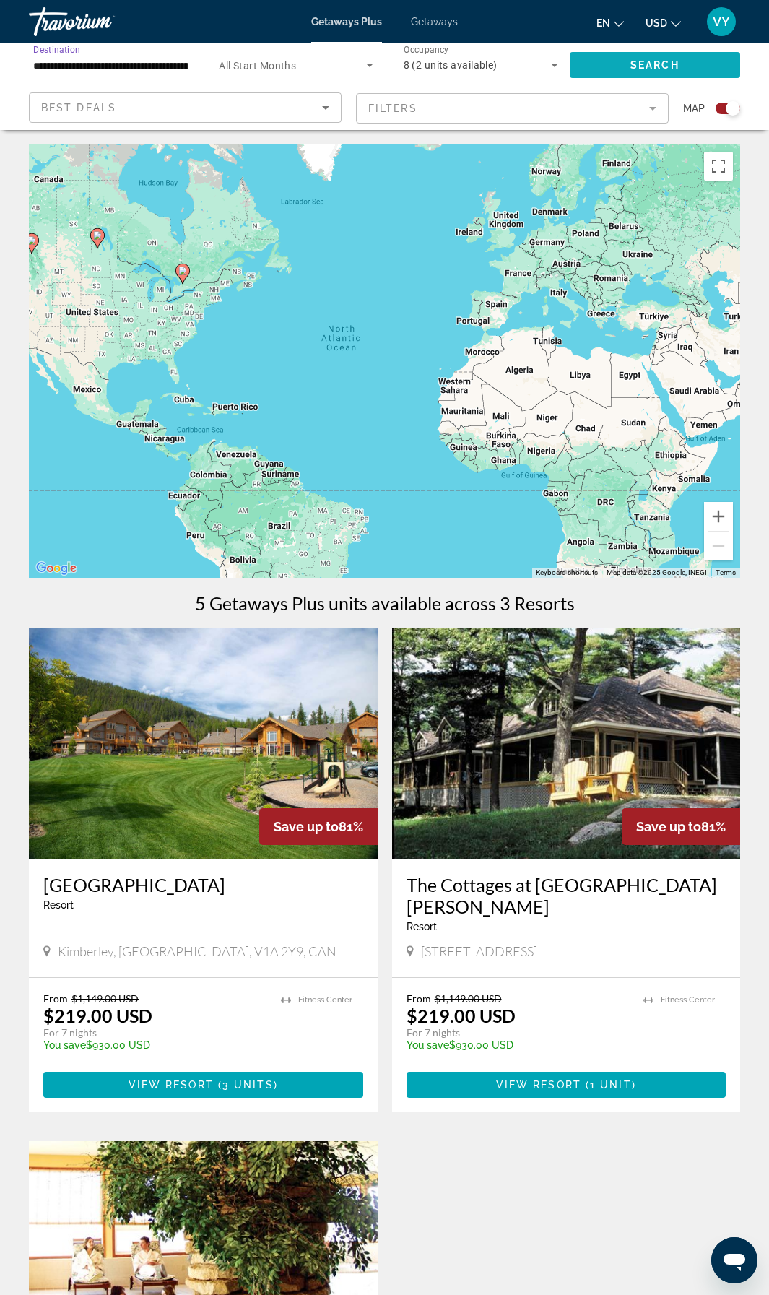
click at [606, 68] on span "Search widget" at bounding box center [655, 65] width 170 height 35
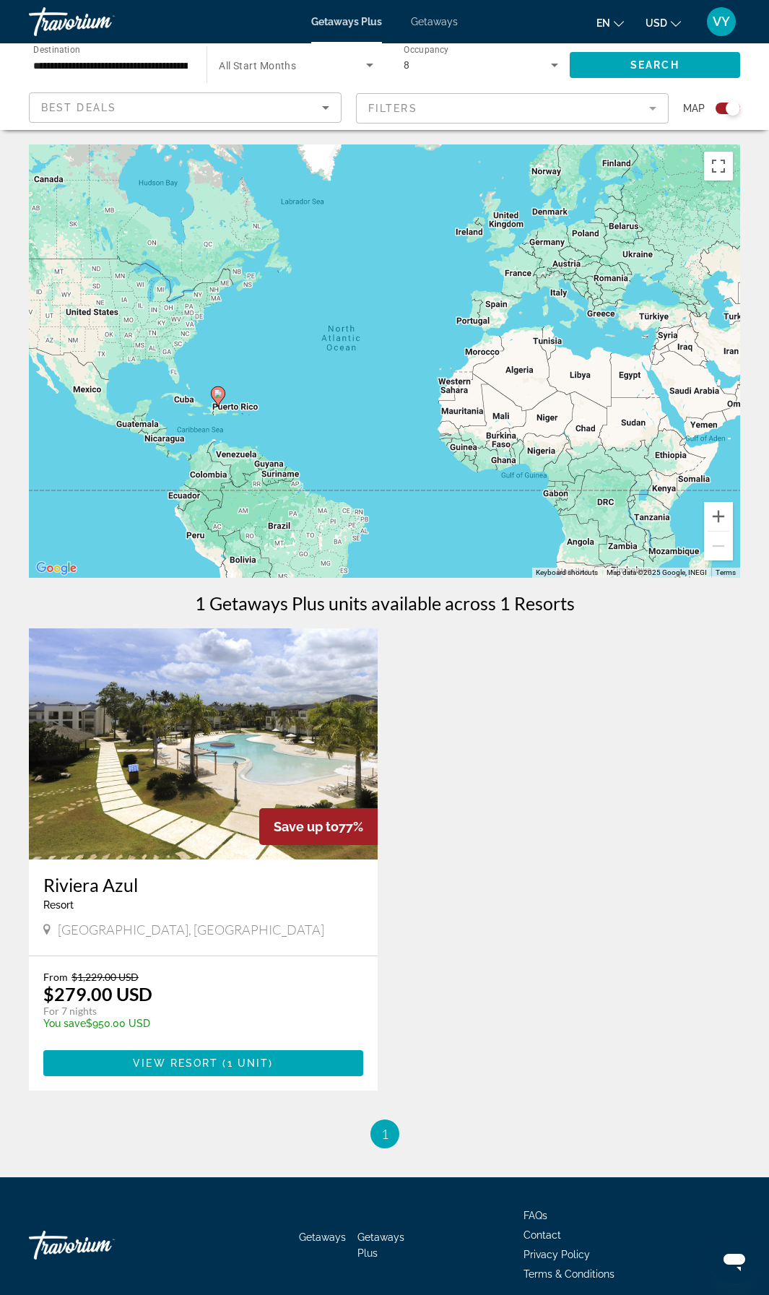
click at [174, 800] on img "Main content" at bounding box center [203, 743] width 349 height 231
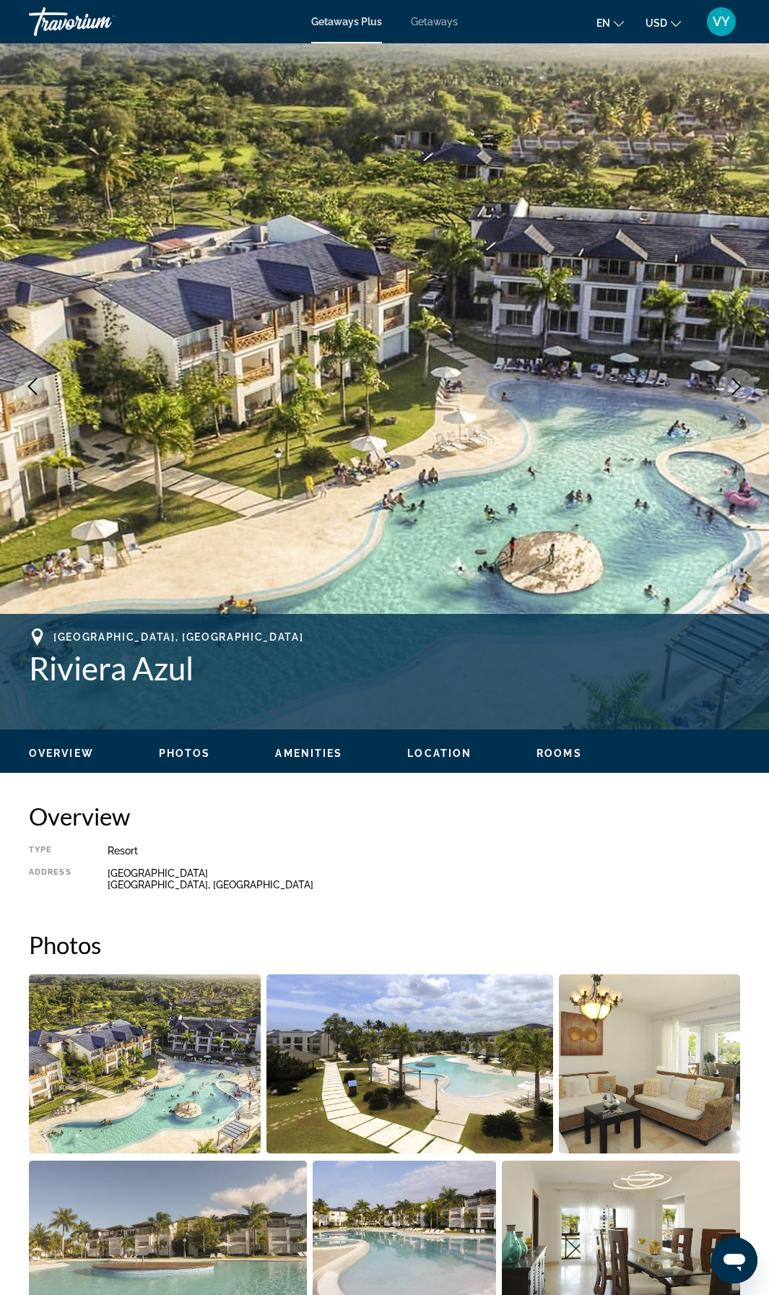
click at [733, 383] on icon "Next image" at bounding box center [736, 386] width 17 height 17
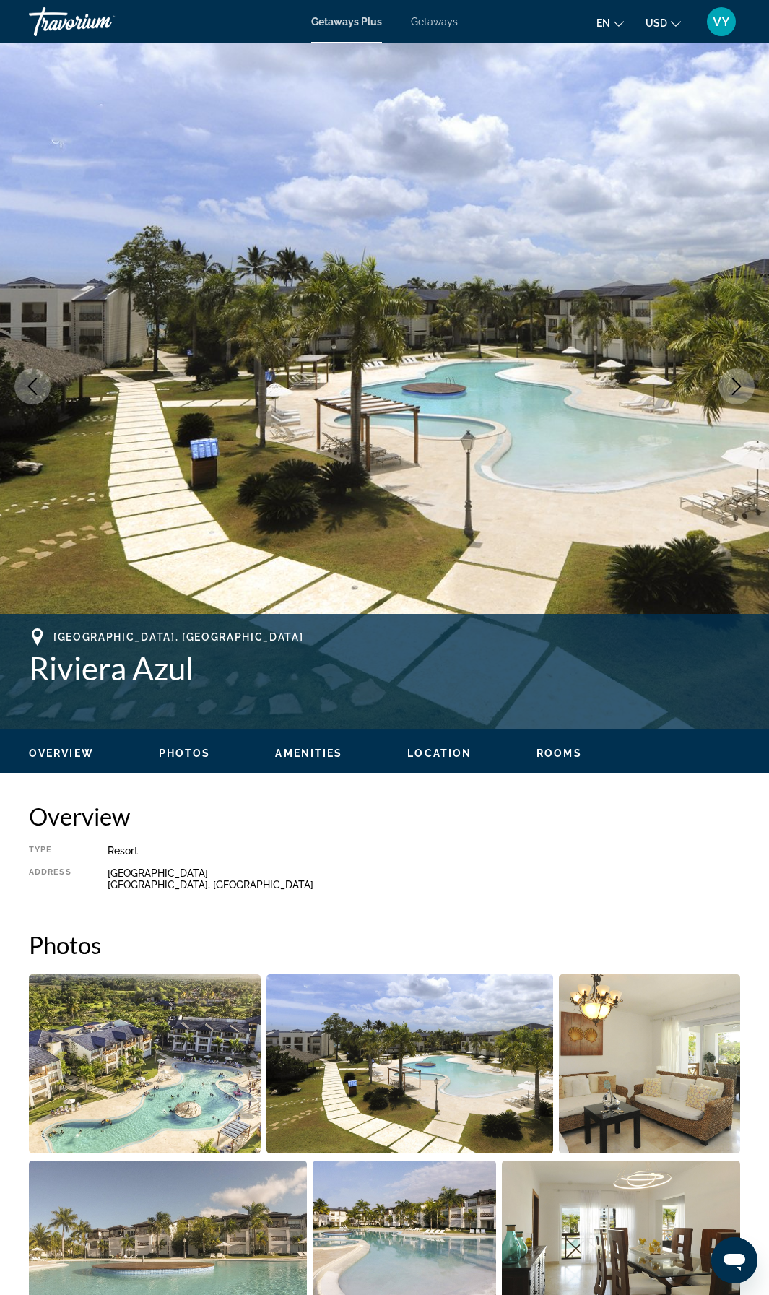
click at [732, 384] on icon "Next image" at bounding box center [736, 386] width 17 height 17
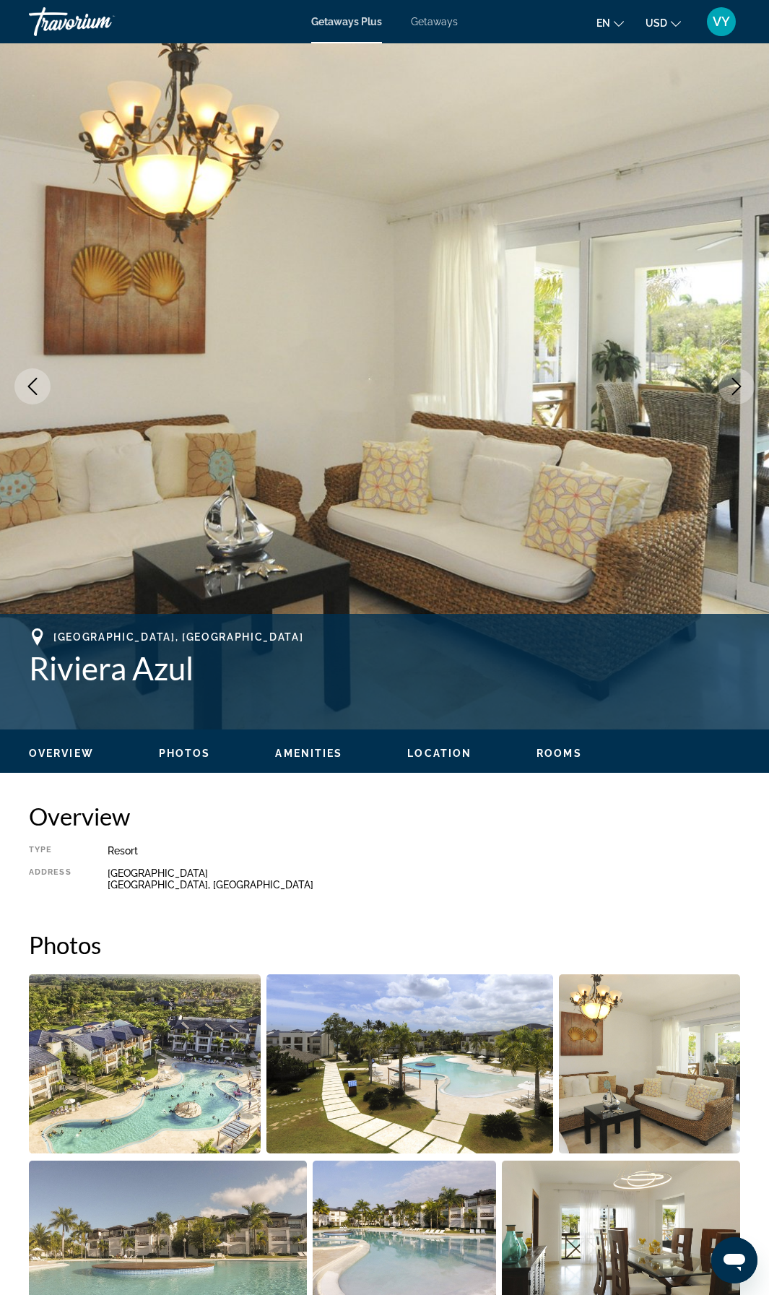
click at [732, 384] on icon "Next image" at bounding box center [736, 386] width 17 height 17
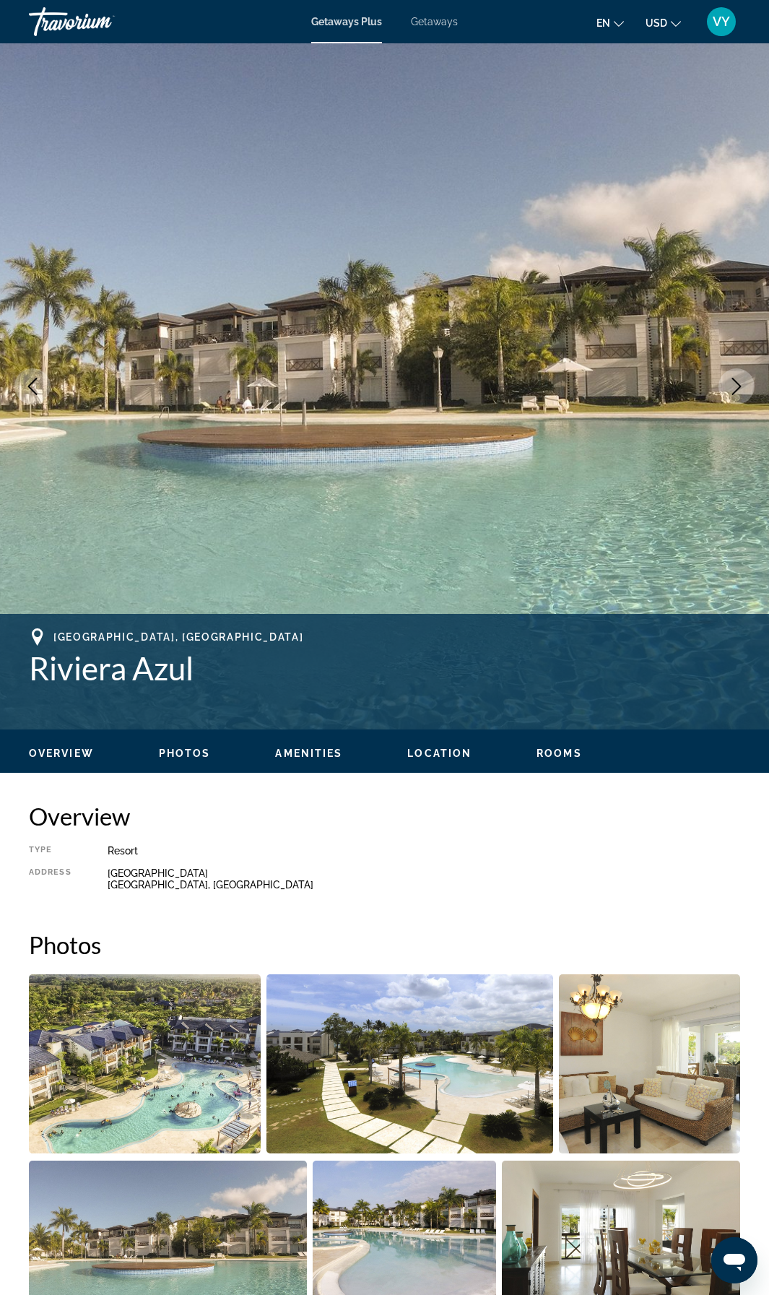
click at [732, 385] on icon "Next image" at bounding box center [736, 386] width 17 height 17
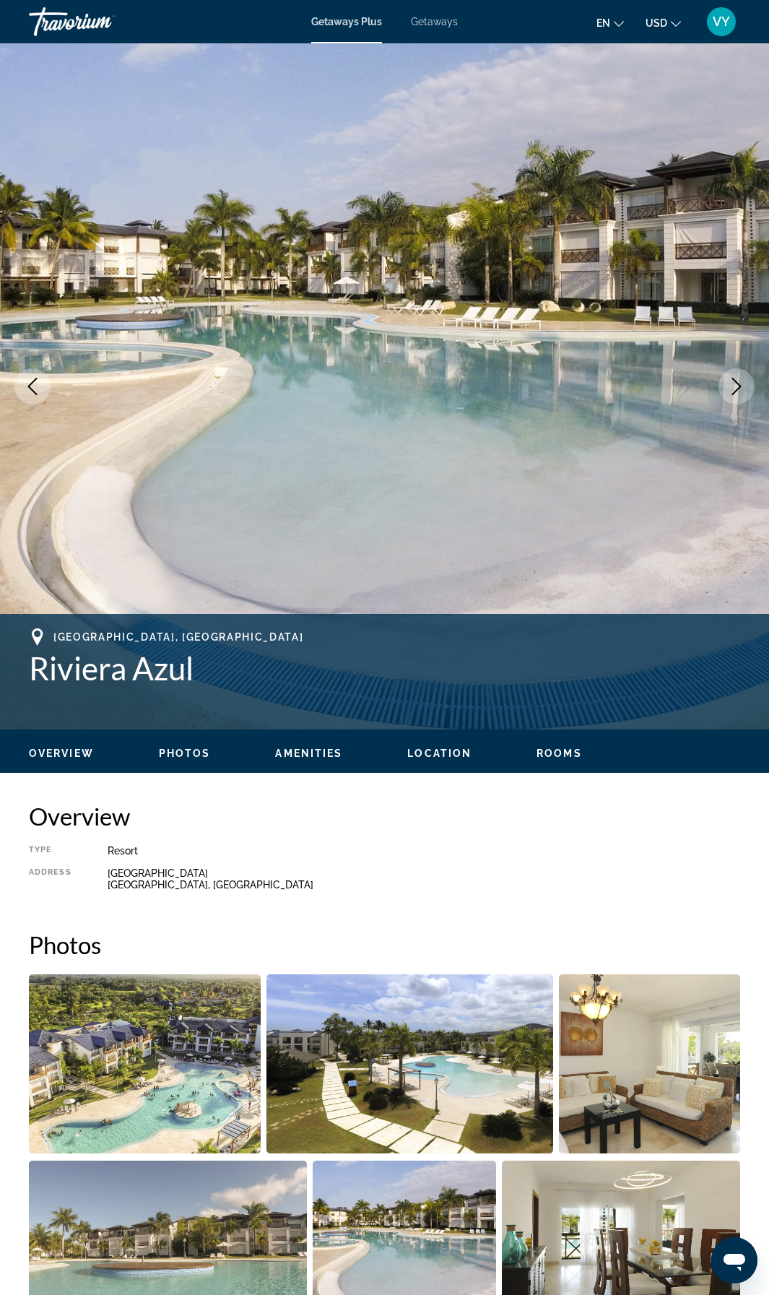
click at [732, 385] on icon "Next image" at bounding box center [736, 386] width 17 height 17
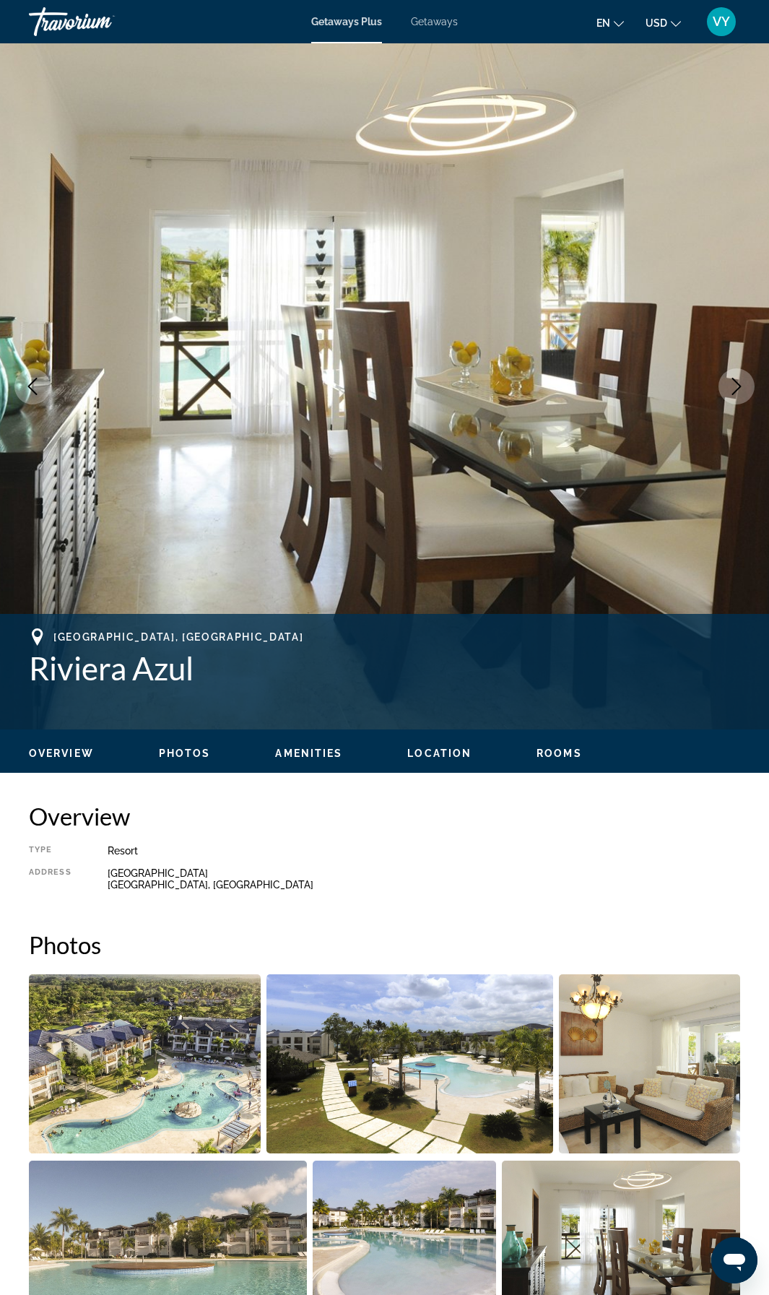
click at [732, 385] on icon "Next image" at bounding box center [736, 386] width 17 height 17
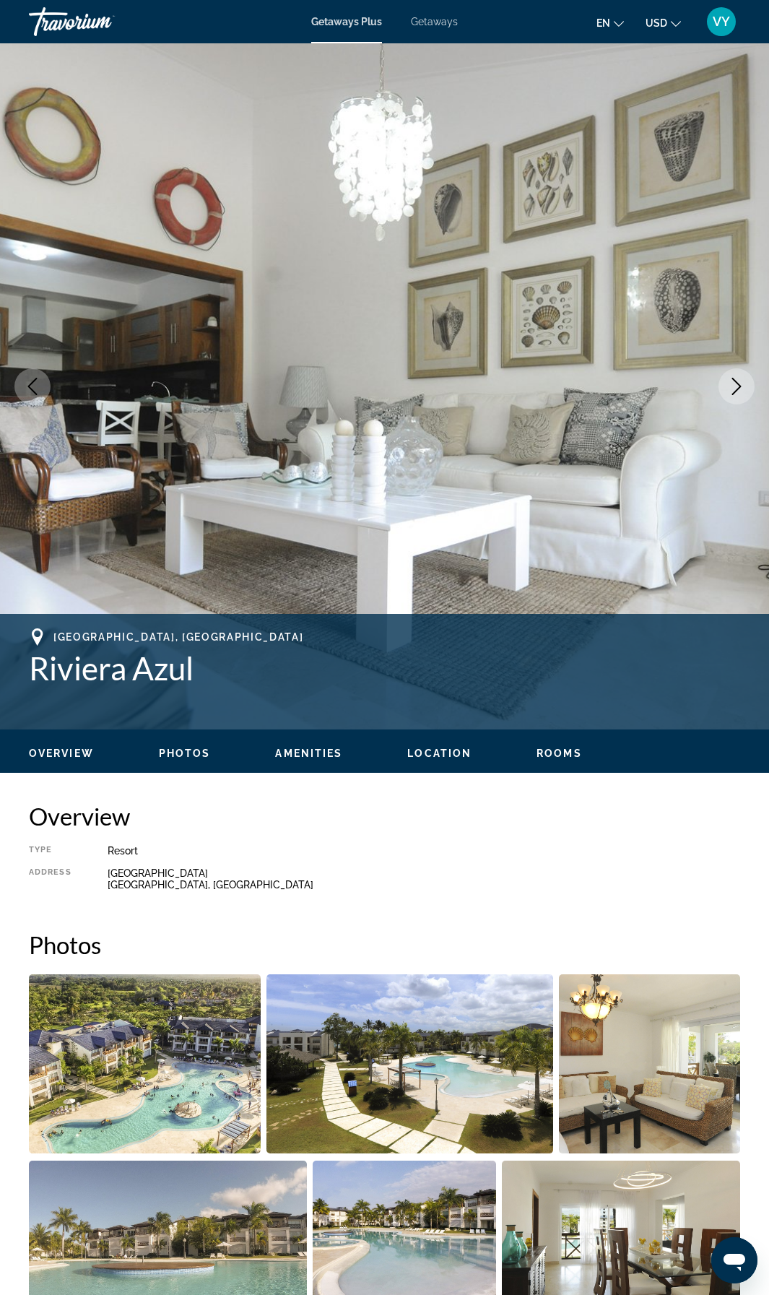
click at [732, 385] on icon "Next image" at bounding box center [736, 386] width 17 height 17
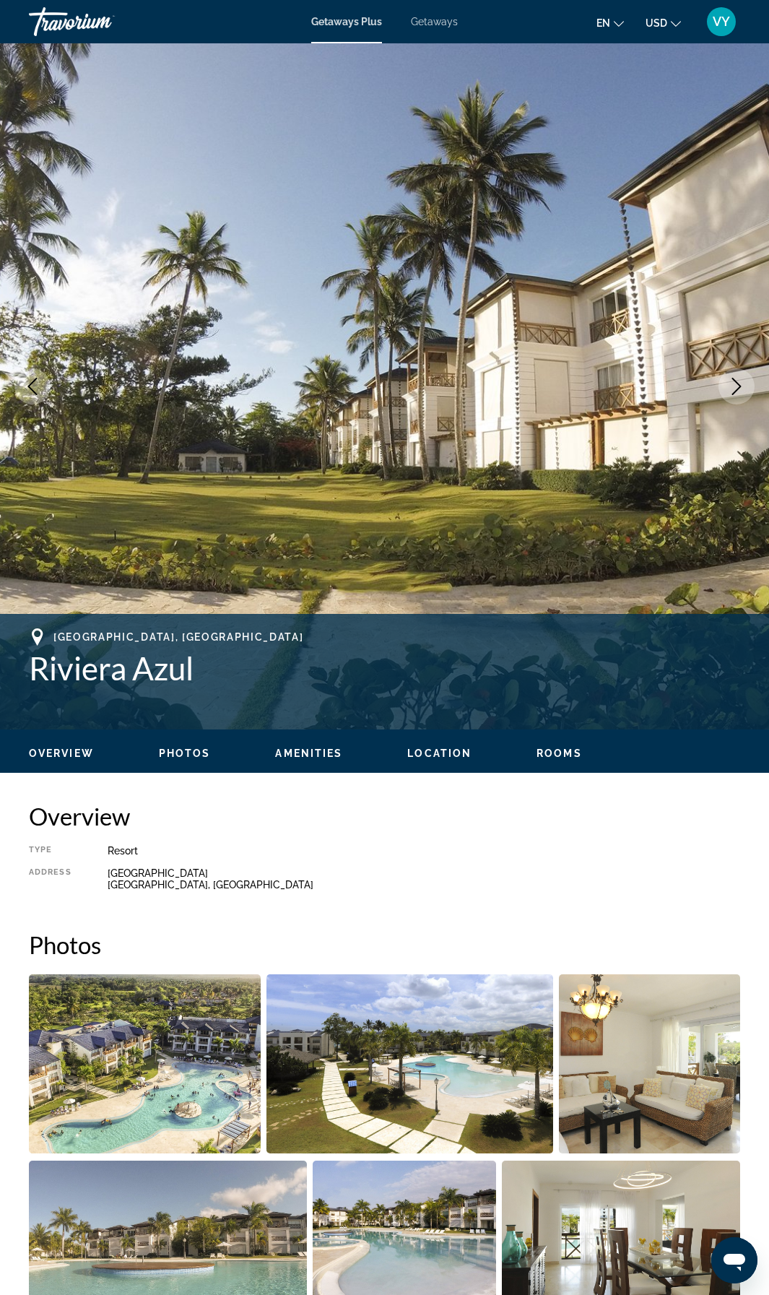
click at [732, 385] on icon "Next image" at bounding box center [736, 386] width 17 height 17
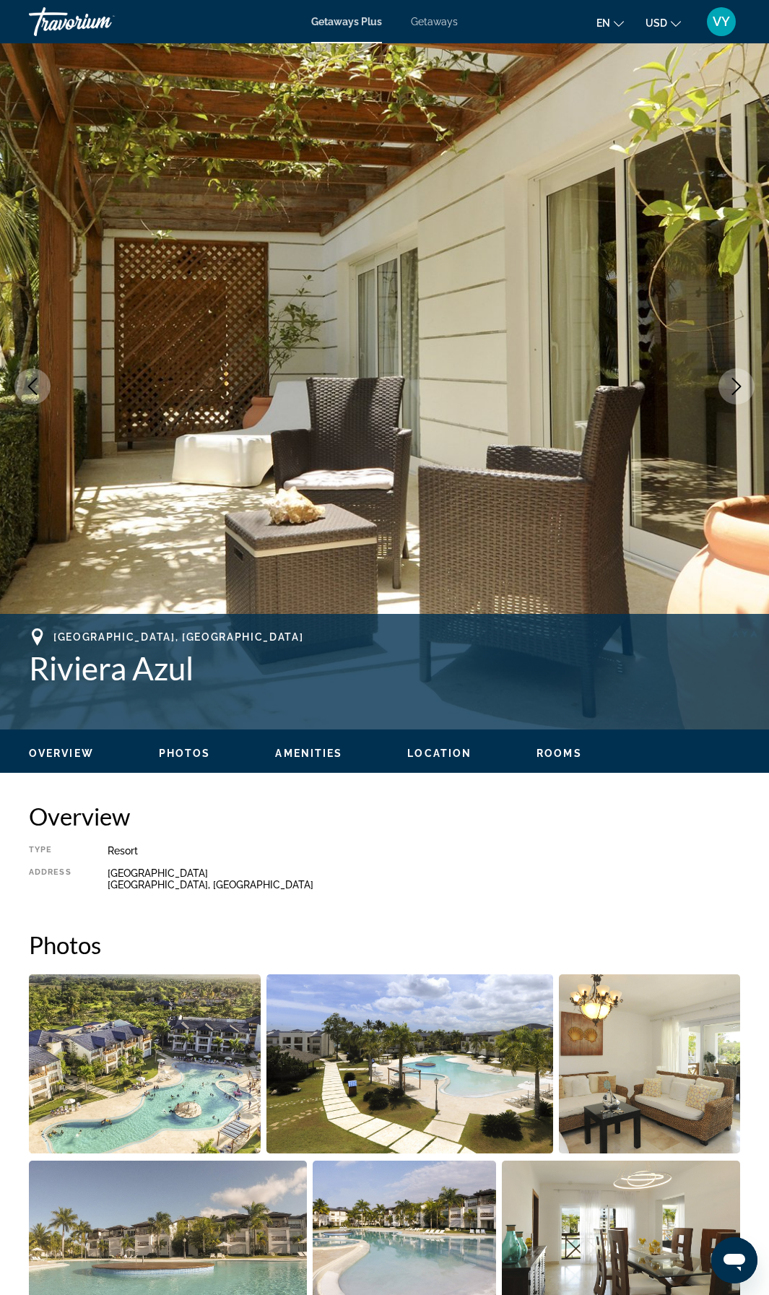
click at [732, 385] on icon "Next image" at bounding box center [736, 386] width 17 height 17
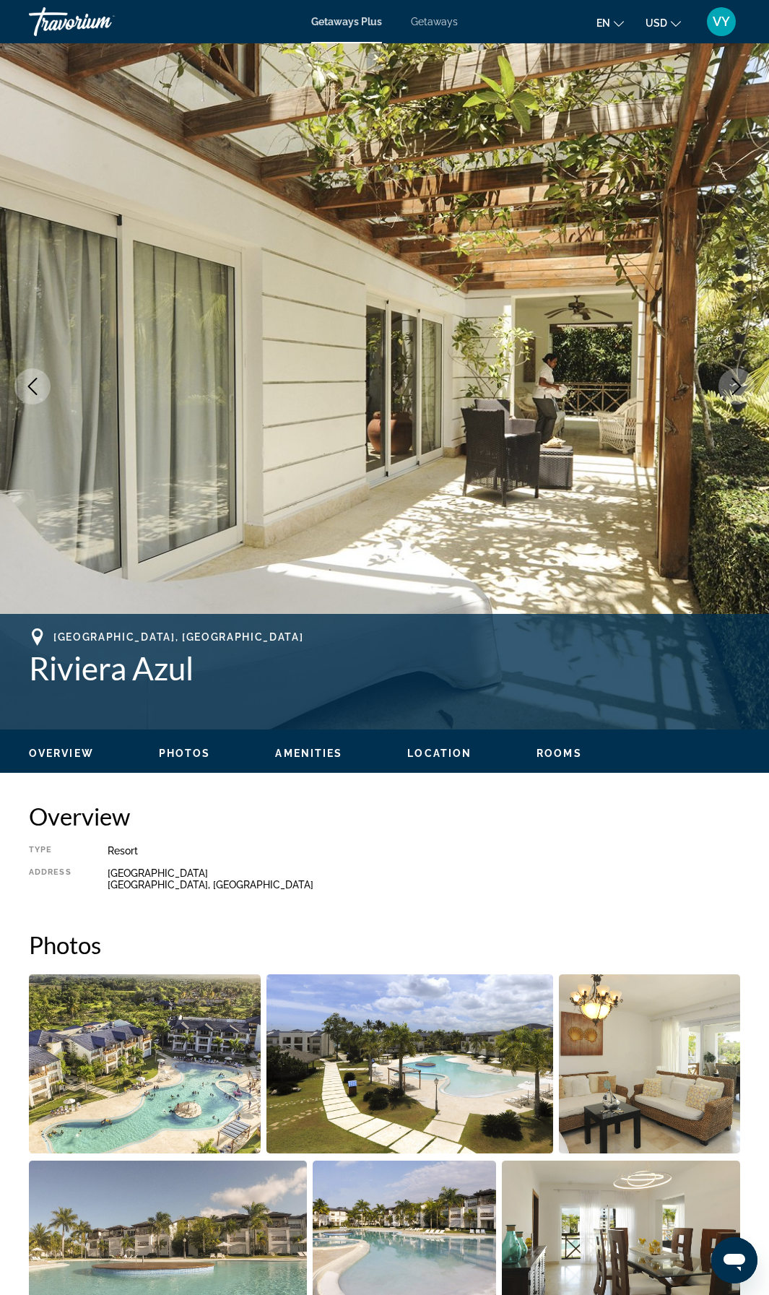
click at [732, 385] on icon "Next image" at bounding box center [736, 386] width 17 height 17
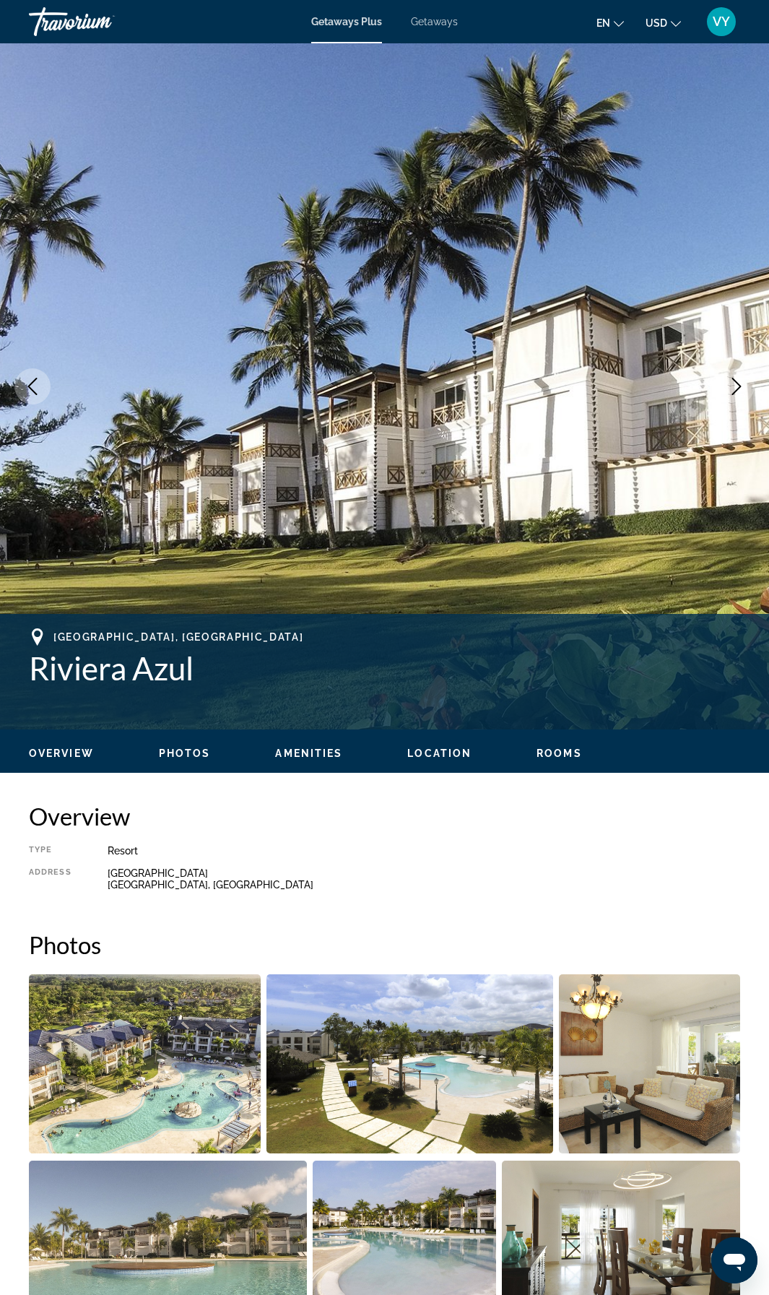
click at [732, 385] on icon "Next image" at bounding box center [736, 386] width 17 height 17
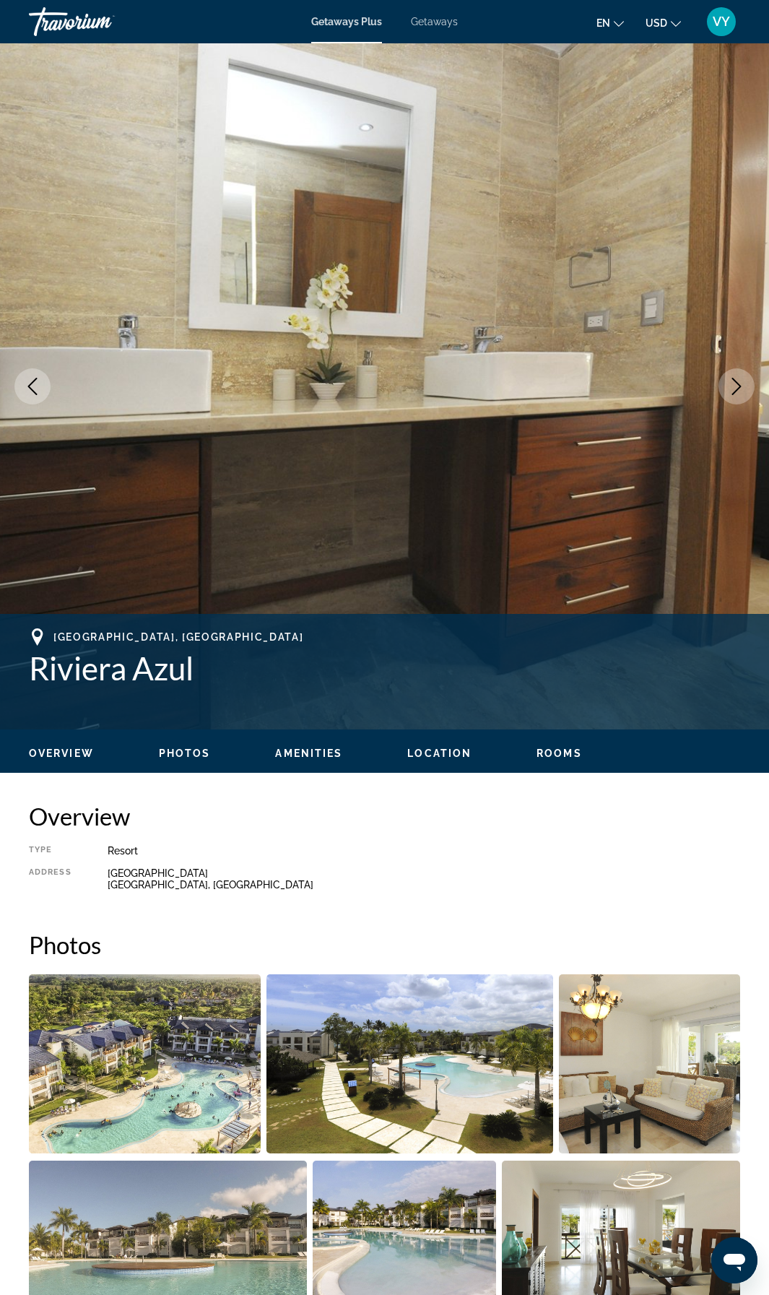
click at [732, 385] on icon "Next image" at bounding box center [736, 386] width 17 height 17
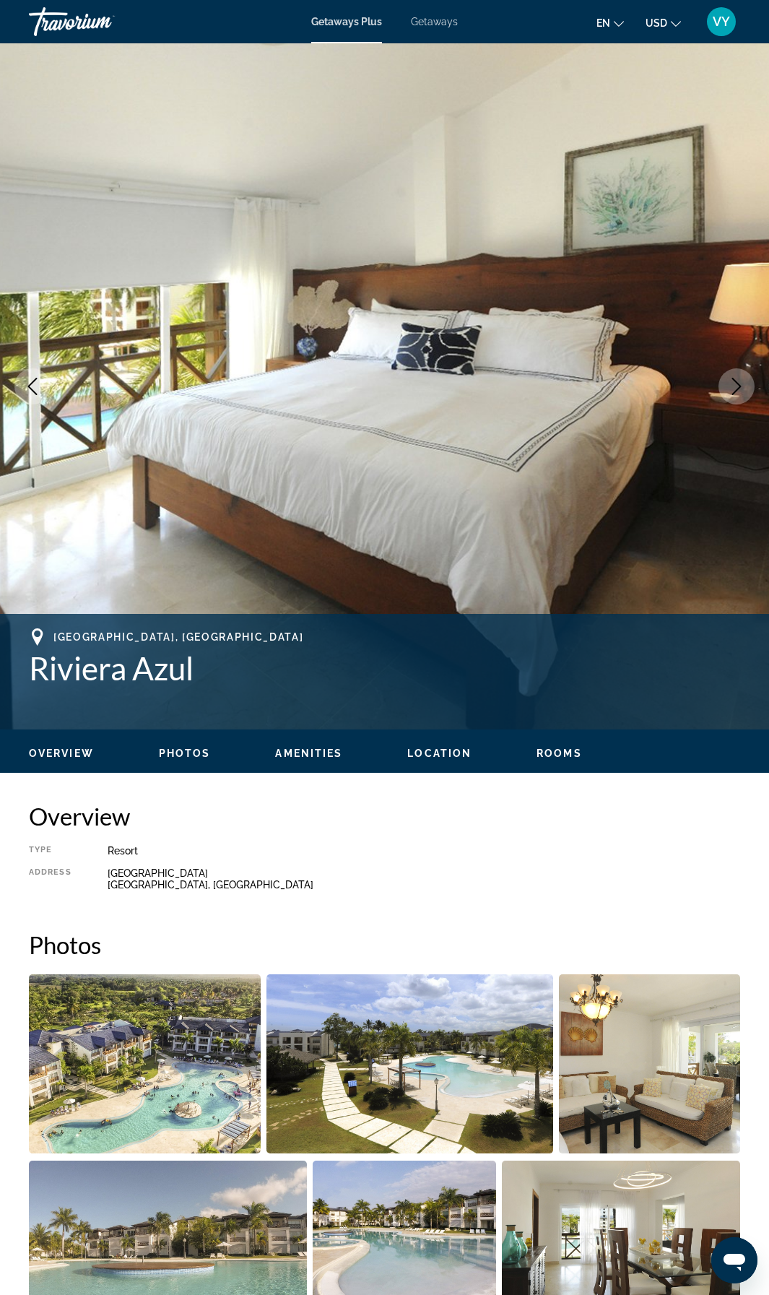
click at [732, 385] on icon "Next image" at bounding box center [736, 386] width 17 height 17
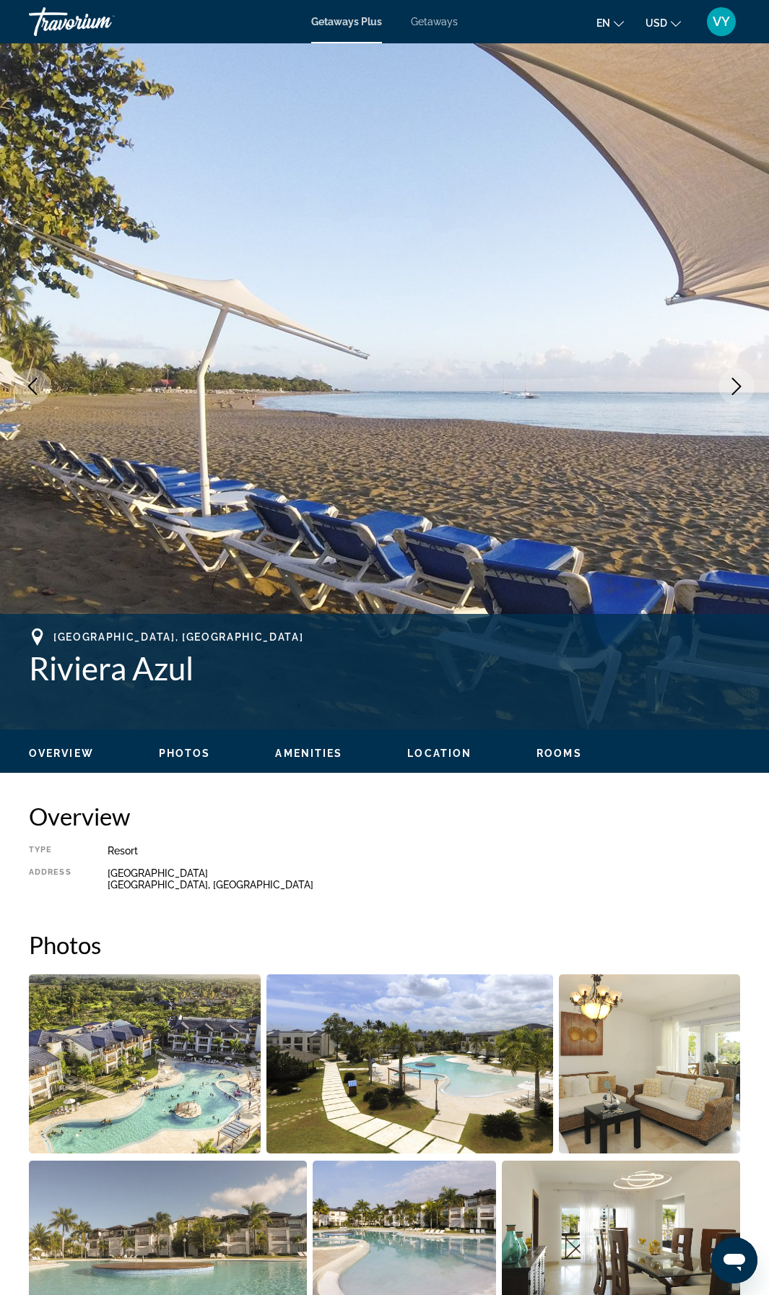
click at [732, 385] on icon "Next image" at bounding box center [736, 386] width 17 height 17
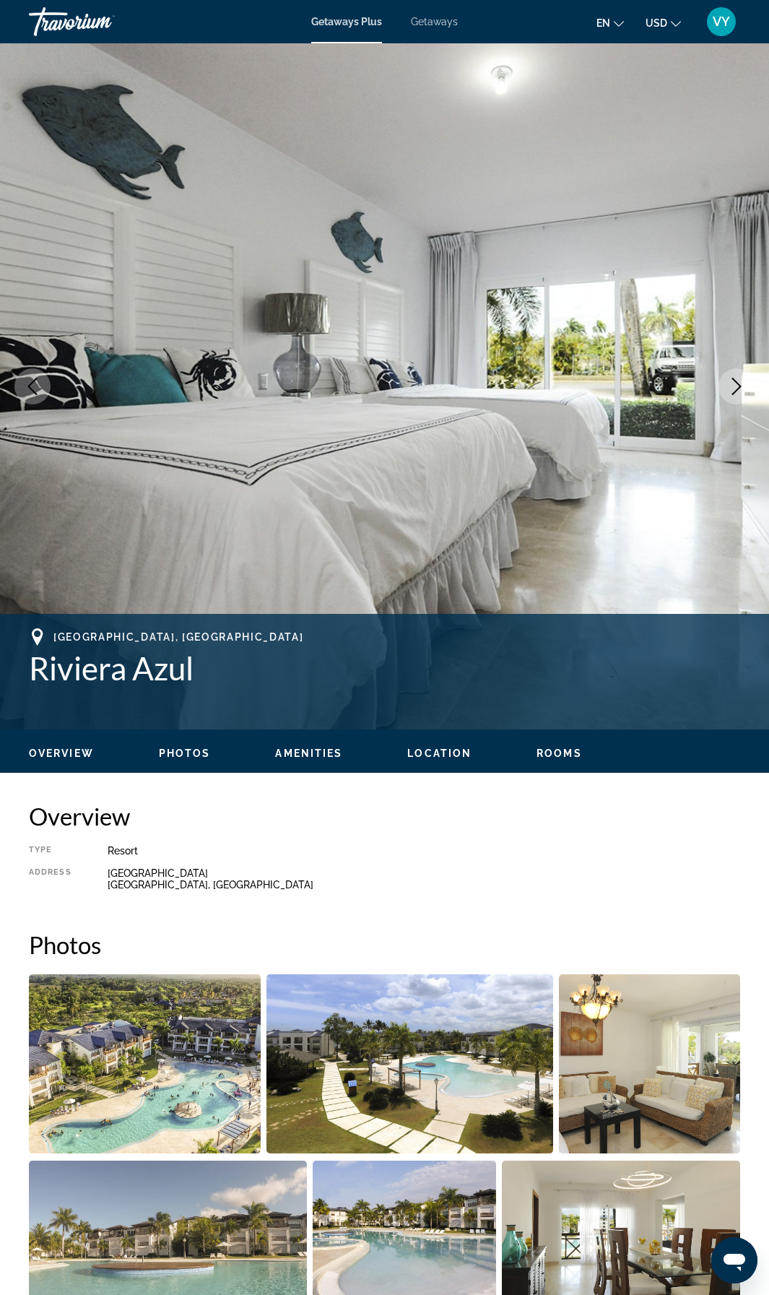
click at [732, 385] on icon "Next image" at bounding box center [736, 386] width 17 height 17
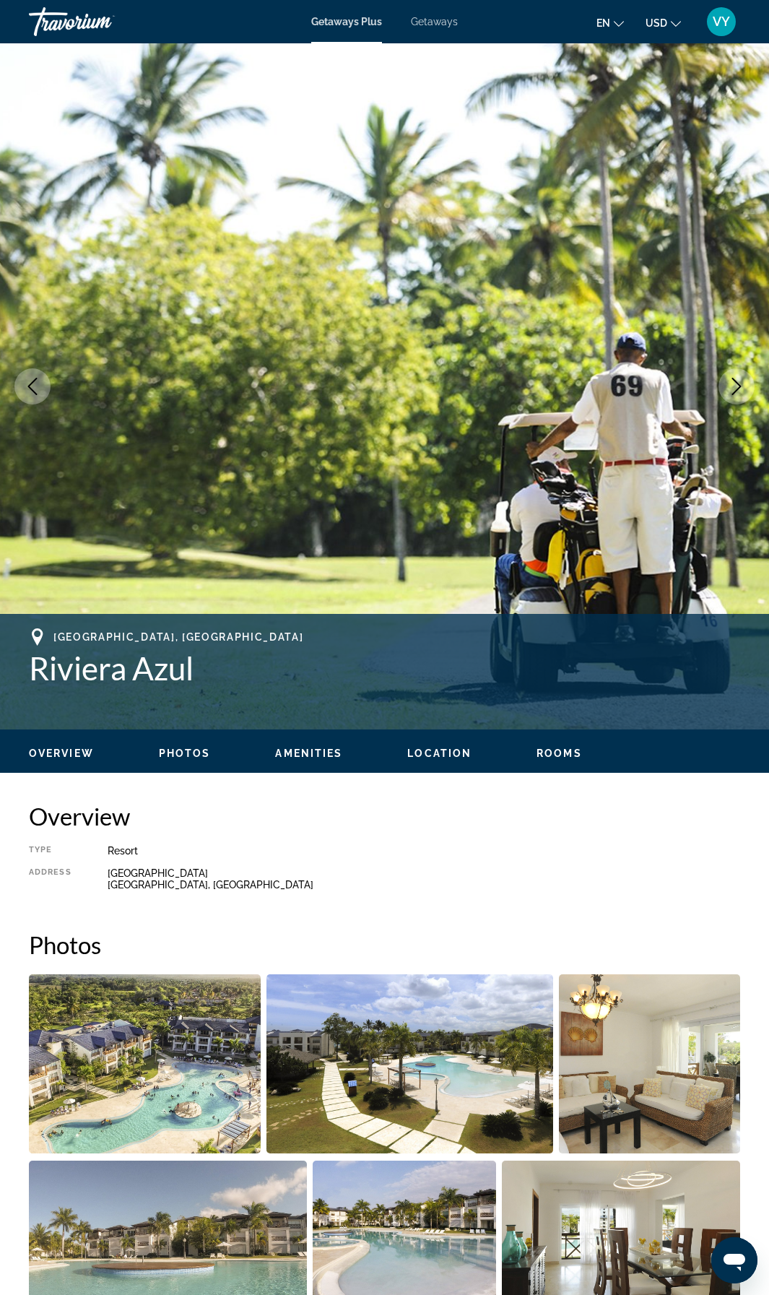
click at [732, 385] on icon "Next image" at bounding box center [736, 386] width 17 height 17
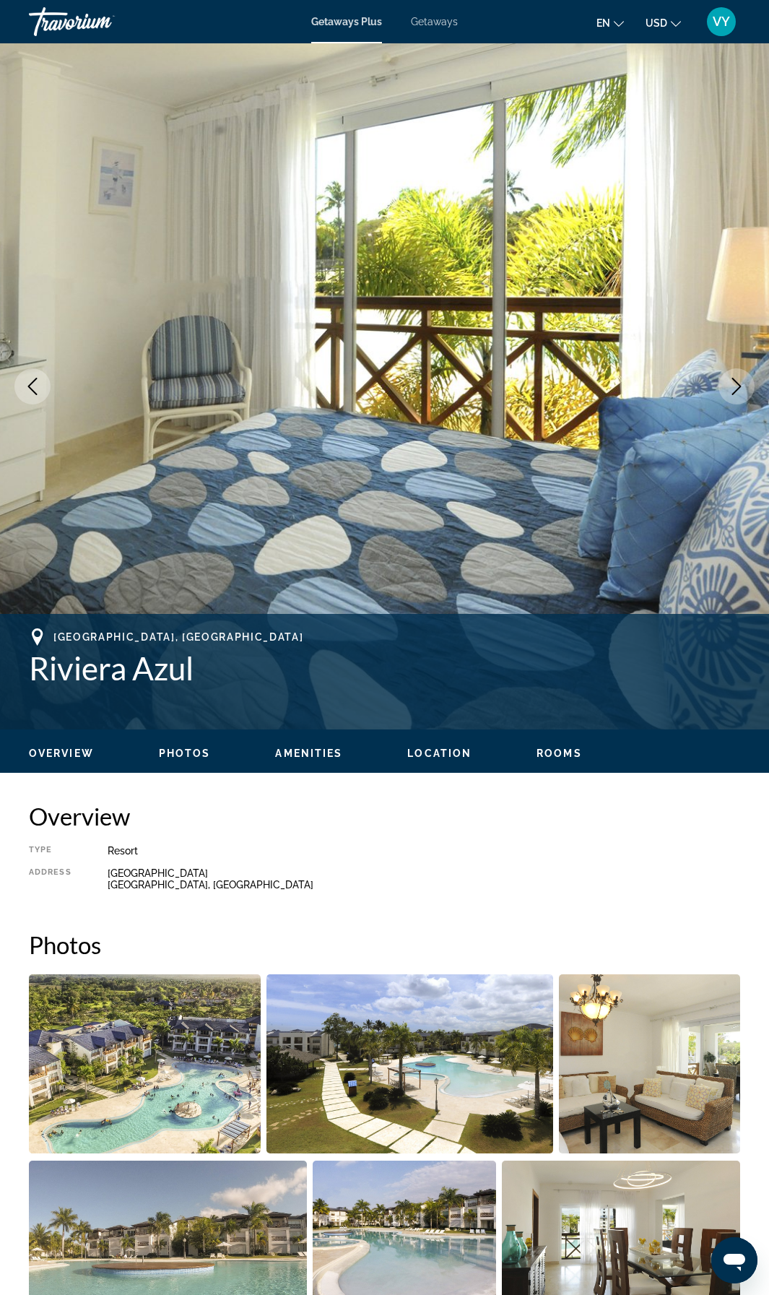
click at [732, 385] on icon "Next image" at bounding box center [736, 386] width 17 height 17
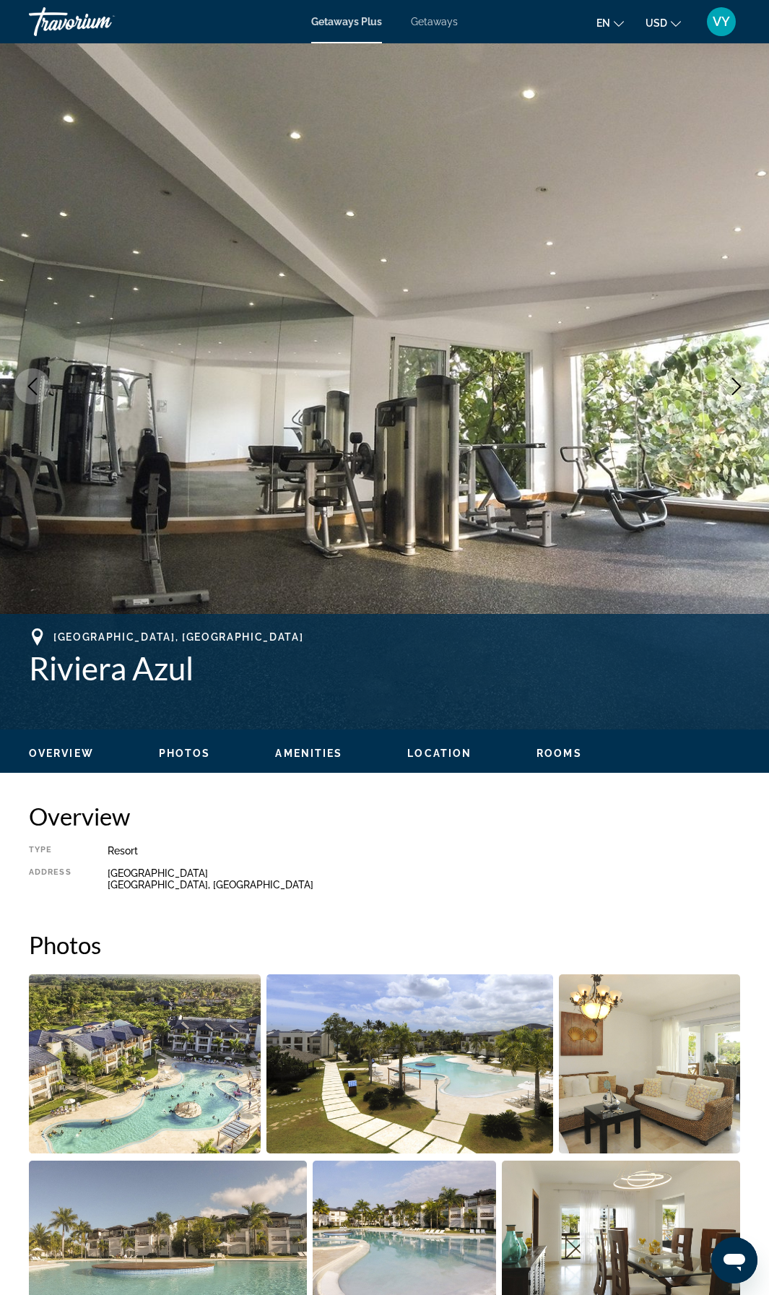
click at [732, 385] on icon "Next image" at bounding box center [736, 386] width 17 height 17
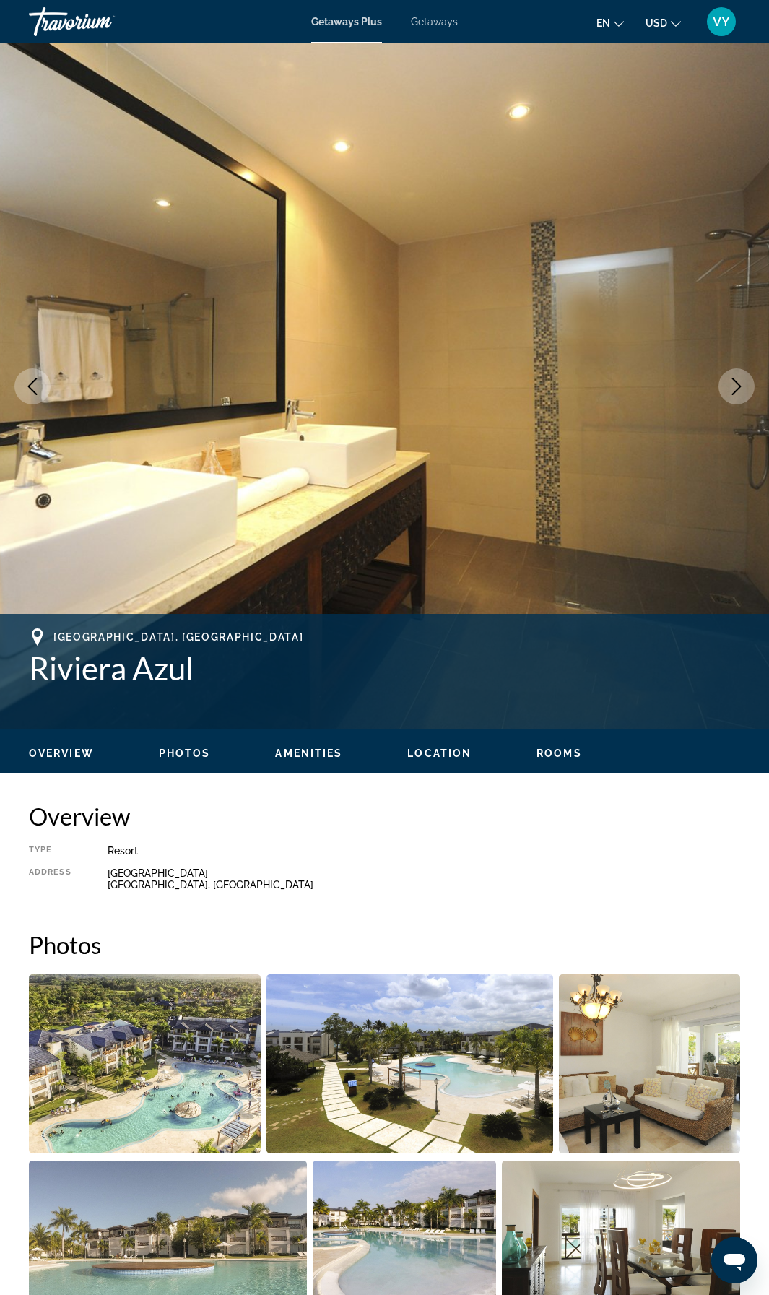
click at [732, 385] on icon "Next image" at bounding box center [736, 386] width 17 height 17
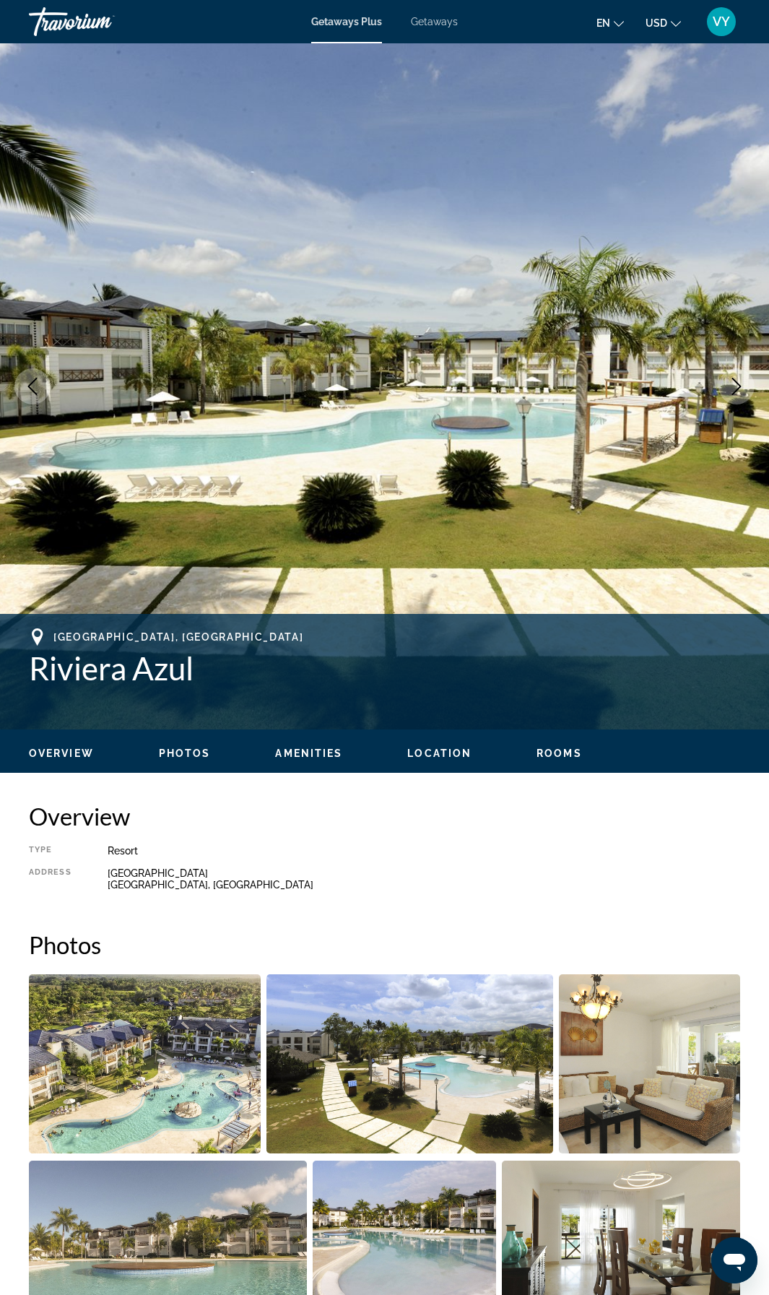
click at [732, 385] on icon "Next image" at bounding box center [736, 386] width 17 height 17
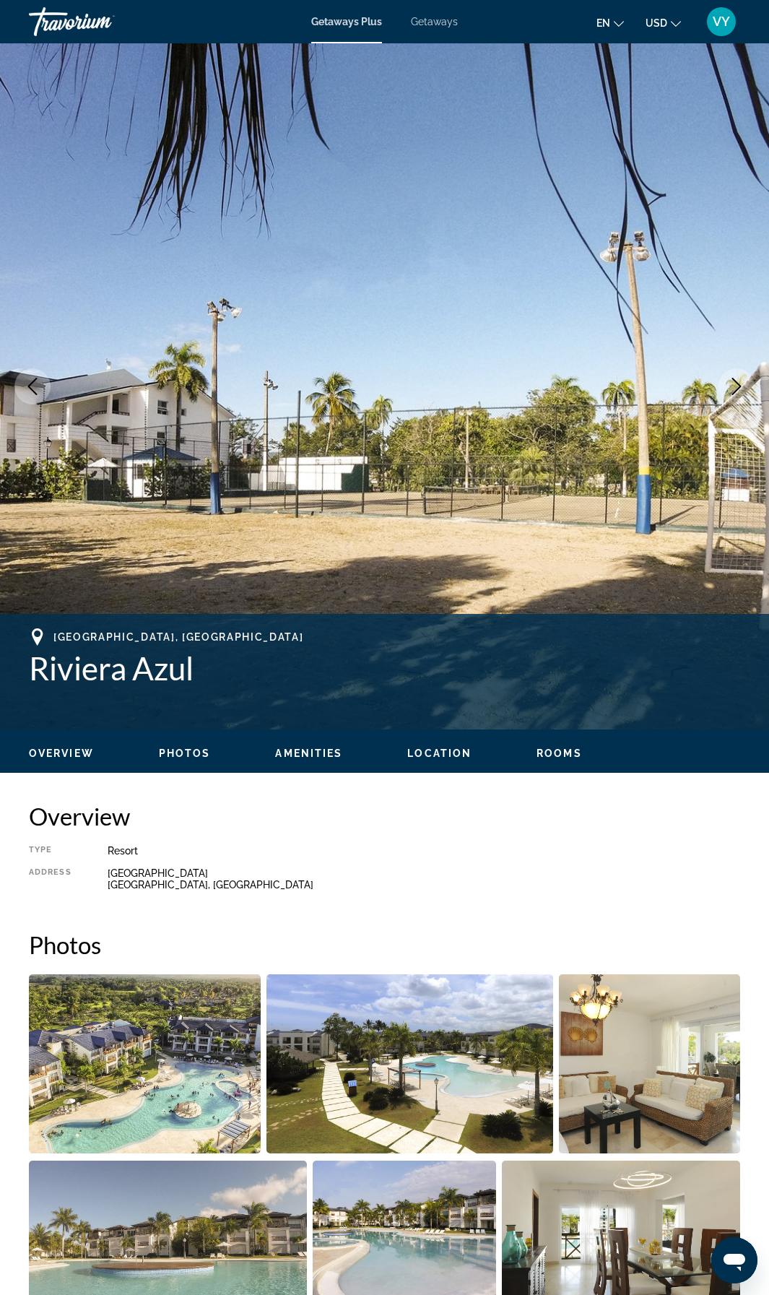
click at [732, 385] on icon "Next image" at bounding box center [736, 386] width 17 height 17
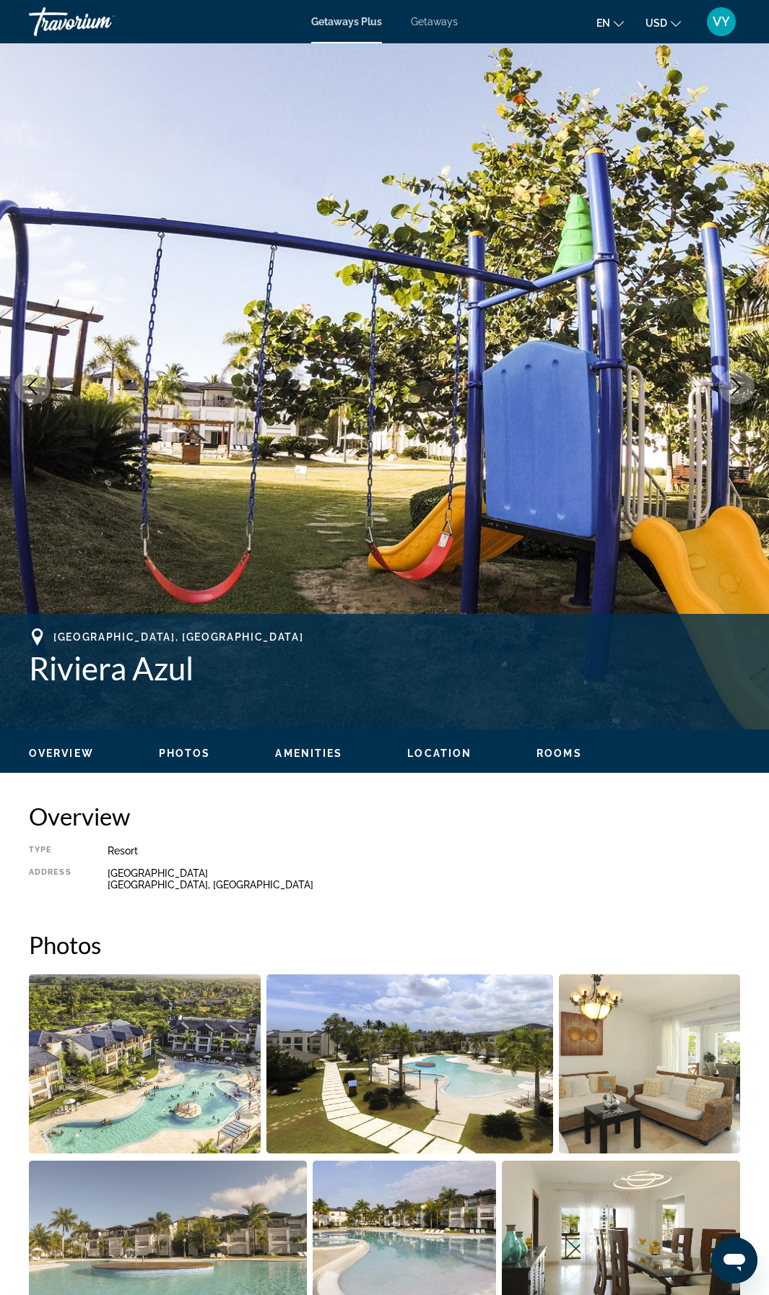
click at [732, 385] on icon "Next image" at bounding box center [736, 386] width 17 height 17
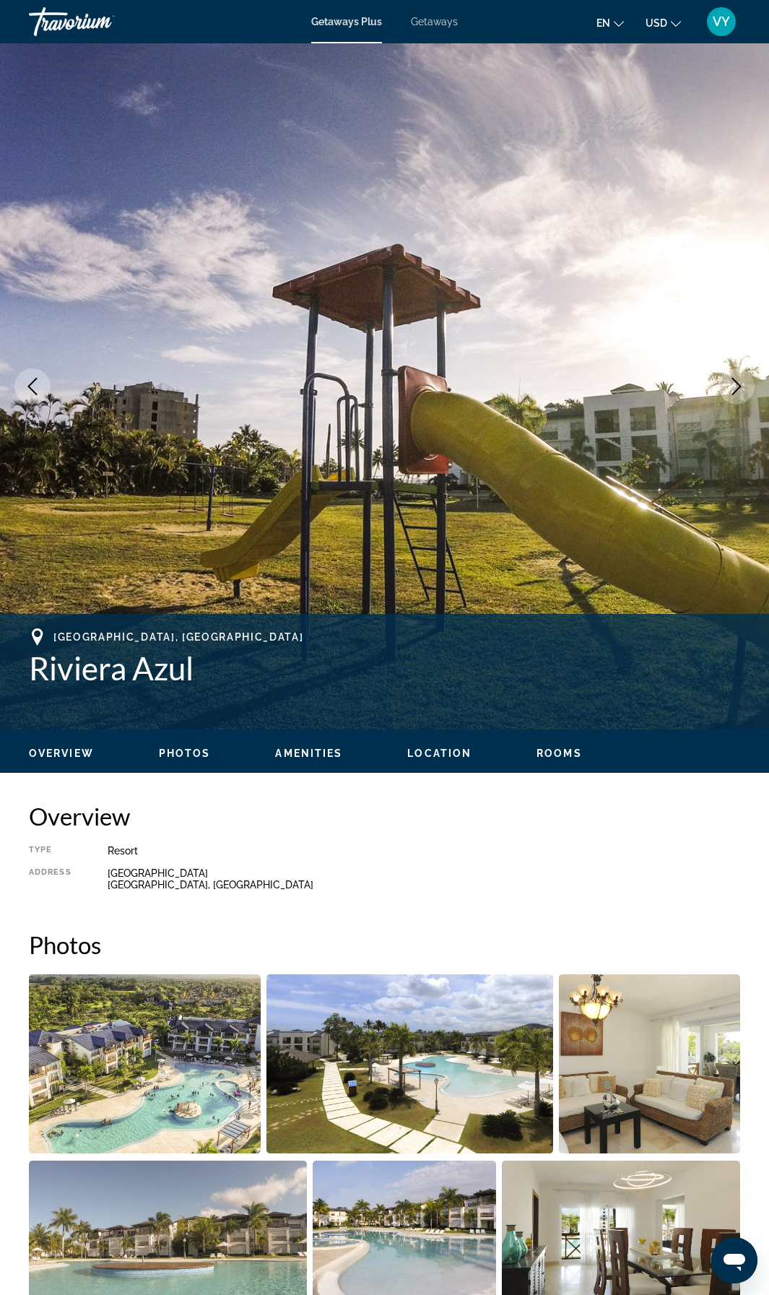
click at [732, 385] on icon "Next image" at bounding box center [736, 386] width 17 height 17
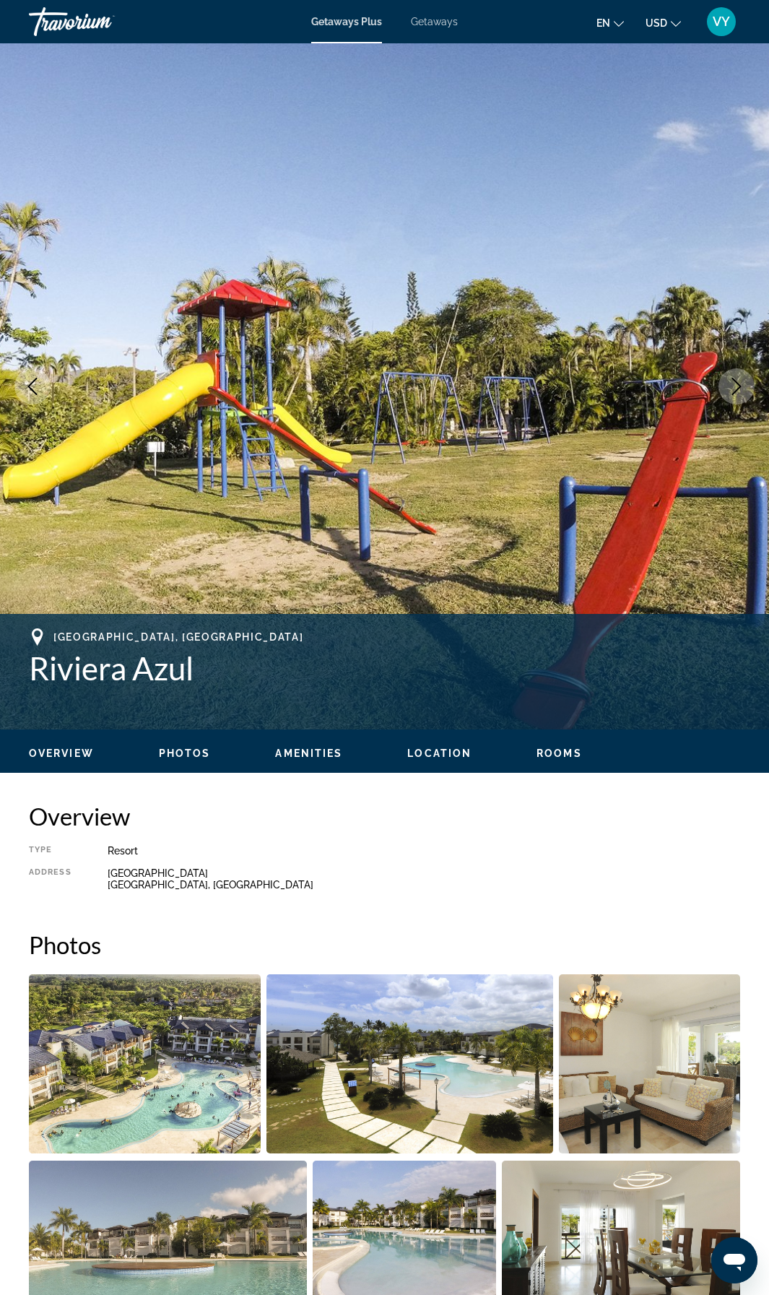
click at [732, 385] on icon "Next image" at bounding box center [736, 386] width 17 height 17
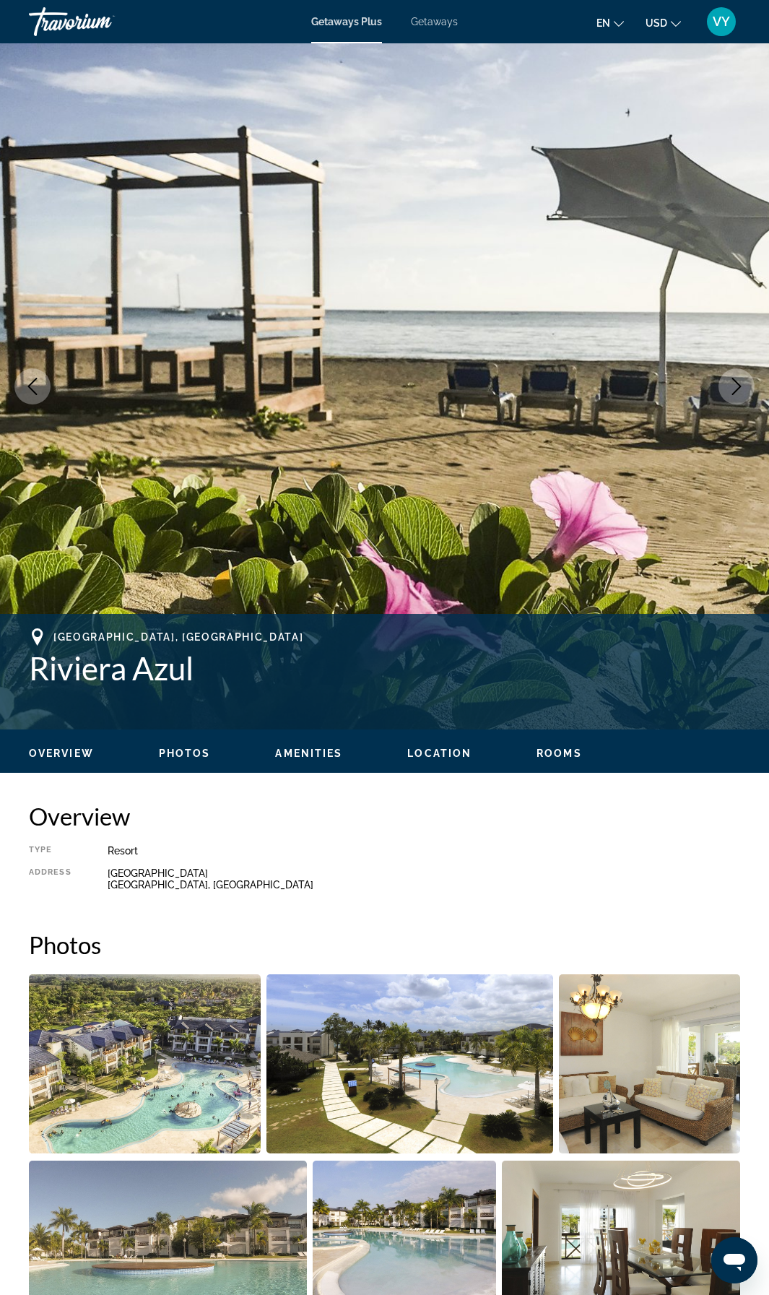
click at [732, 385] on icon "Next image" at bounding box center [736, 386] width 17 height 17
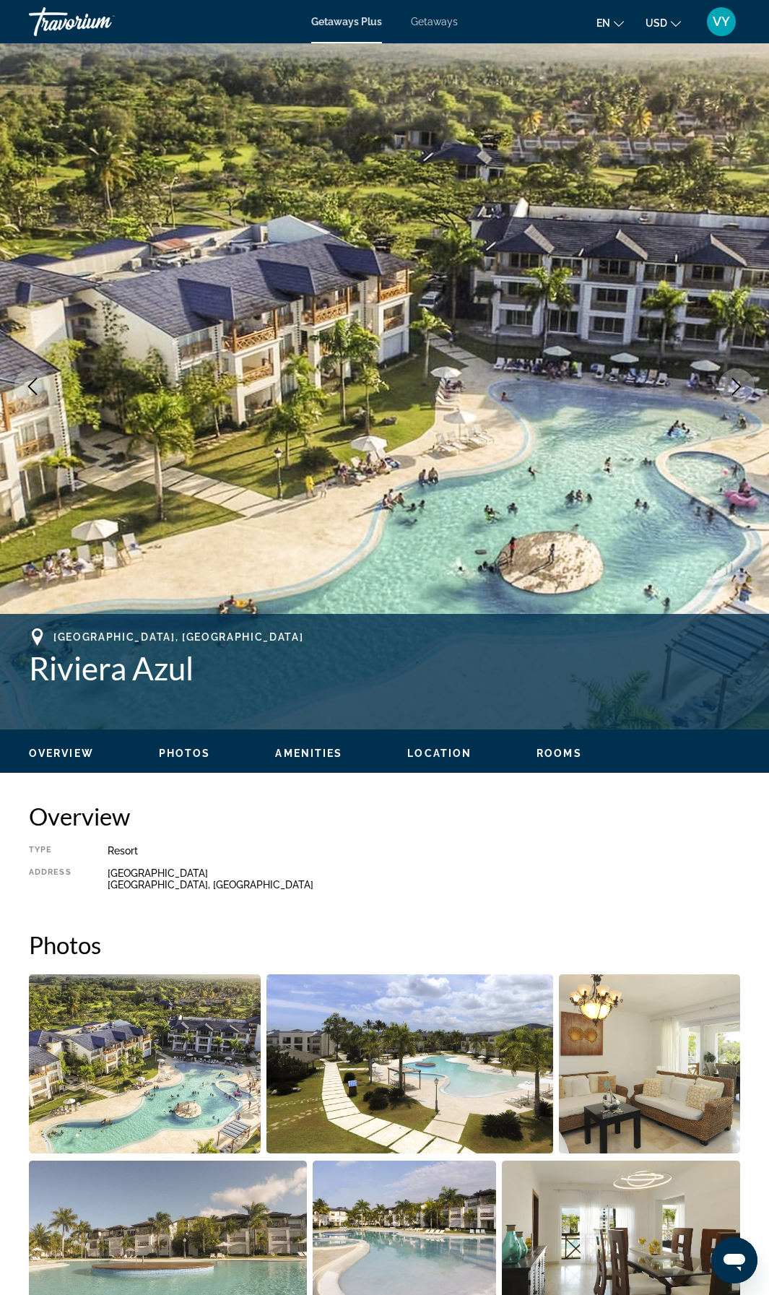
click at [732, 385] on icon "Next image" at bounding box center [736, 386] width 17 height 17
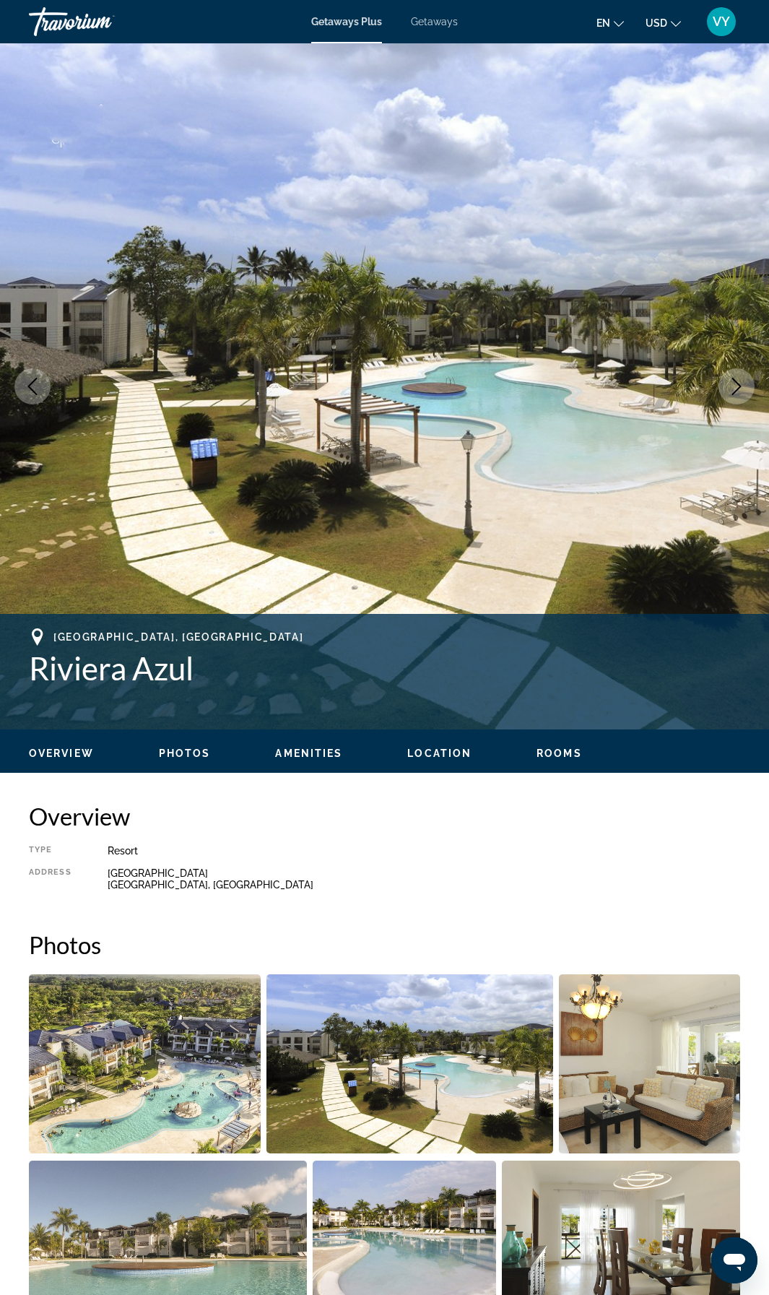
click at [732, 385] on icon "Next image" at bounding box center [736, 386] width 17 height 17
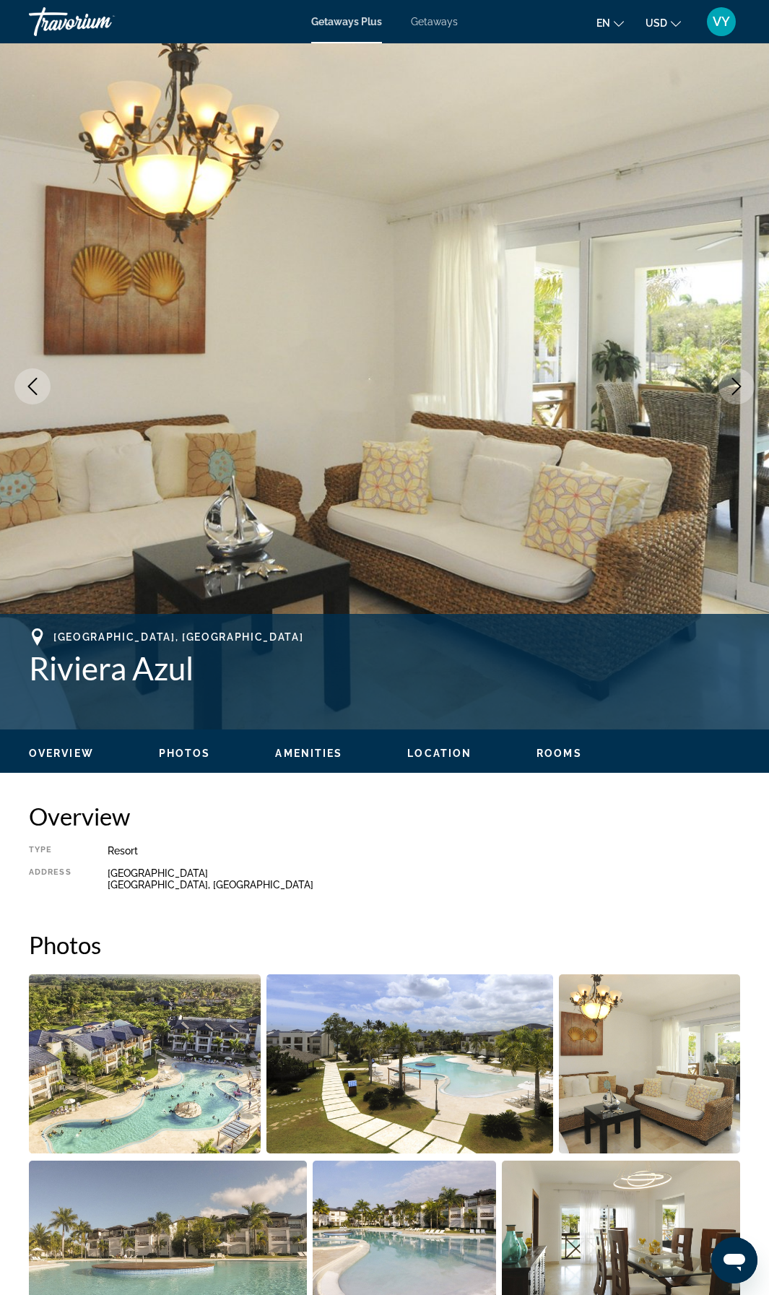
click at [292, 756] on span "Amenities" at bounding box center [308, 753] width 67 height 12
drag, startPoint x: 32, startPoint y: 672, endPoint x: 194, endPoint y: 675, distance: 162.5
click at [194, 675] on h1 "Riviera Azul" at bounding box center [384, 668] width 711 height 38
copy h1 "Riviera Azul"
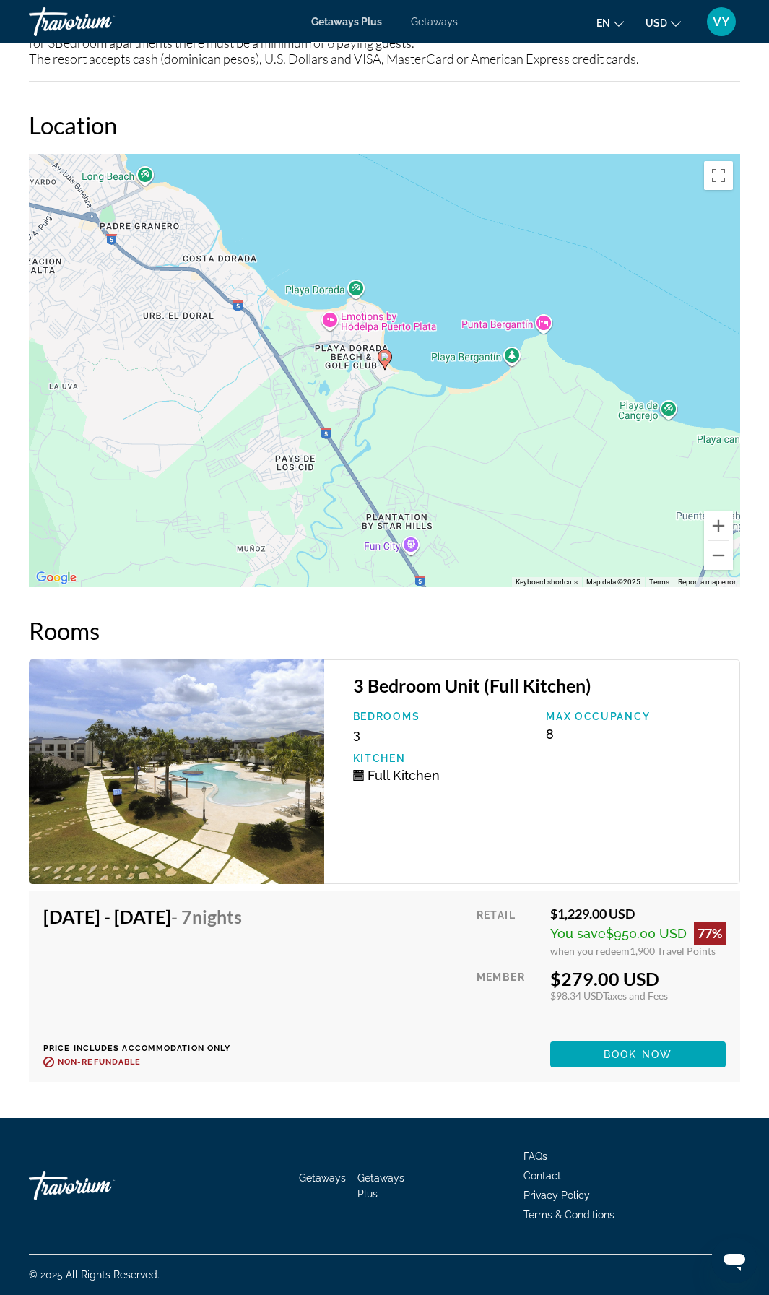
click at [446, 689] on h3 "3 Bedroom Unit (Full Kitchen)" at bounding box center [539, 686] width 372 height 22
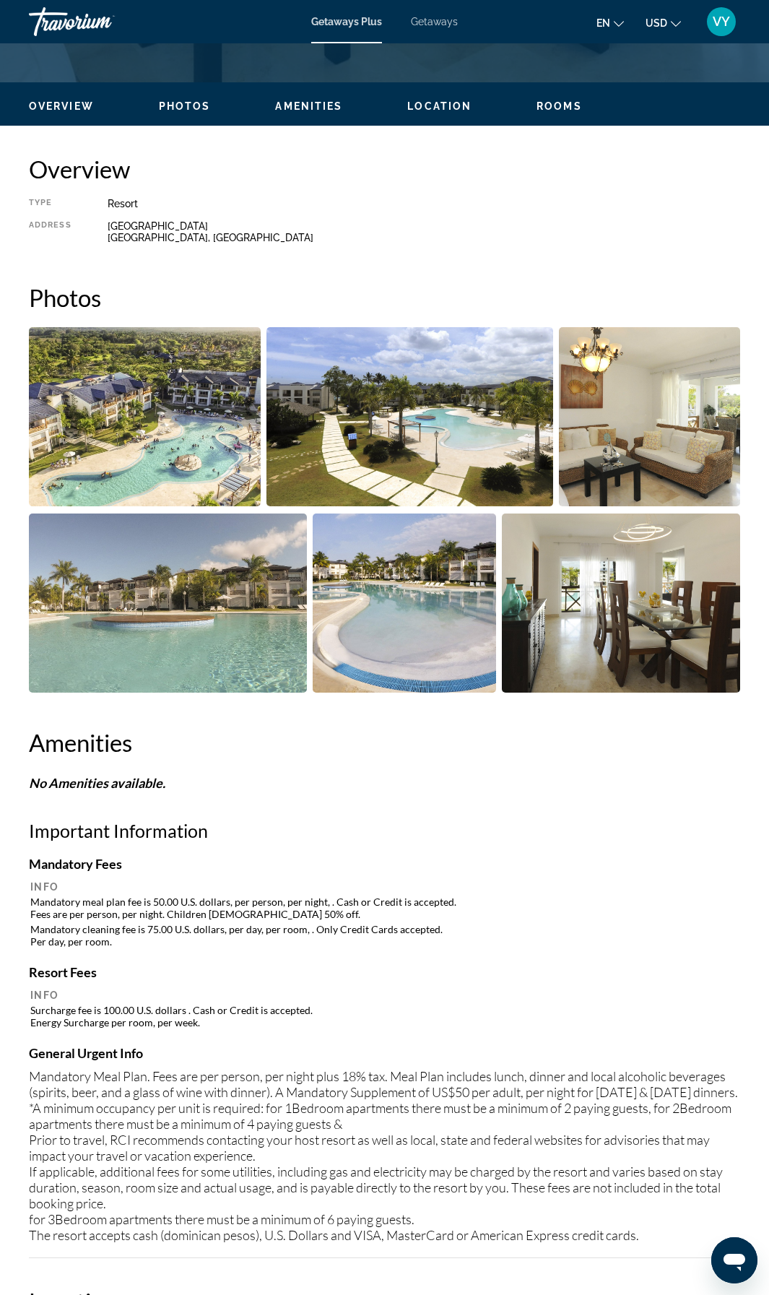
scroll to position [0, 0]
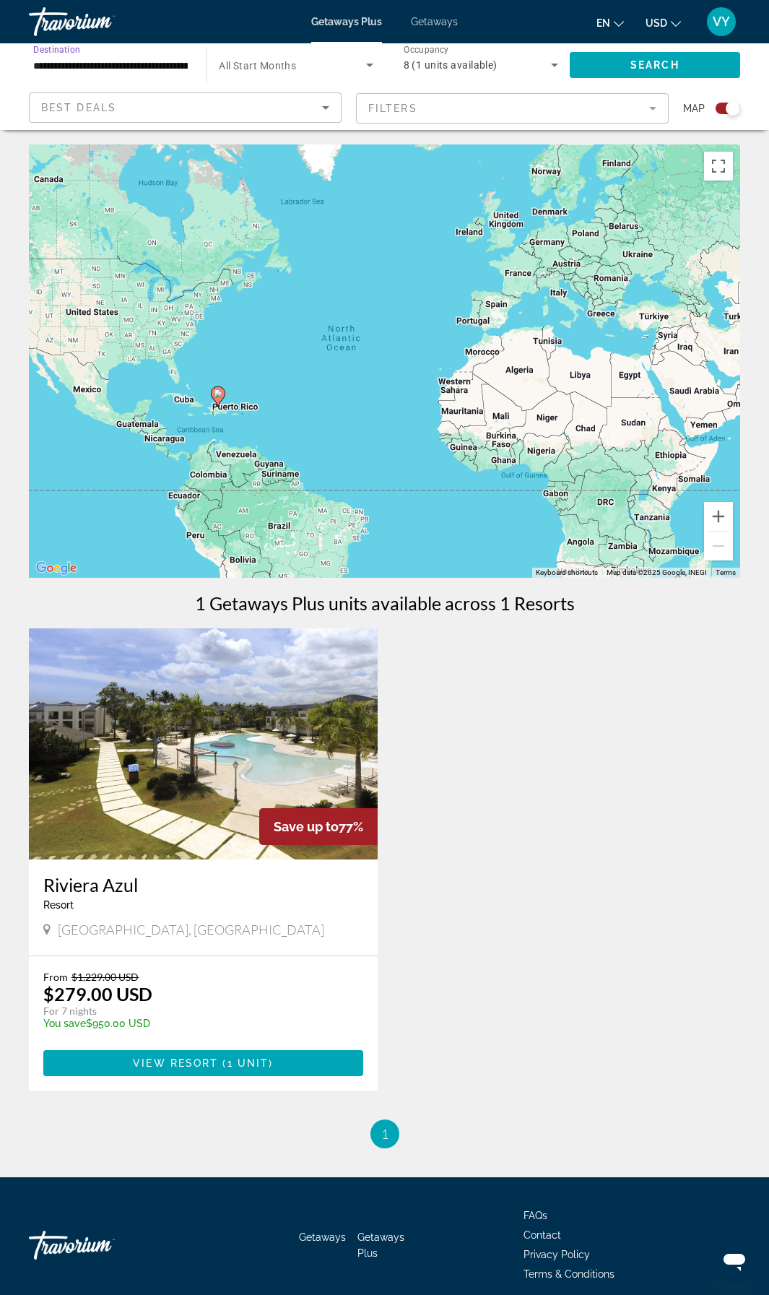
click at [83, 63] on input "**********" at bounding box center [110, 65] width 155 height 17
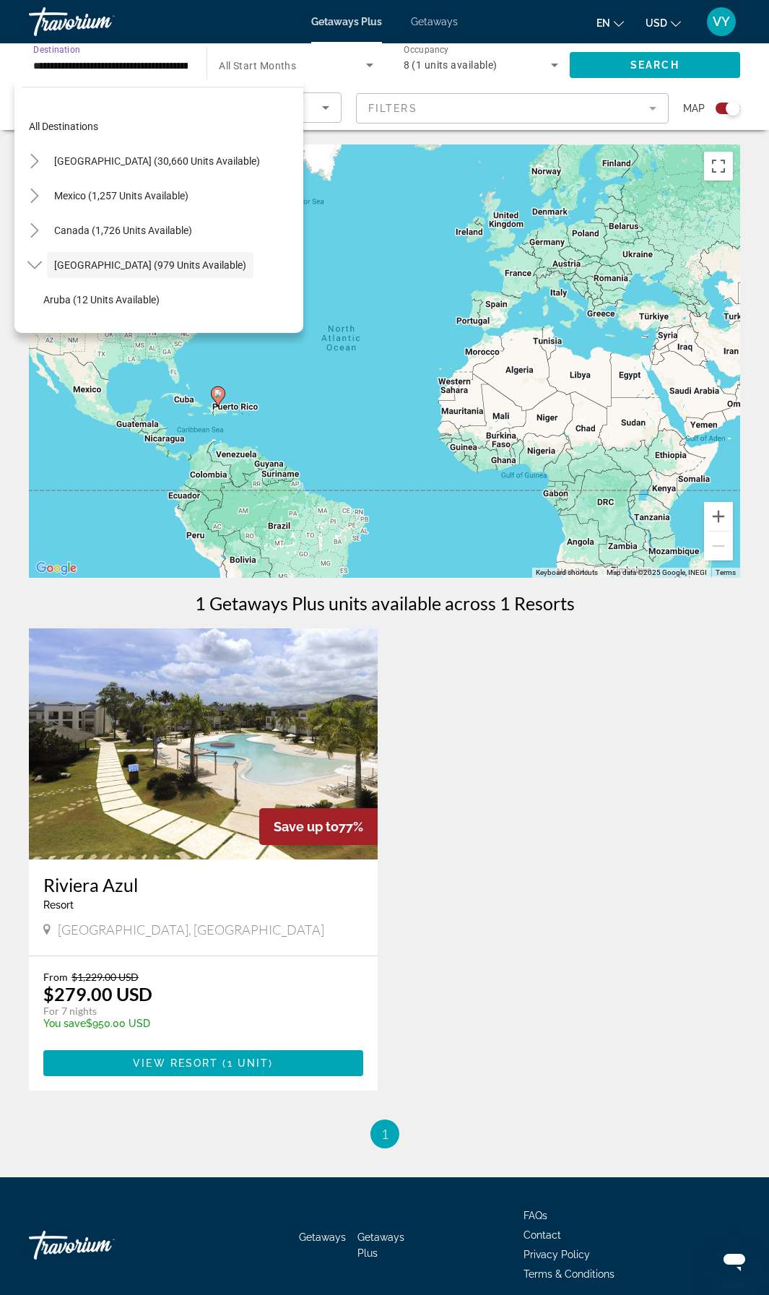
scroll to position [51, 0]
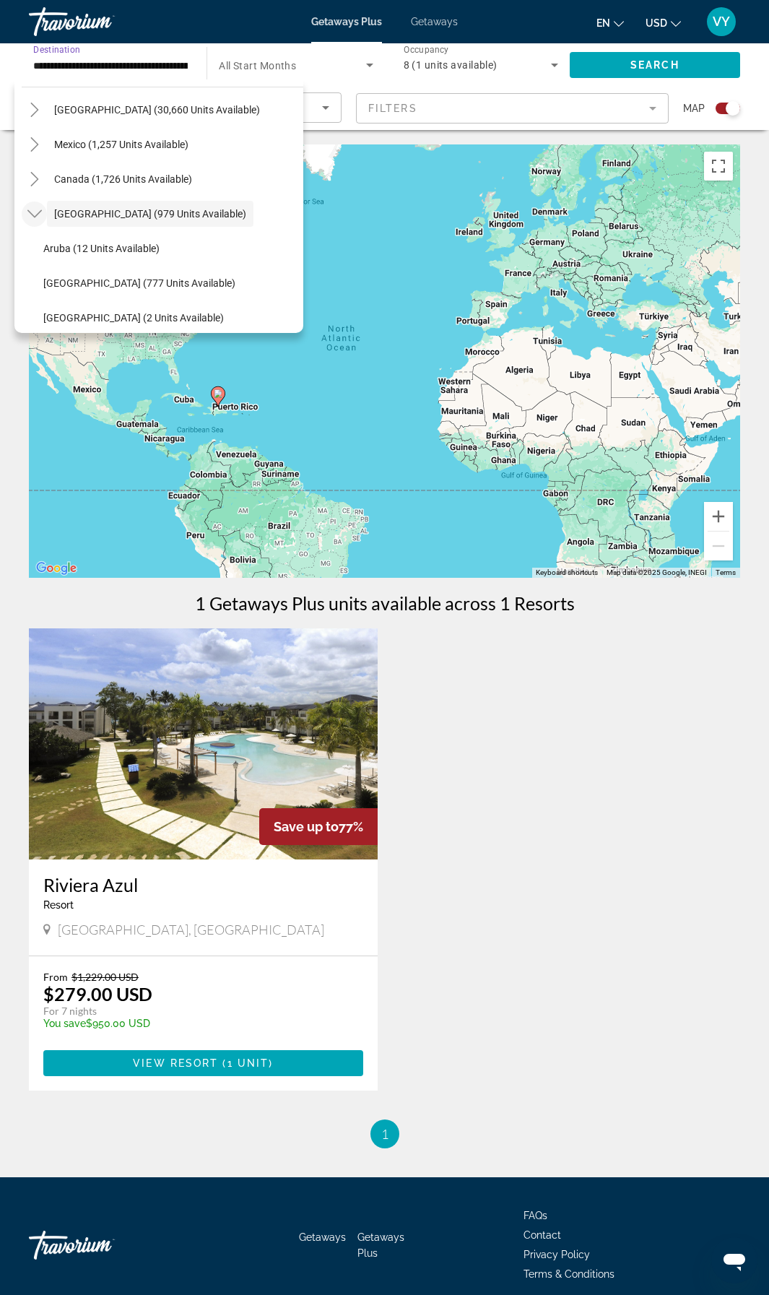
click at [39, 214] on icon "Toggle Caribbean & Atlantic Islands (979 units available)" at bounding box center [34, 214] width 14 height 14
click at [87, 149] on span "Mexico (1,257 units available)" at bounding box center [121, 145] width 134 height 12
type input "**********"
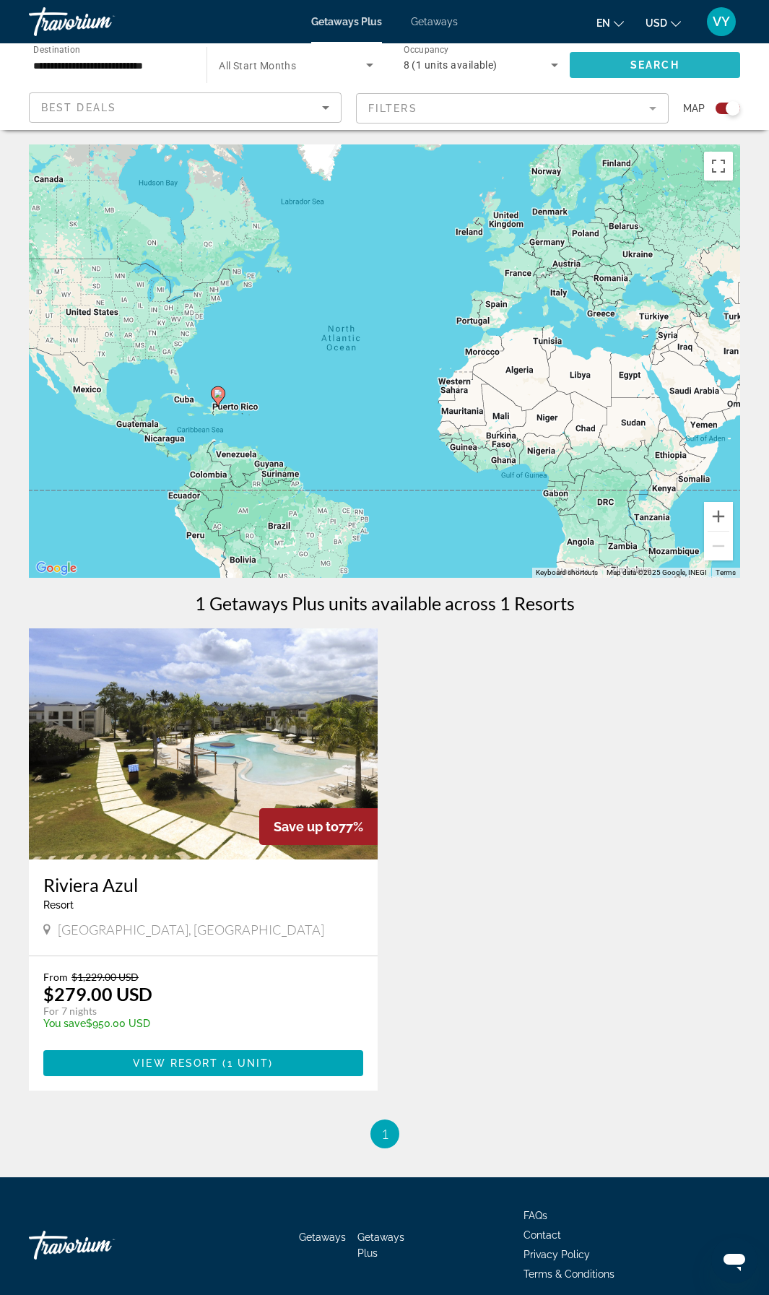
click at [643, 65] on span "Search" at bounding box center [654, 65] width 49 height 12
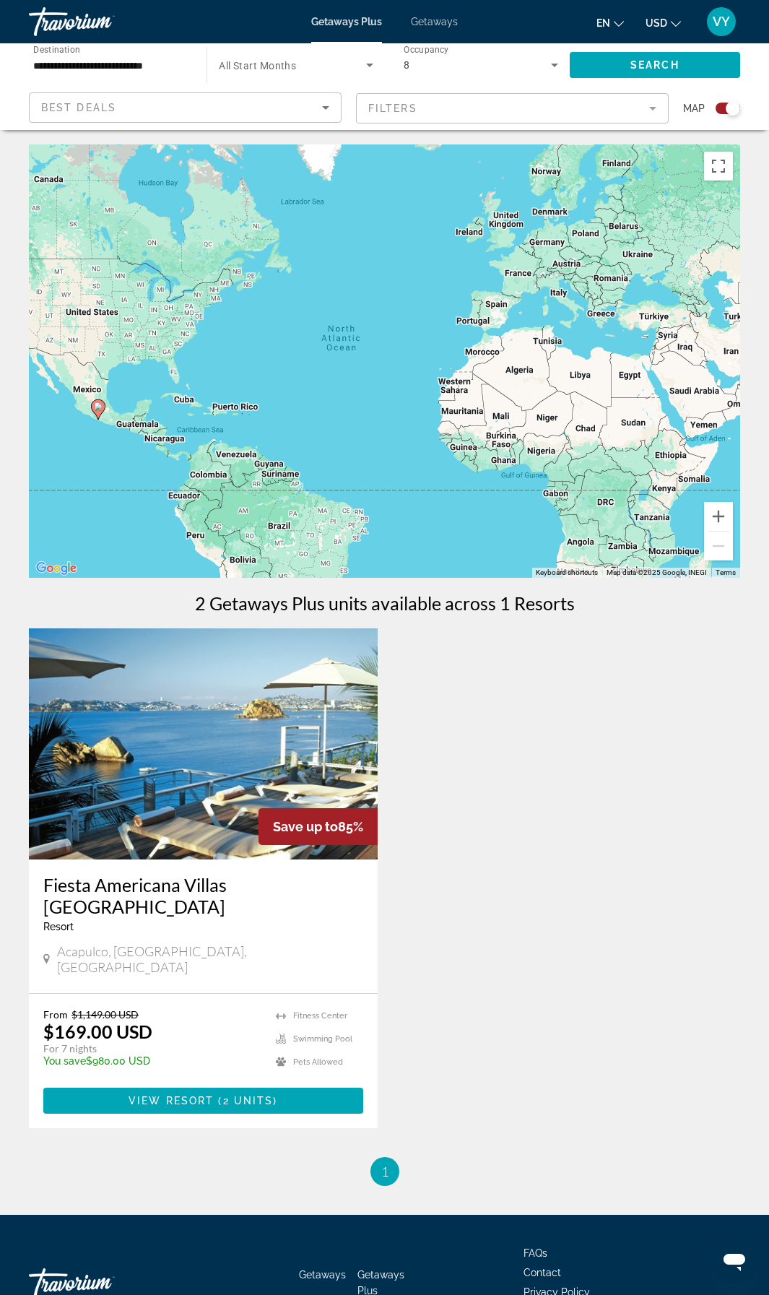
click at [191, 797] on img "Main content" at bounding box center [203, 743] width 349 height 231
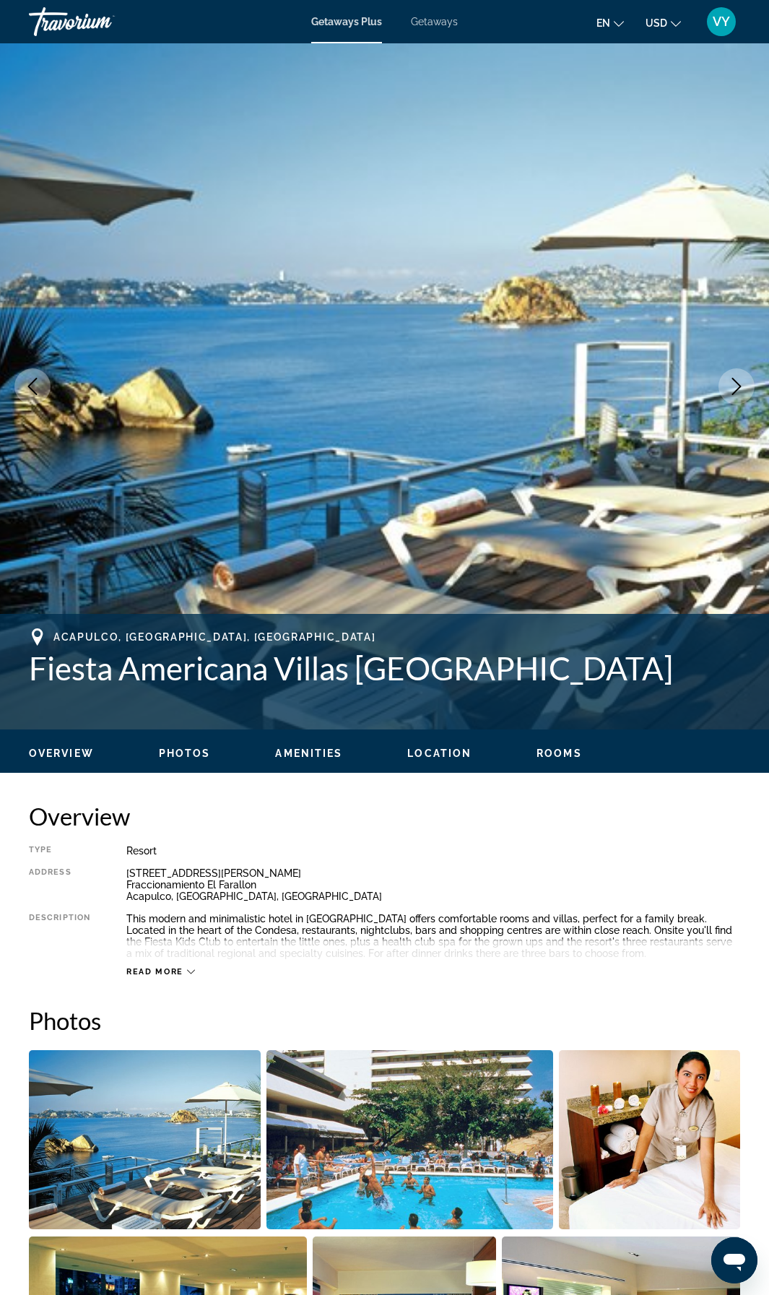
click at [735, 390] on icon "Next image" at bounding box center [736, 386] width 17 height 17
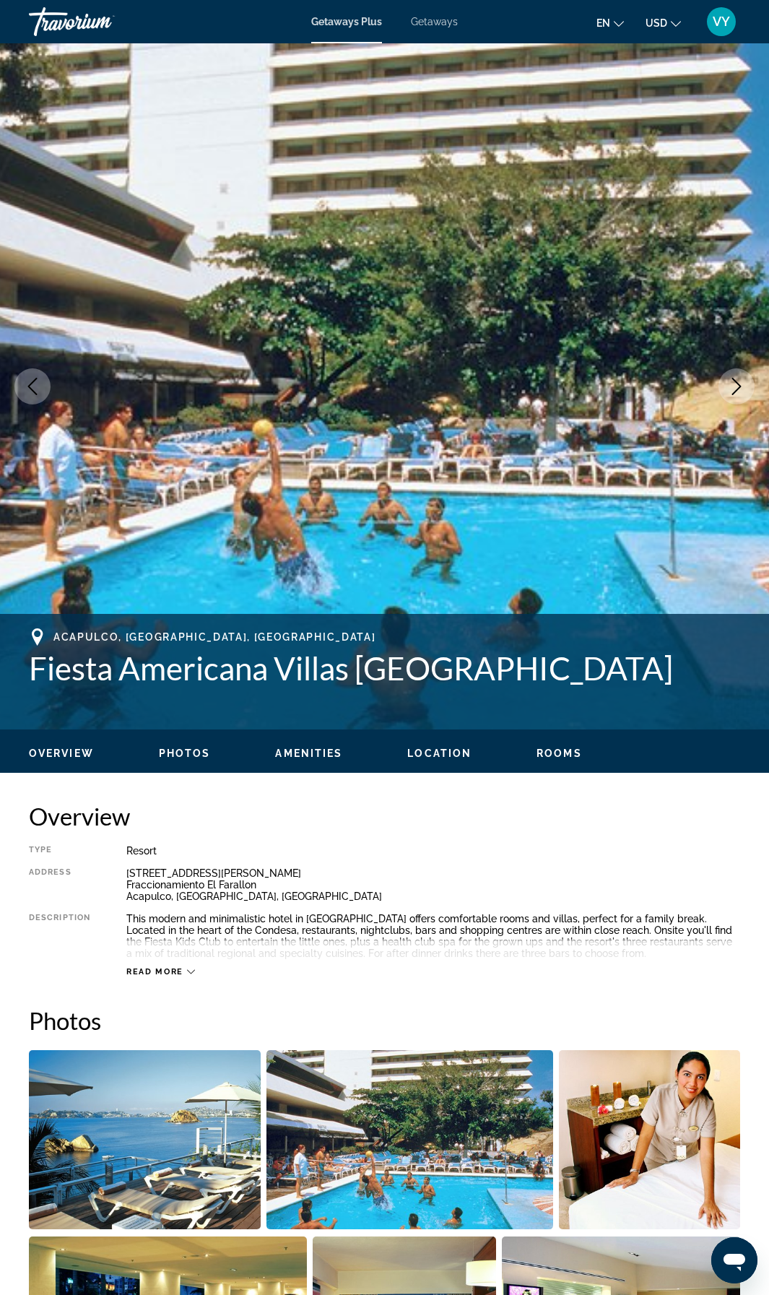
click at [735, 390] on icon "Next image" at bounding box center [736, 386] width 17 height 17
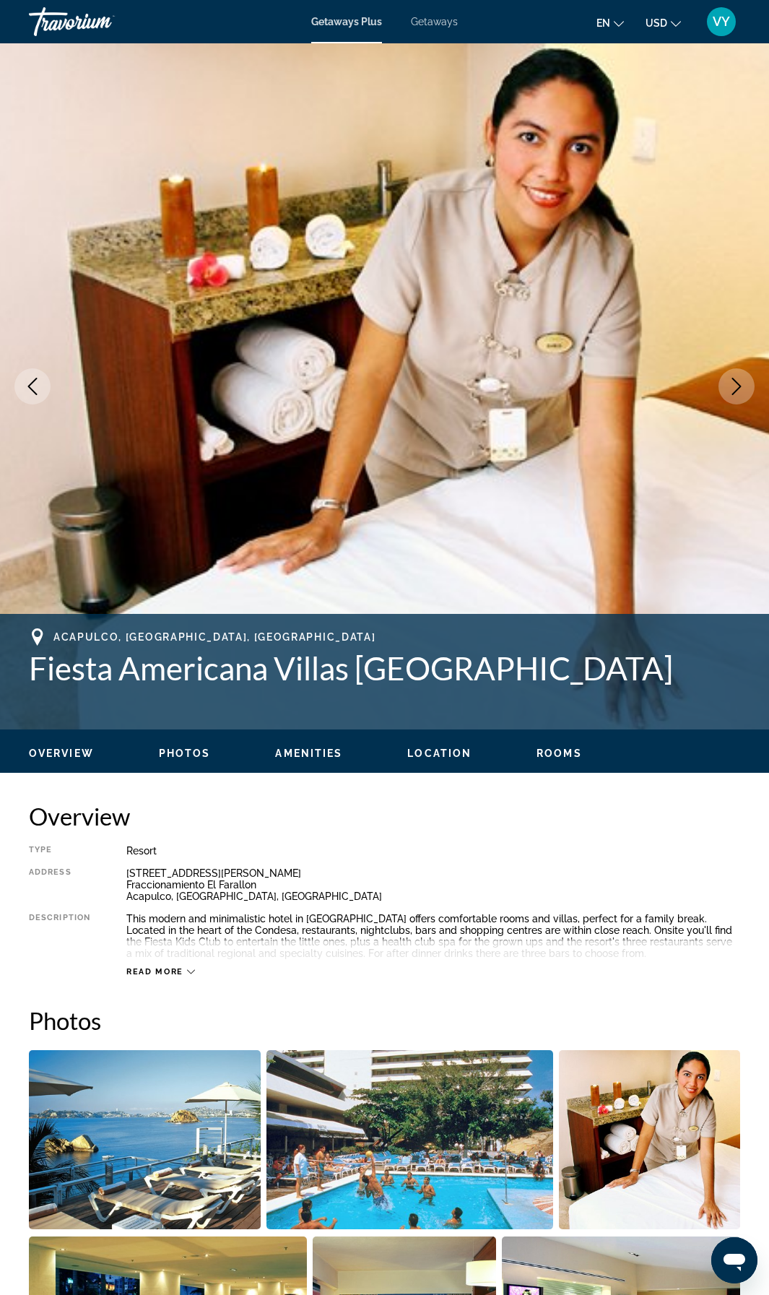
click at [735, 390] on icon "Next image" at bounding box center [736, 386] width 17 height 17
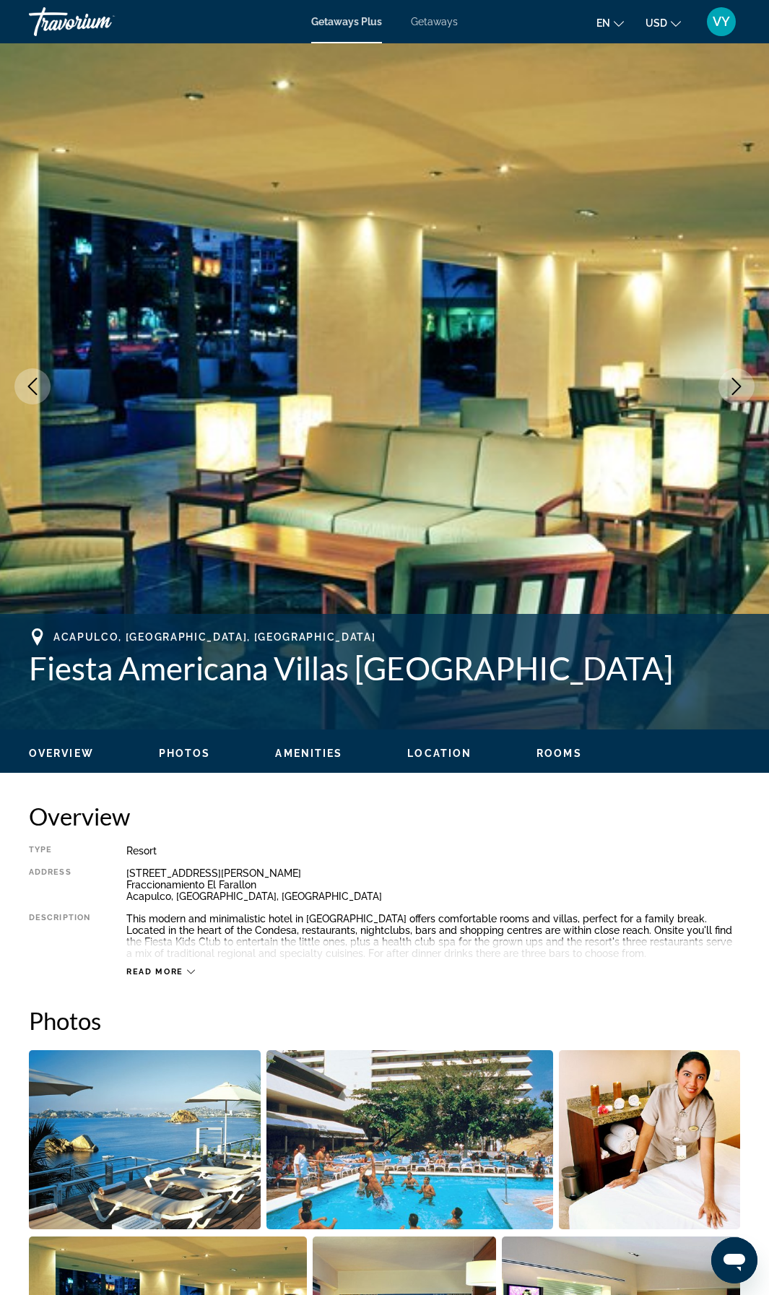
click at [735, 390] on icon "Next image" at bounding box center [736, 386] width 17 height 17
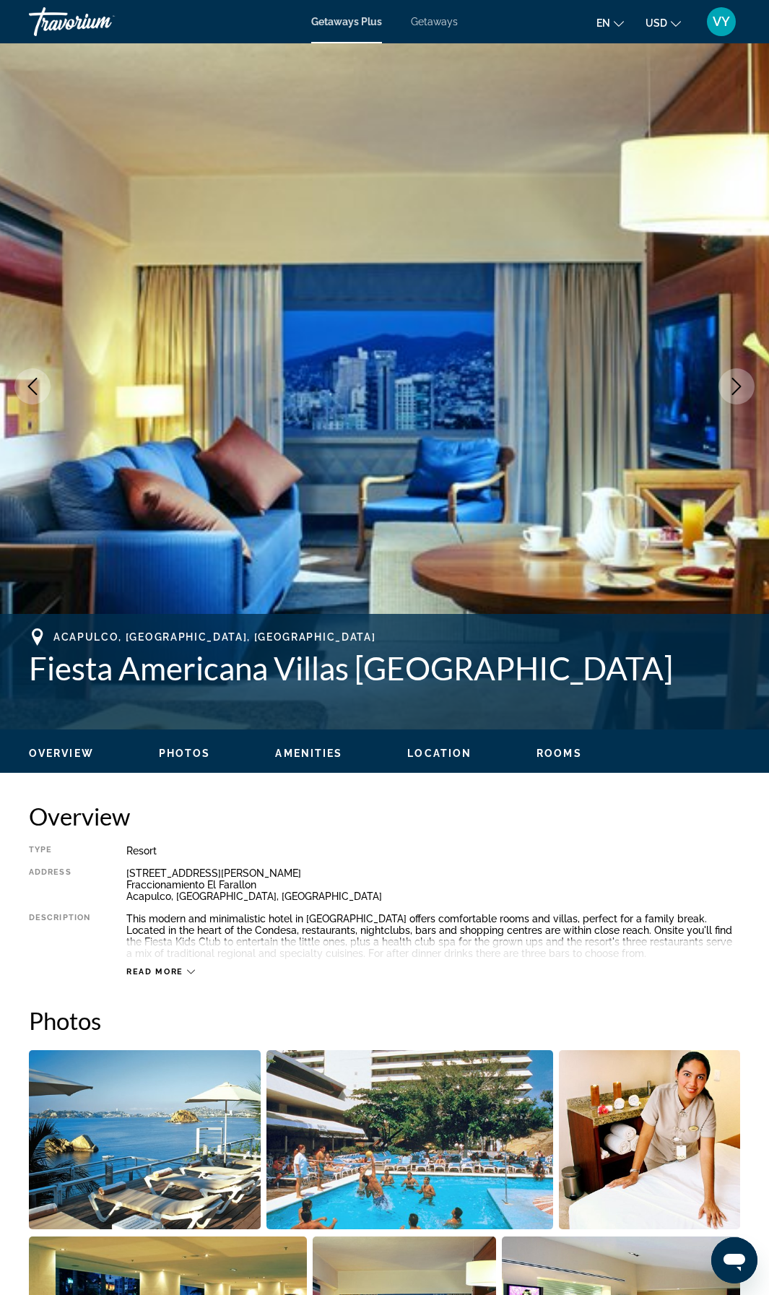
click at [734, 390] on icon "Next image" at bounding box center [736, 386] width 17 height 17
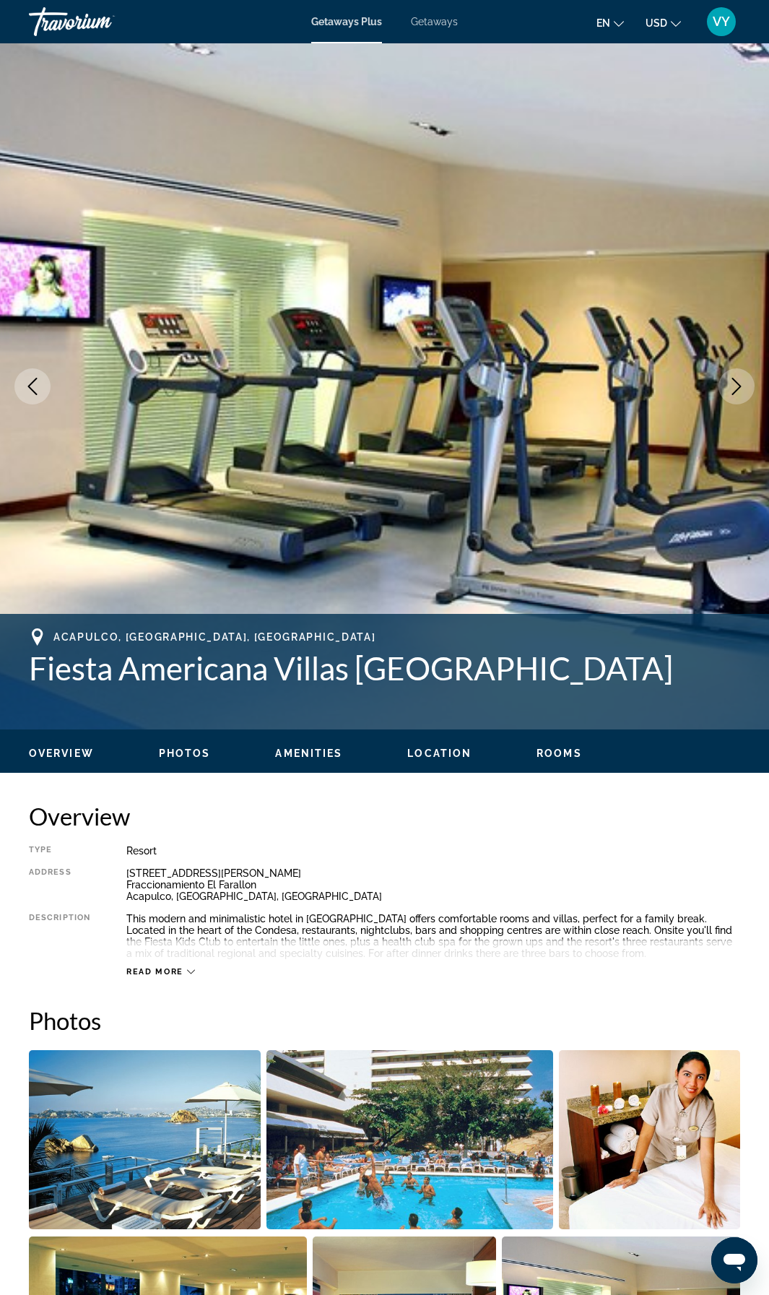
click at [734, 390] on icon "Next image" at bounding box center [736, 386] width 17 height 17
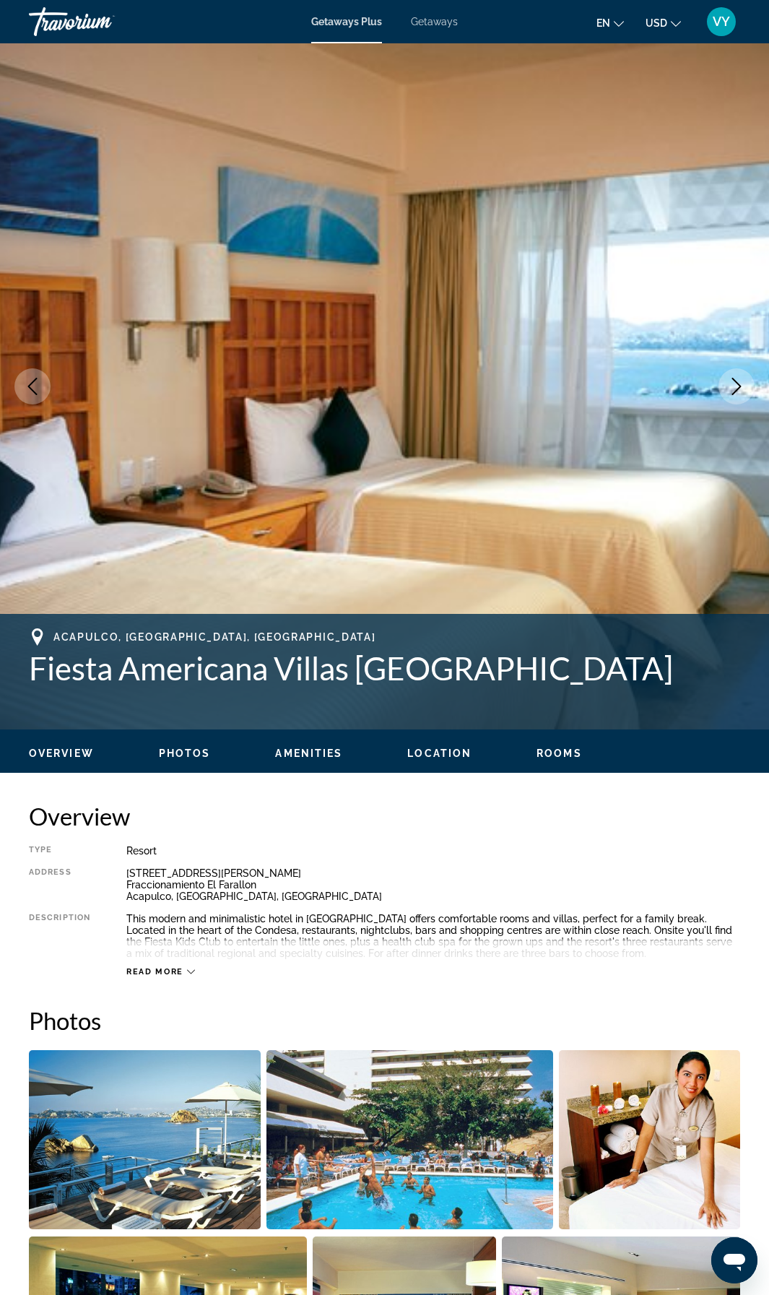
click at [734, 390] on icon "Next image" at bounding box center [736, 386] width 17 height 17
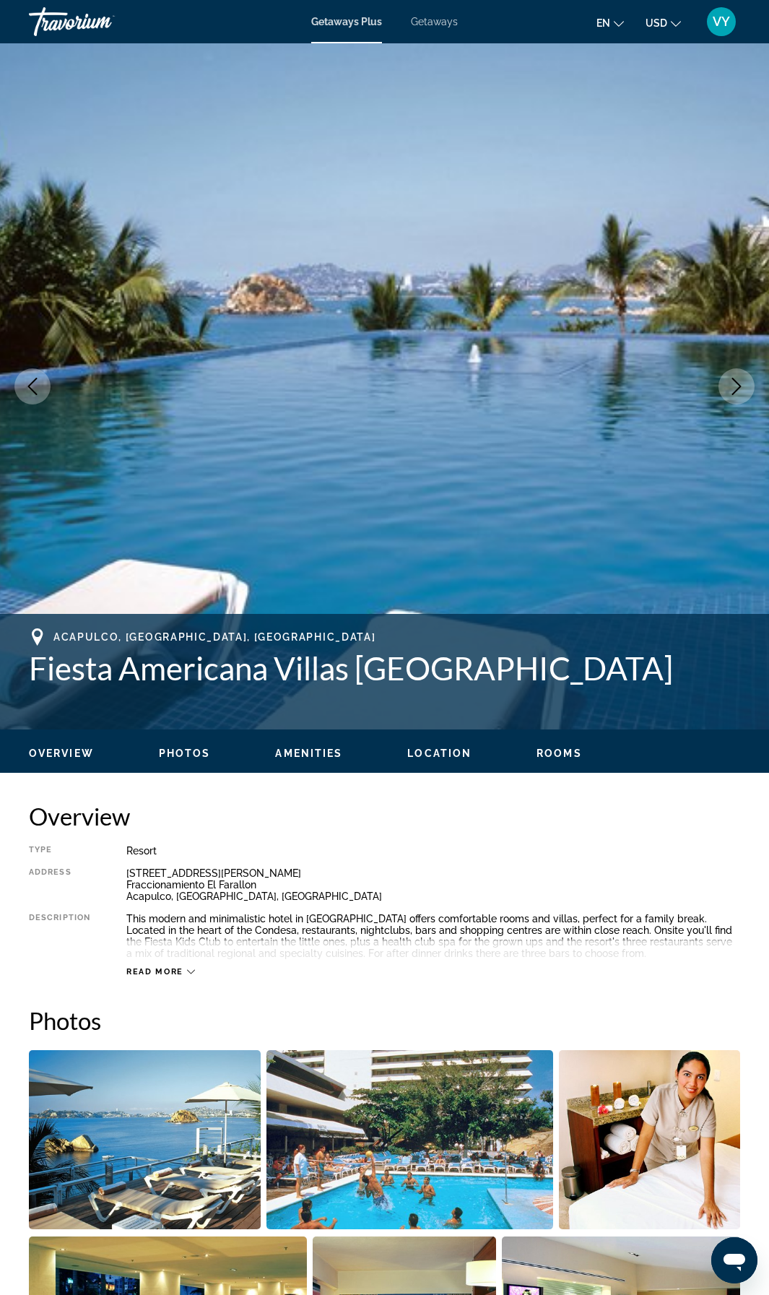
click at [734, 390] on icon "Next image" at bounding box center [736, 386] width 17 height 17
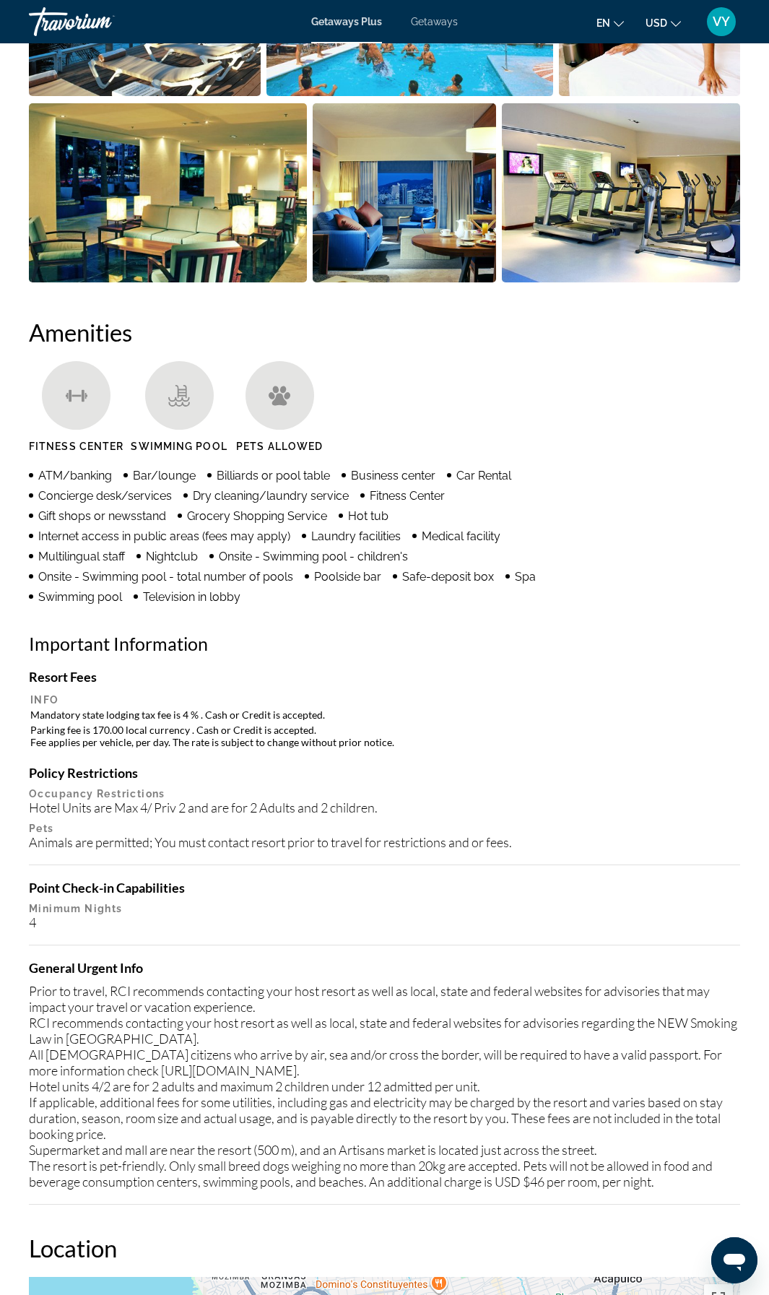
scroll to position [2266, 0]
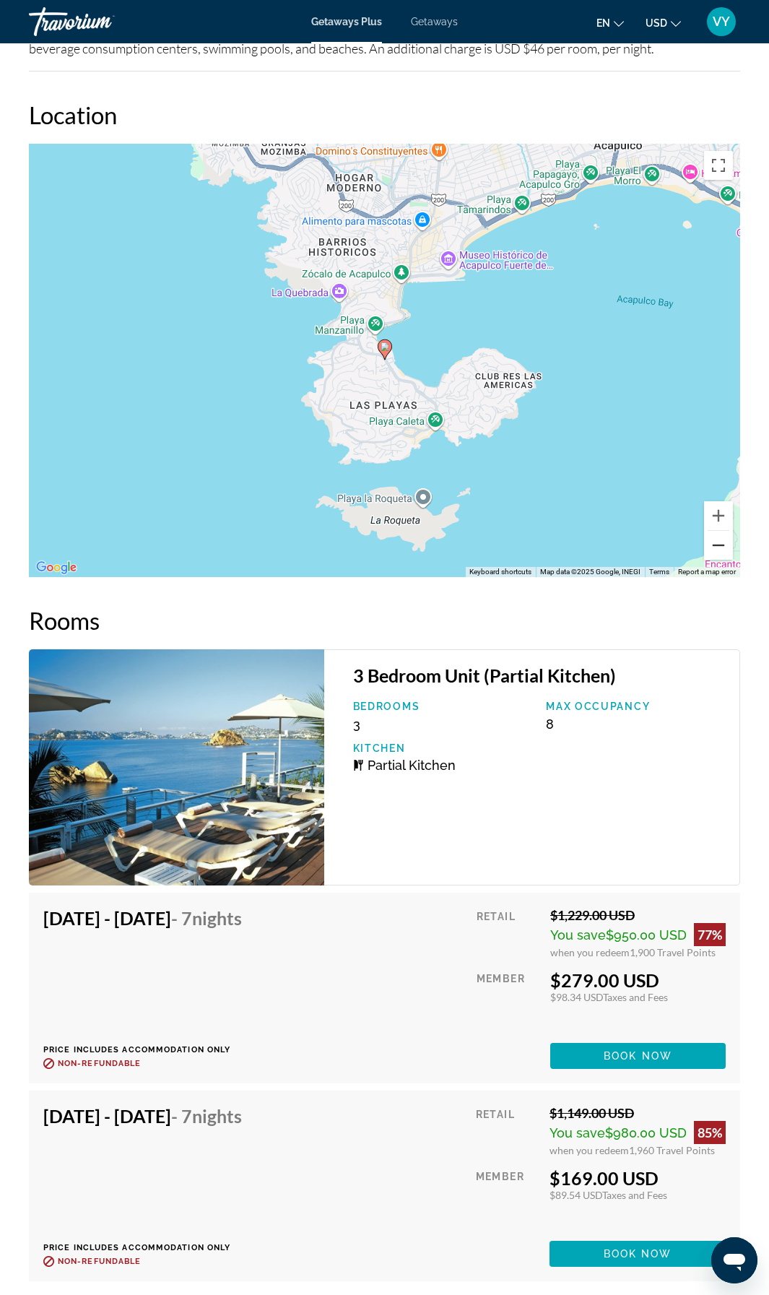
click at [722, 551] on button "Zoom out" at bounding box center [718, 545] width 29 height 29
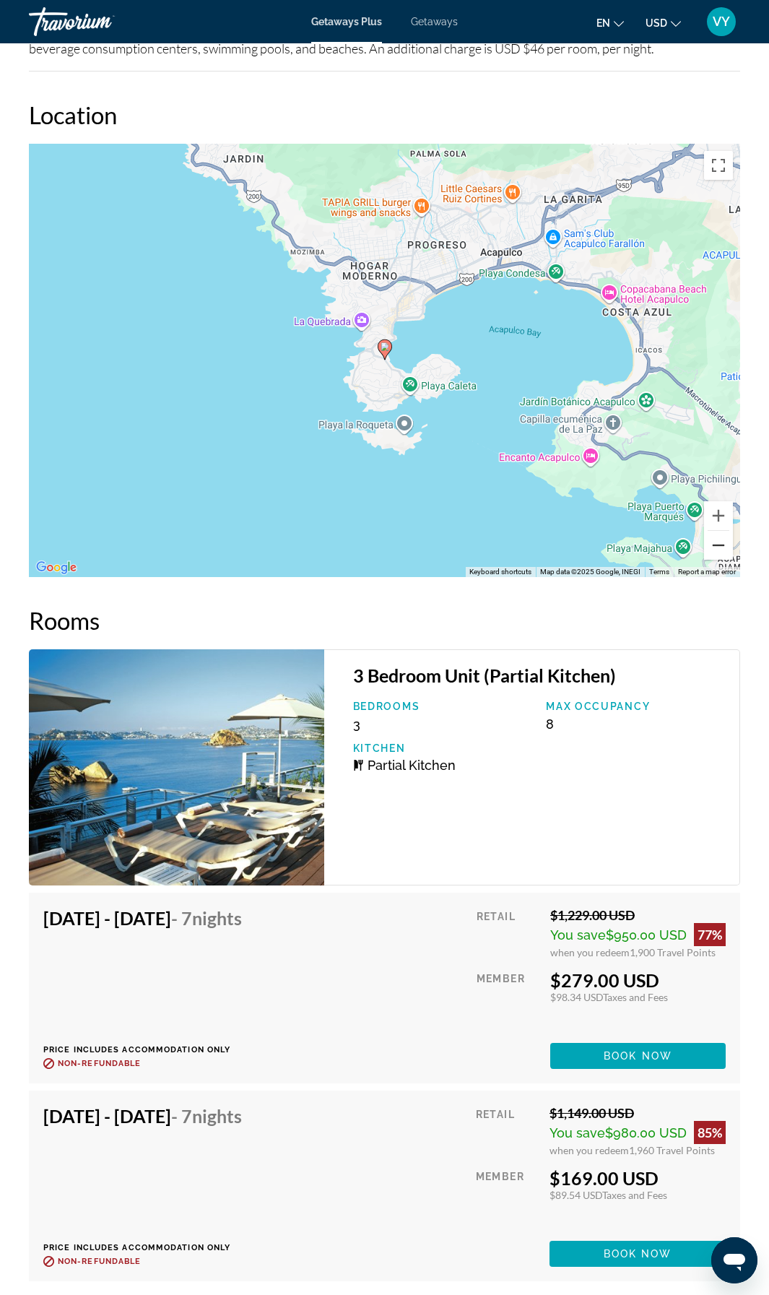
click at [722, 551] on button "Zoom out" at bounding box center [718, 545] width 29 height 29
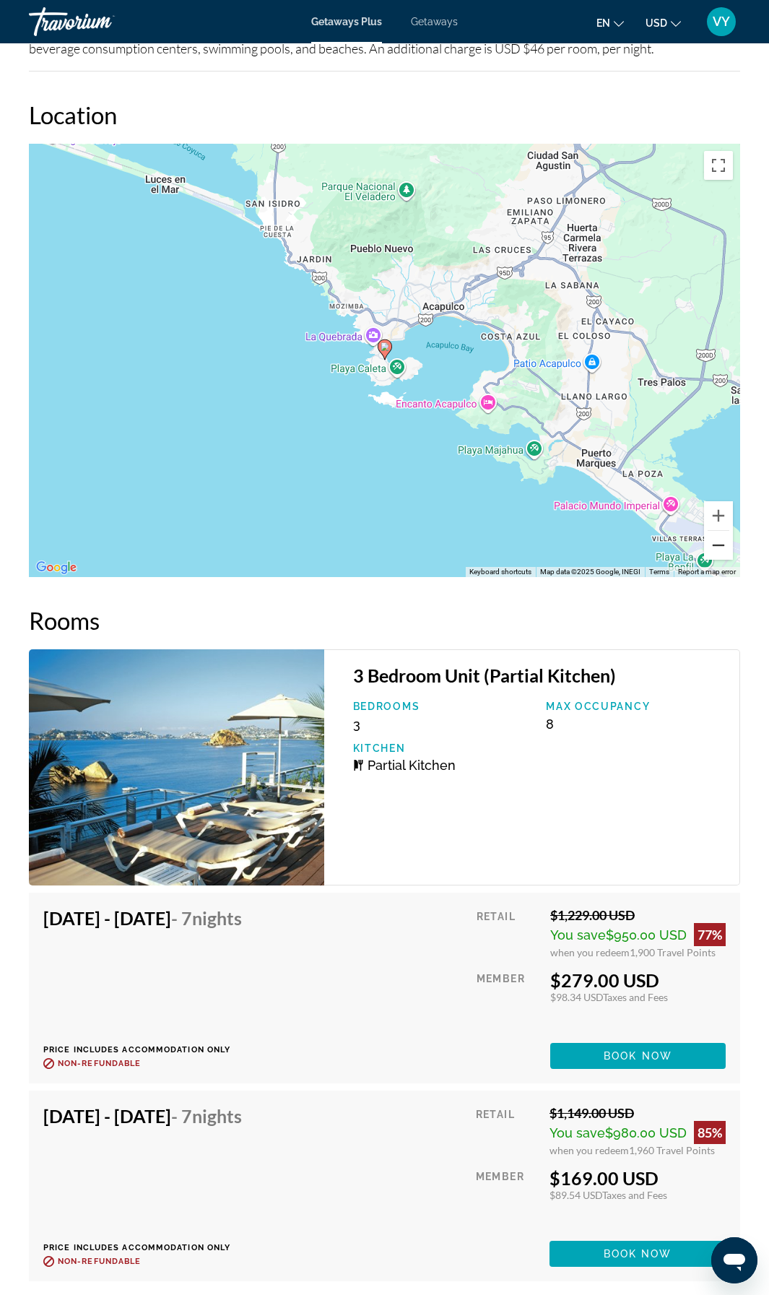
click at [722, 551] on button "Zoom out" at bounding box center [718, 545] width 29 height 29
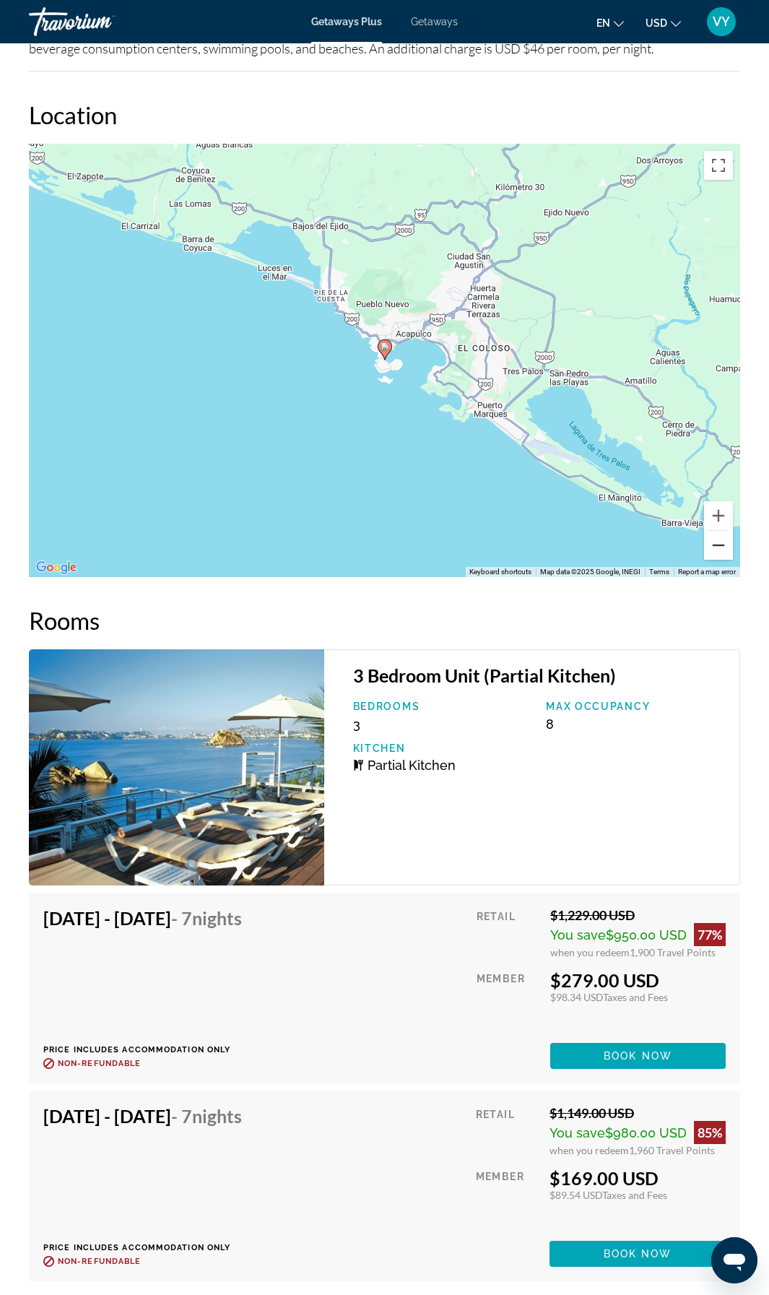
click at [722, 551] on button "Zoom out" at bounding box center [718, 545] width 29 height 29
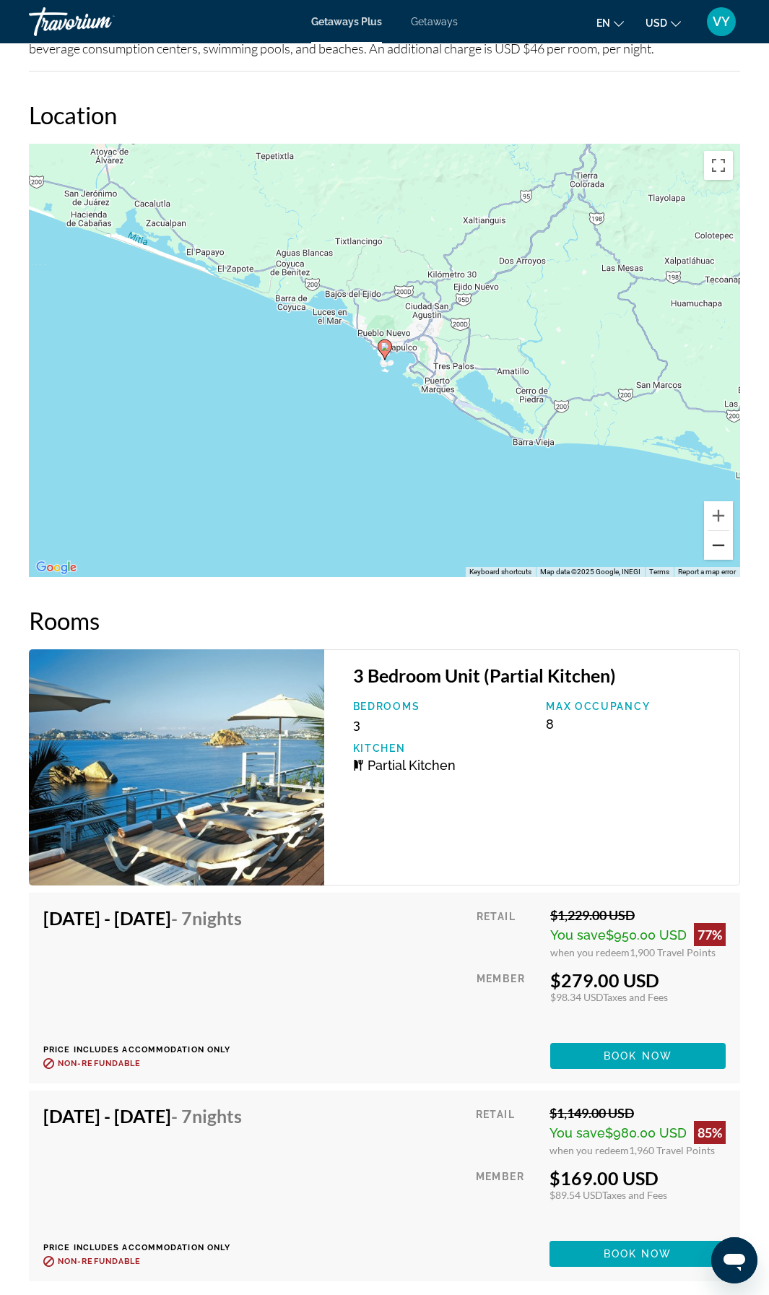
click at [722, 551] on button "Zoom out" at bounding box center [718, 545] width 29 height 29
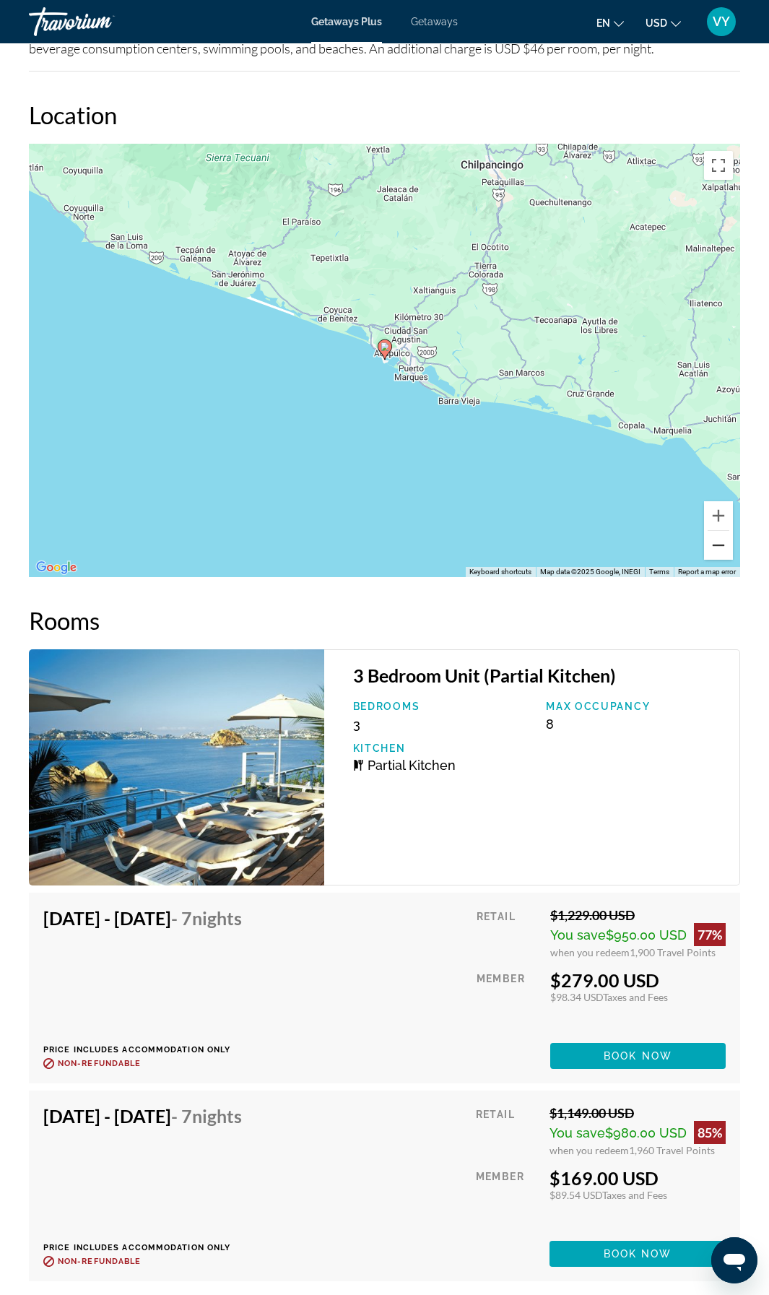
click at [722, 551] on button "Zoom out" at bounding box center [718, 545] width 29 height 29
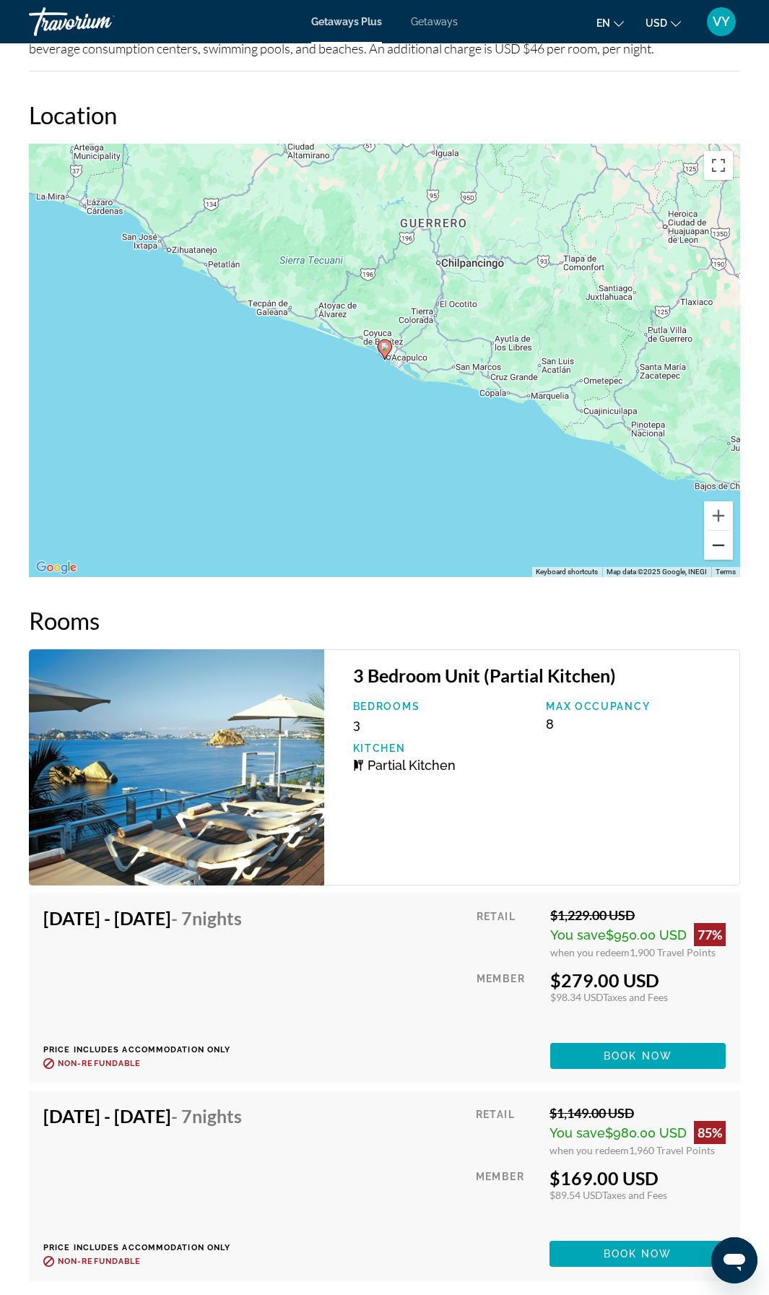
click at [722, 551] on button "Zoom out" at bounding box center [718, 545] width 29 height 29
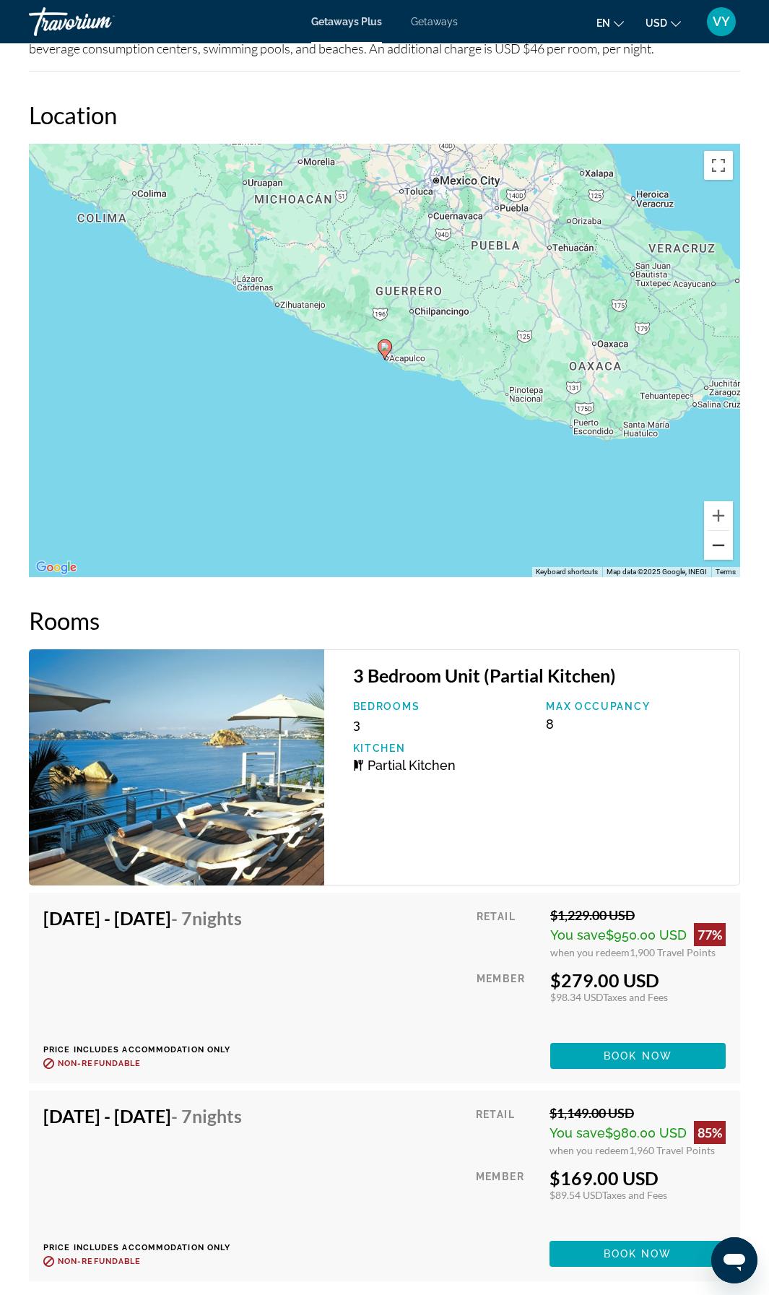
click at [722, 551] on button "Zoom out" at bounding box center [718, 545] width 29 height 29
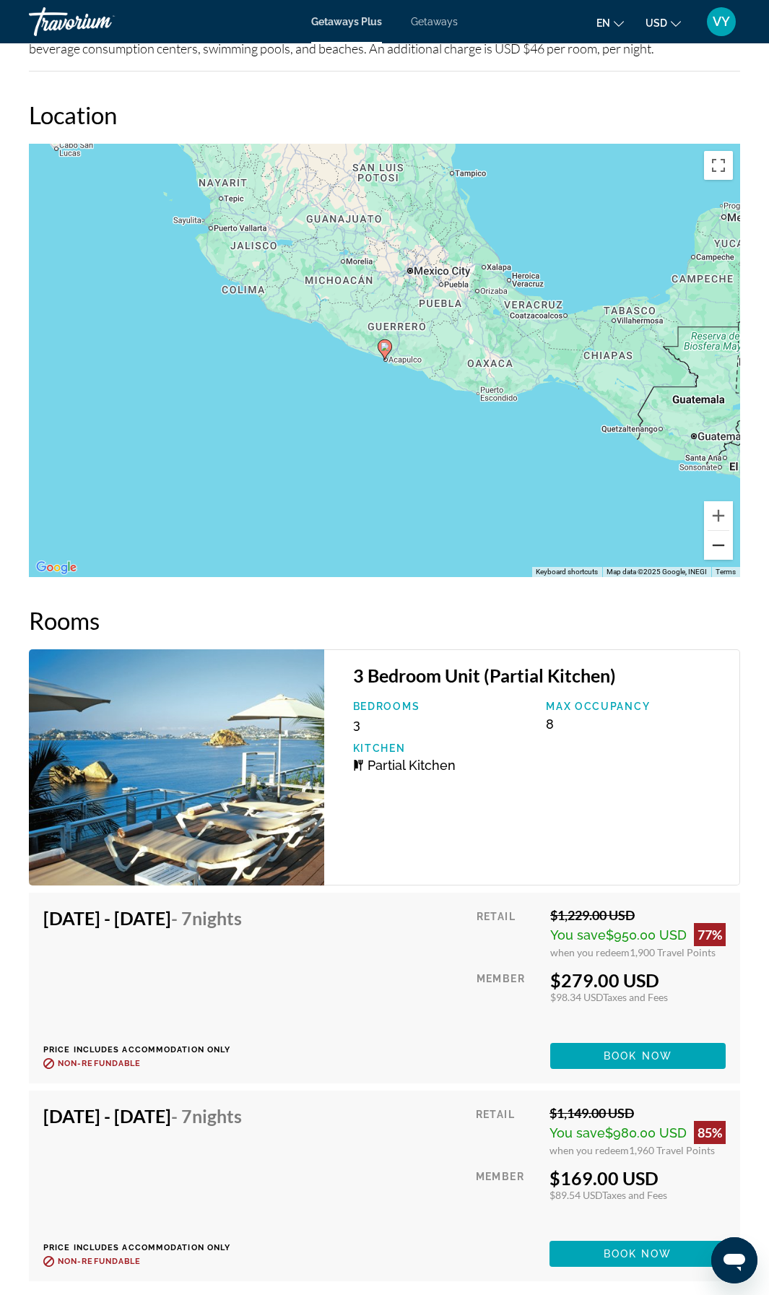
click at [722, 551] on button "Zoom out" at bounding box center [718, 545] width 29 height 29
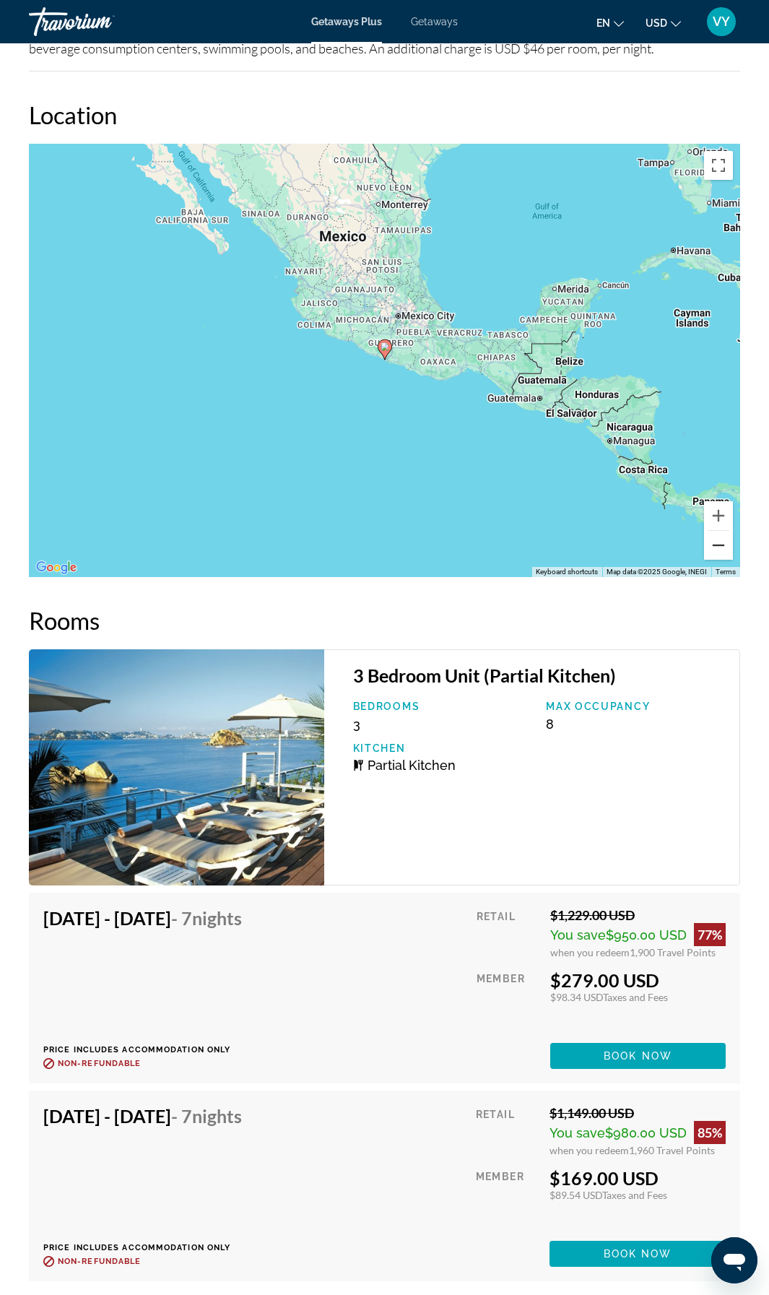
click at [722, 551] on button "Zoom out" at bounding box center [718, 545] width 29 height 29
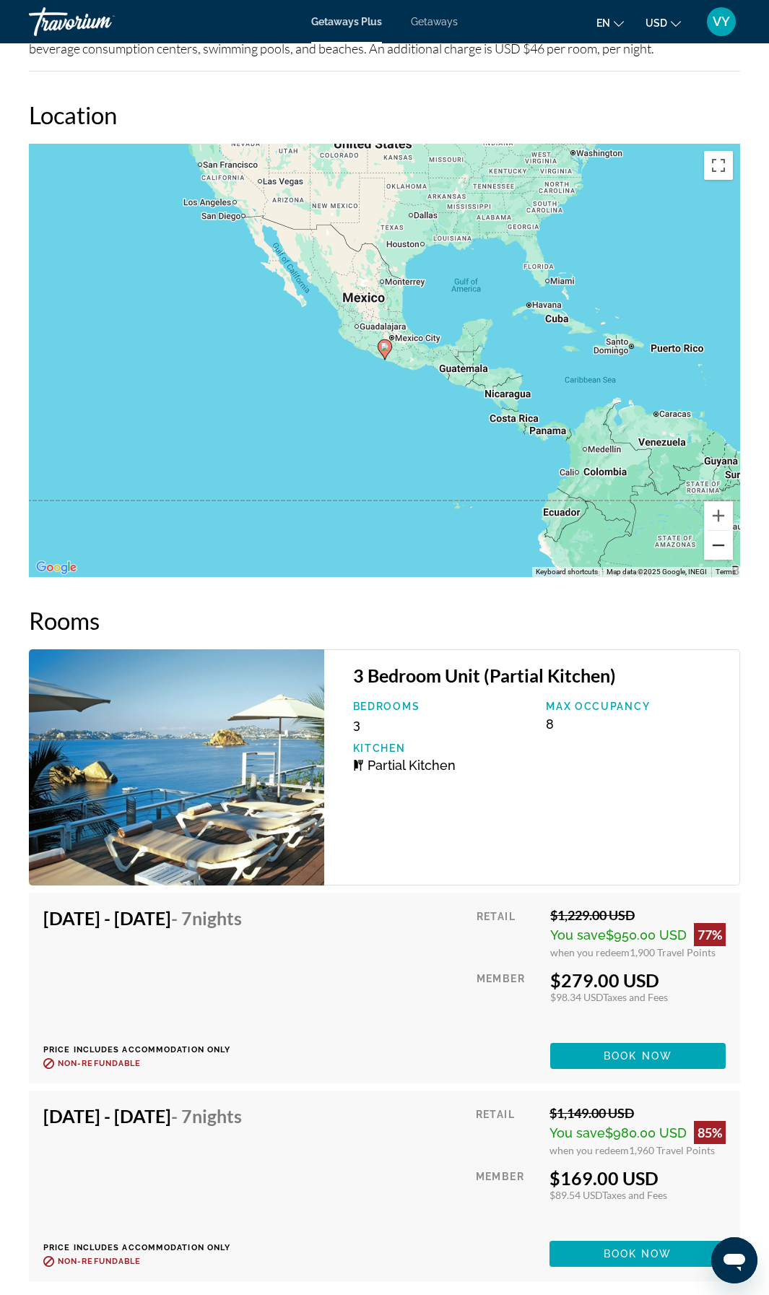
click at [721, 551] on button "Zoom out" at bounding box center [718, 545] width 29 height 29
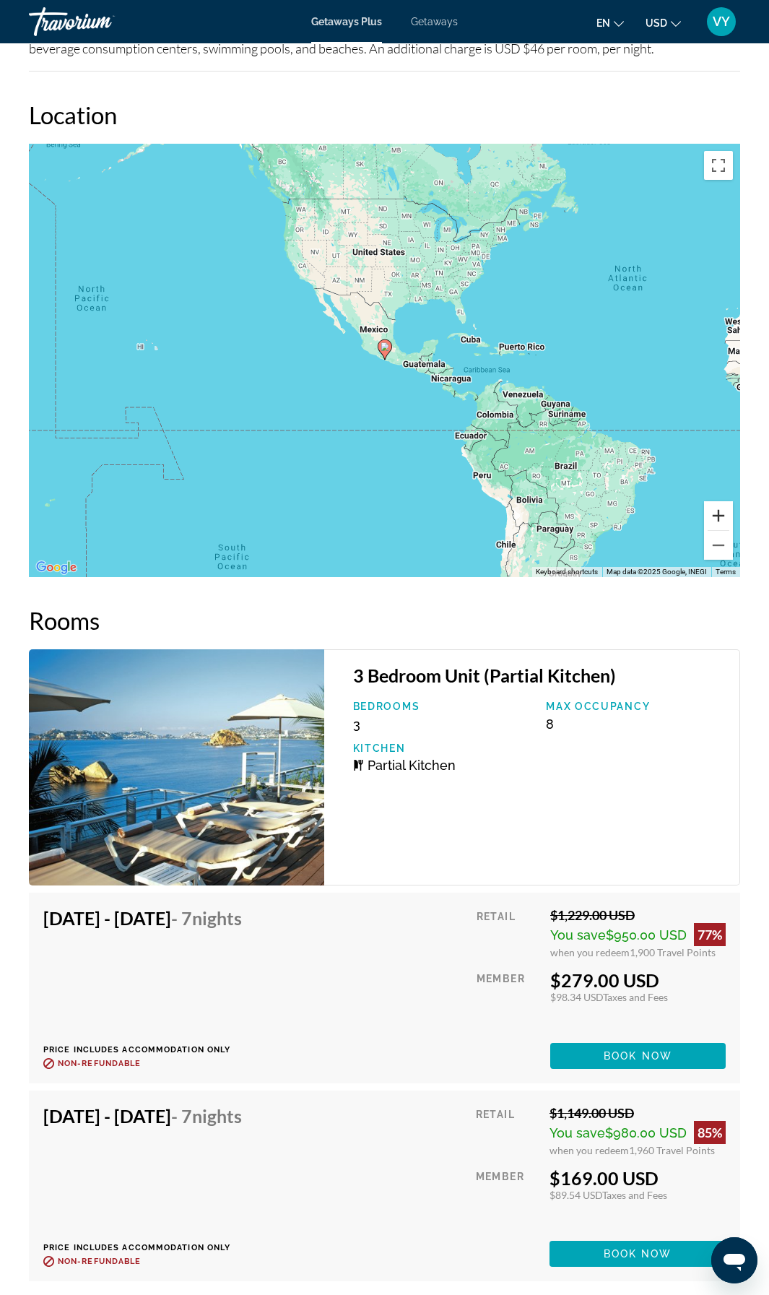
click at [722, 519] on button "Zoom in" at bounding box center [718, 515] width 29 height 29
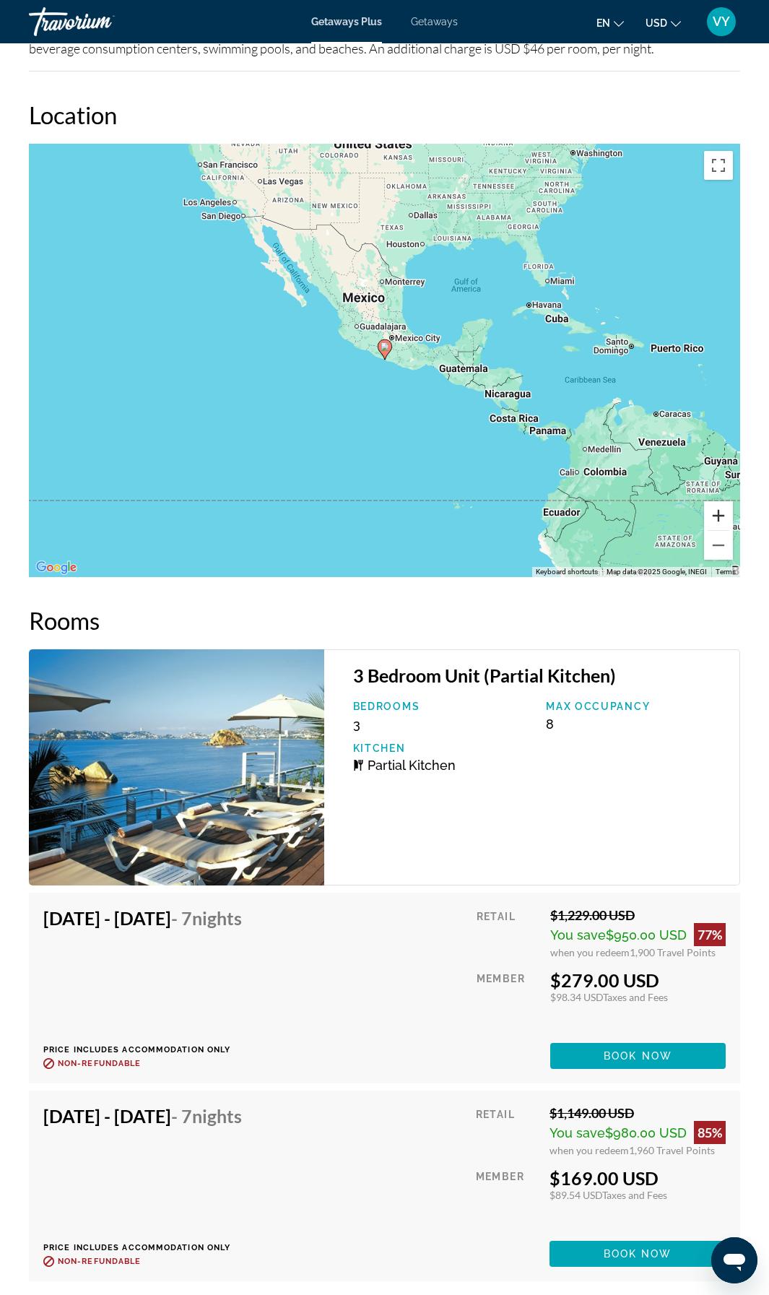
click at [722, 519] on button "Zoom in" at bounding box center [718, 515] width 29 height 29
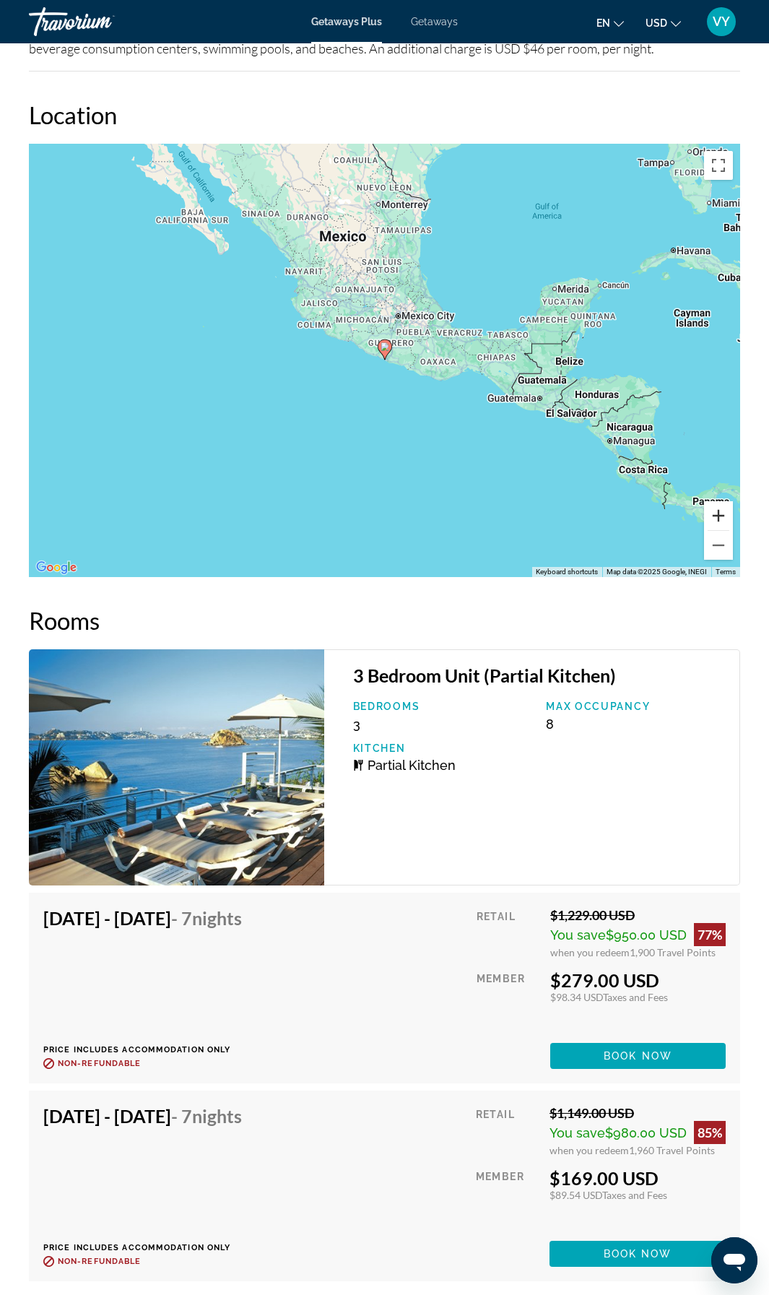
click at [722, 519] on button "Zoom in" at bounding box center [718, 515] width 29 height 29
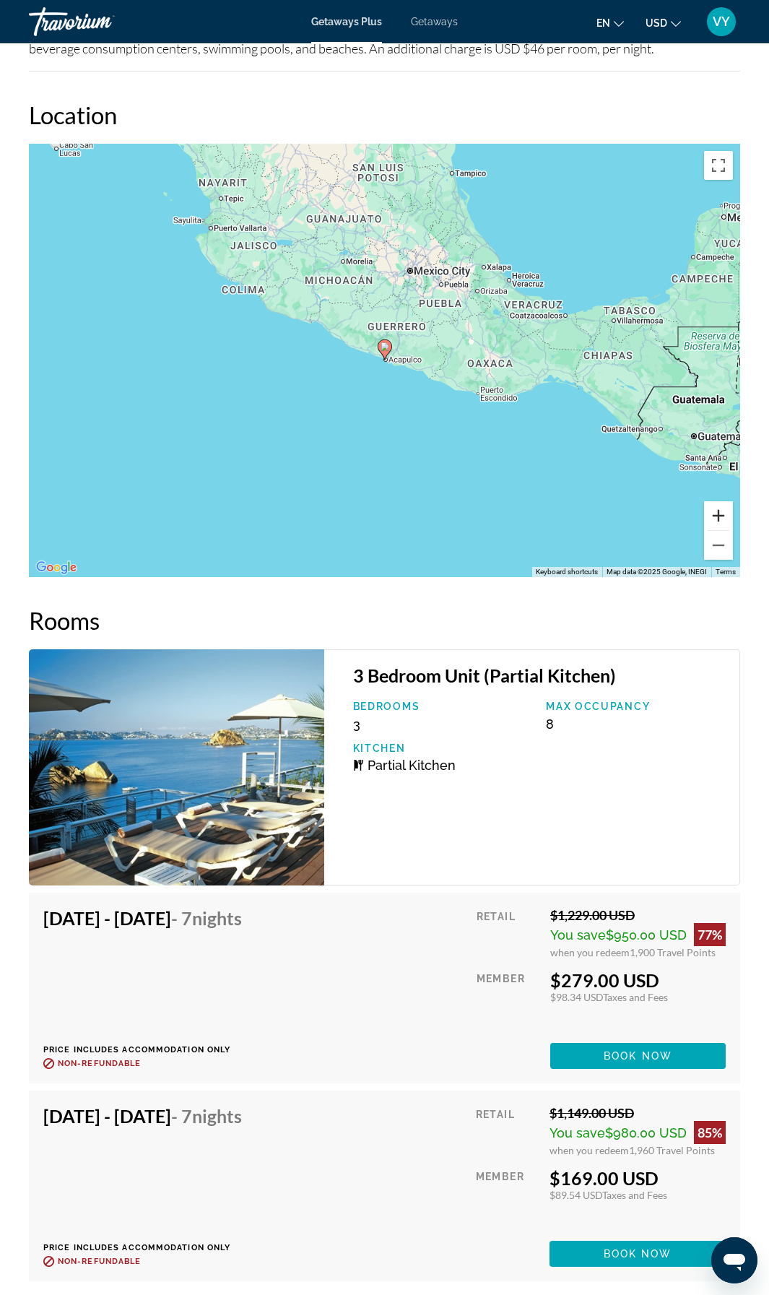
click at [721, 518] on button "Zoom in" at bounding box center [718, 515] width 29 height 29
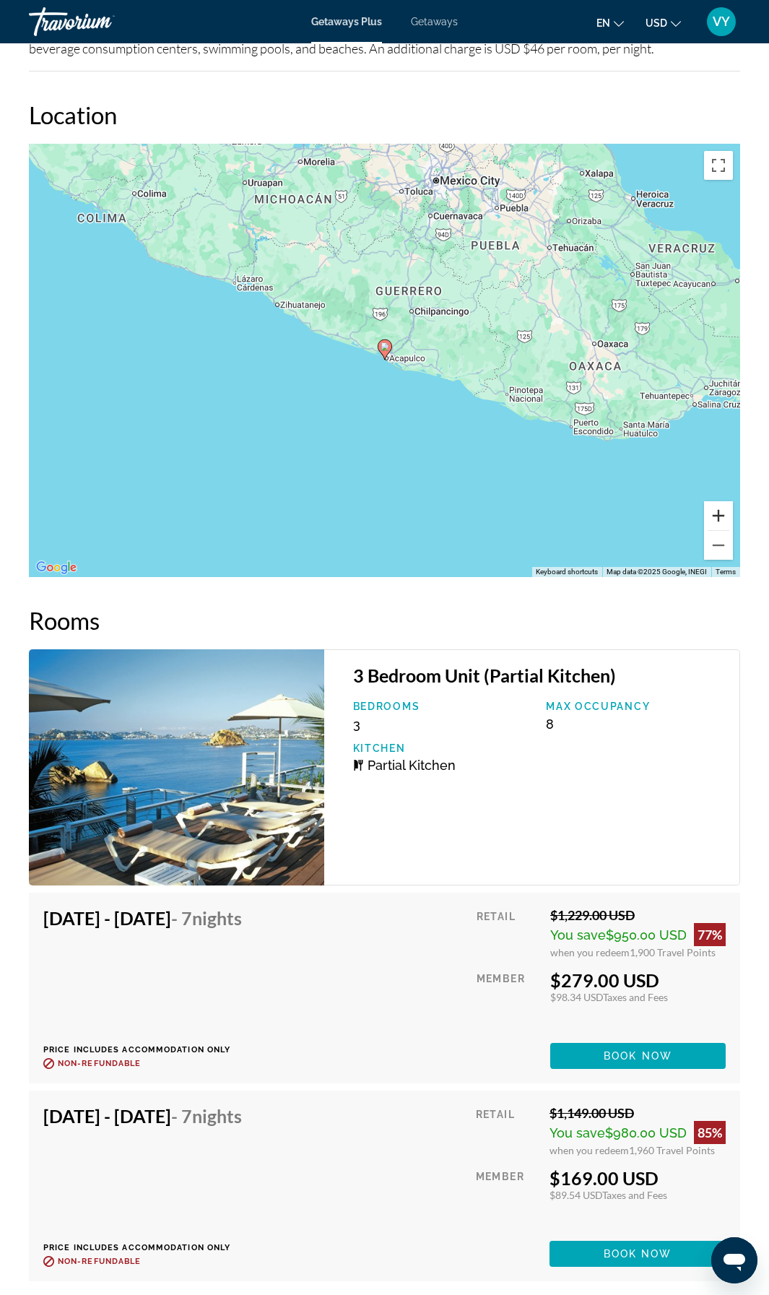
click at [721, 518] on button "Zoom in" at bounding box center [718, 515] width 29 height 29
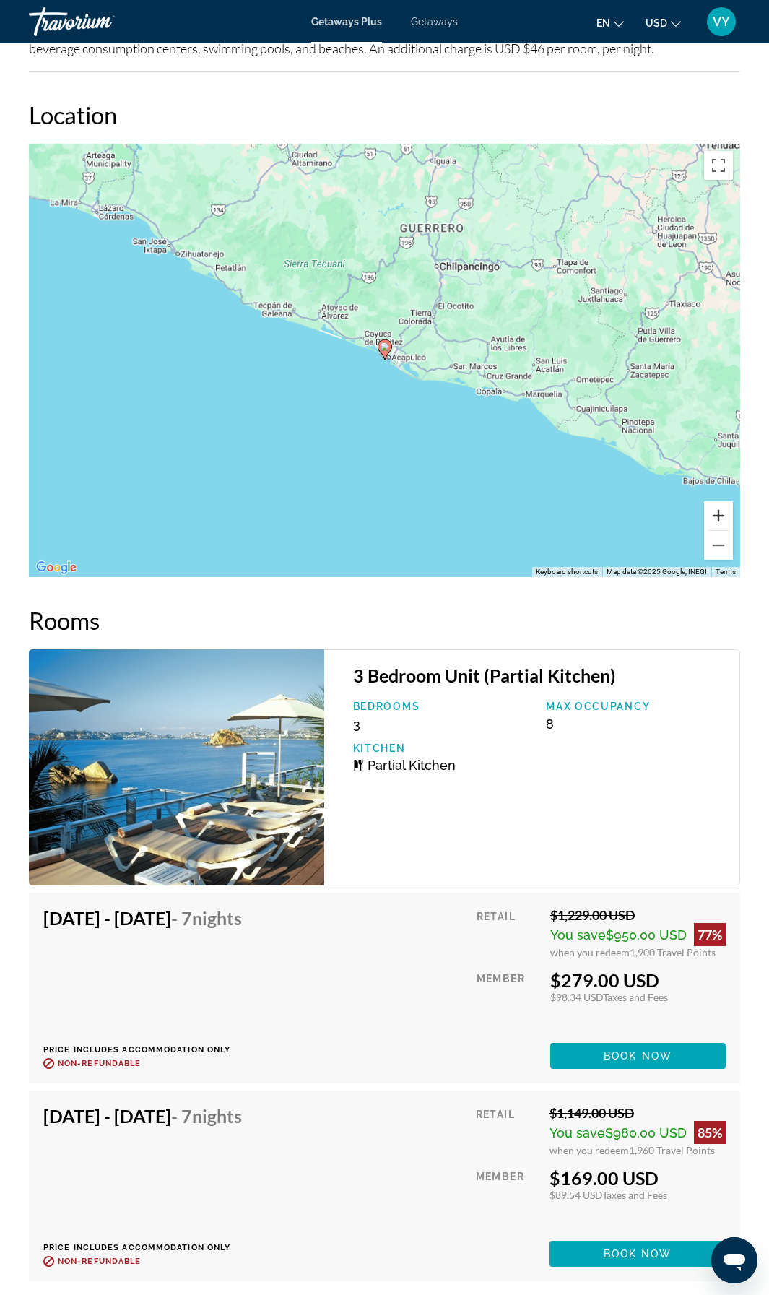
click at [721, 518] on button "Zoom in" at bounding box center [718, 515] width 29 height 29
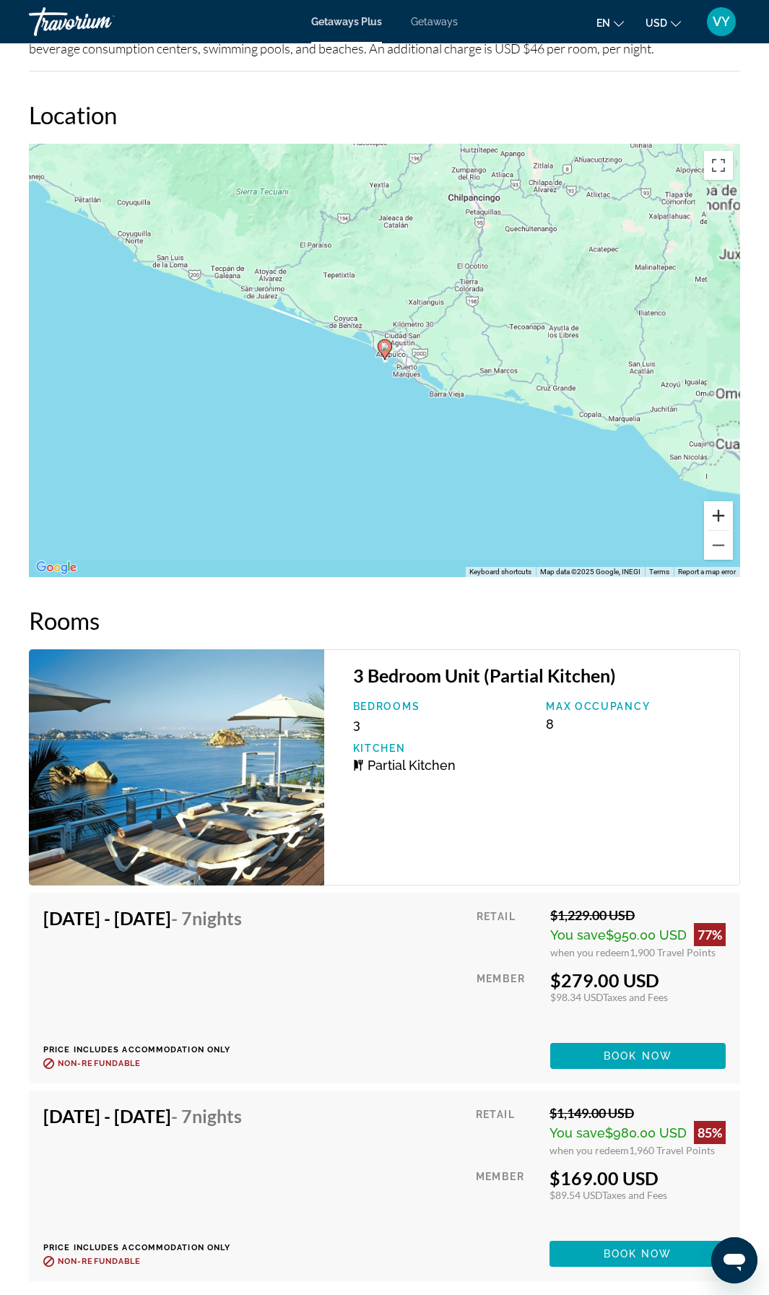
click at [721, 518] on button "Zoom in" at bounding box center [718, 515] width 29 height 29
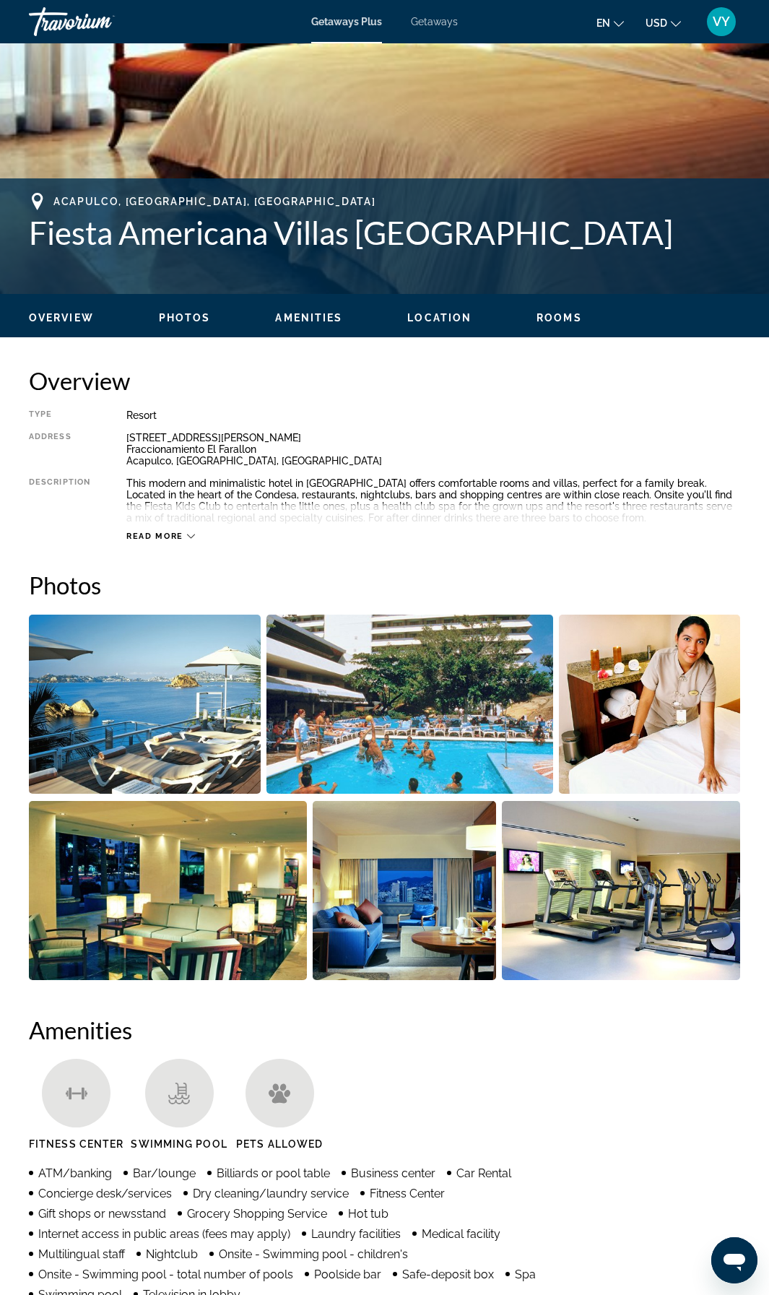
scroll to position [0, 0]
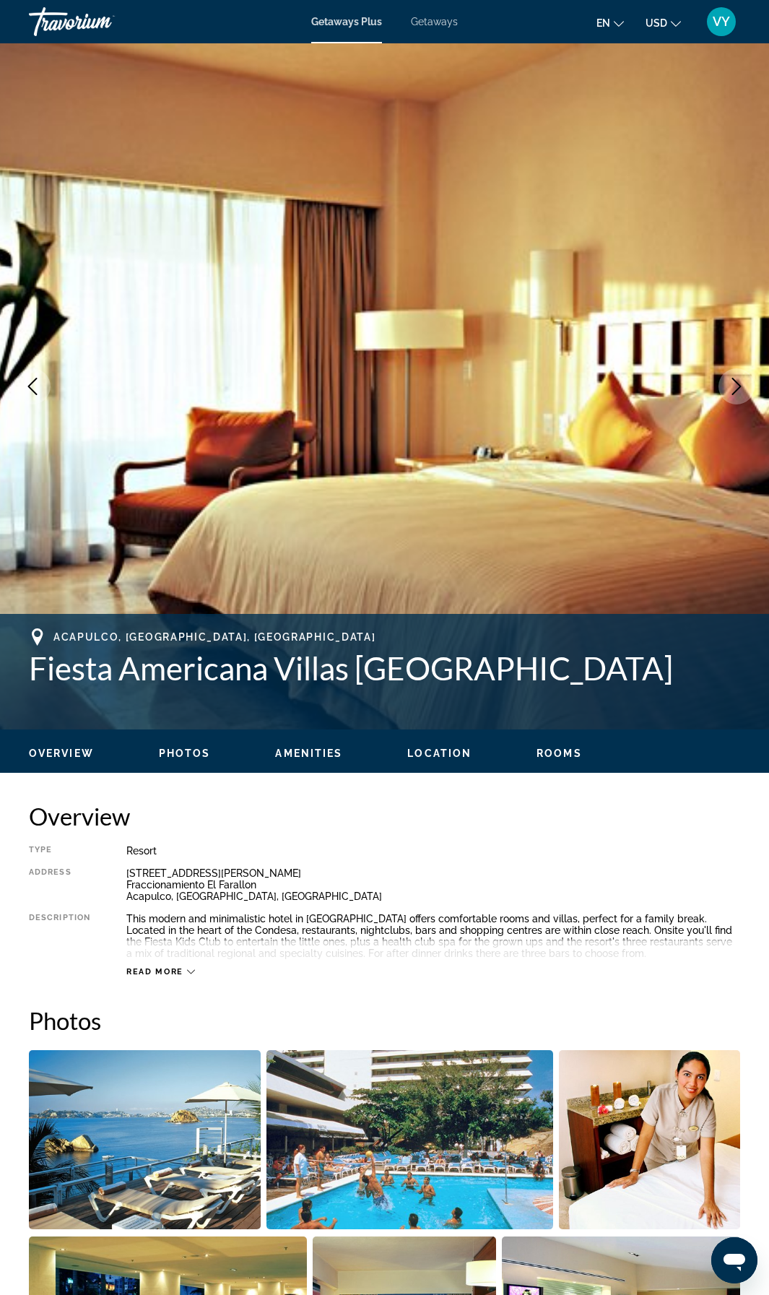
click at [734, 394] on icon "Next image" at bounding box center [736, 386] width 9 height 17
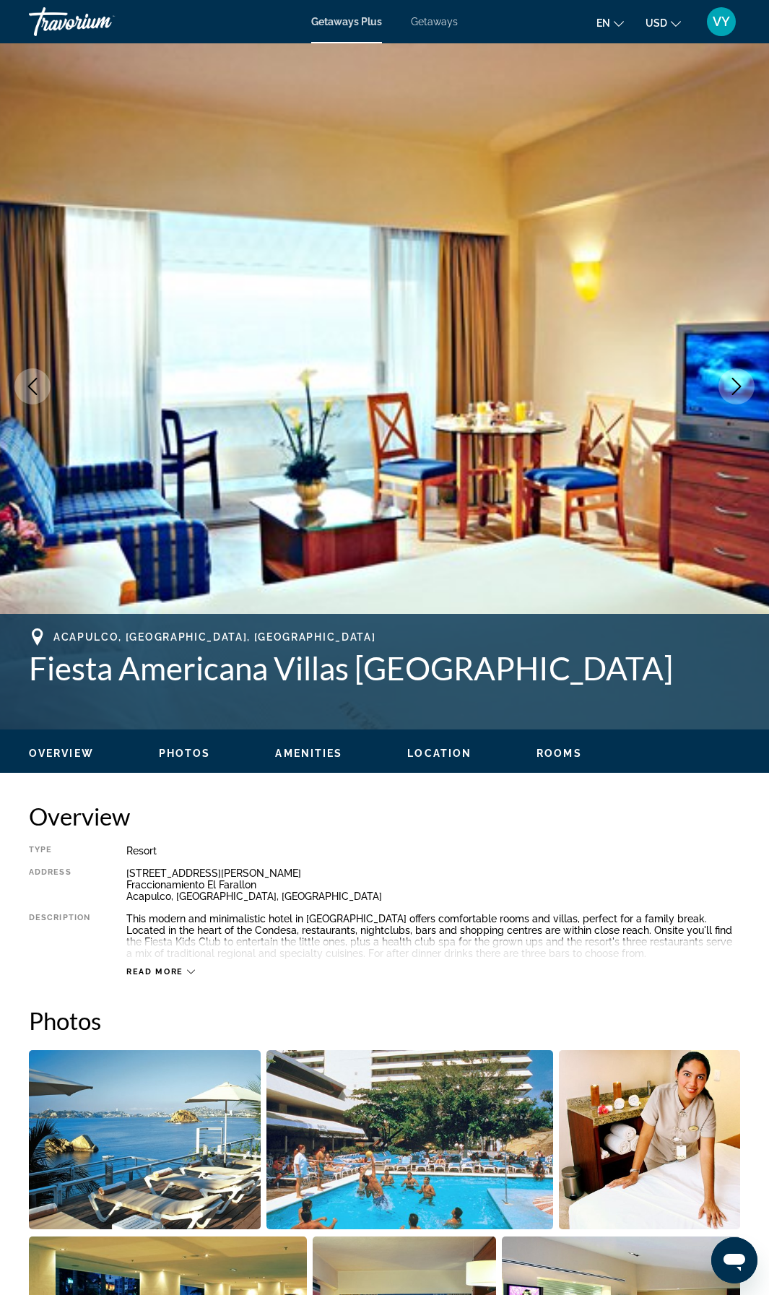
click at [734, 394] on icon "Next image" at bounding box center [736, 386] width 9 height 17
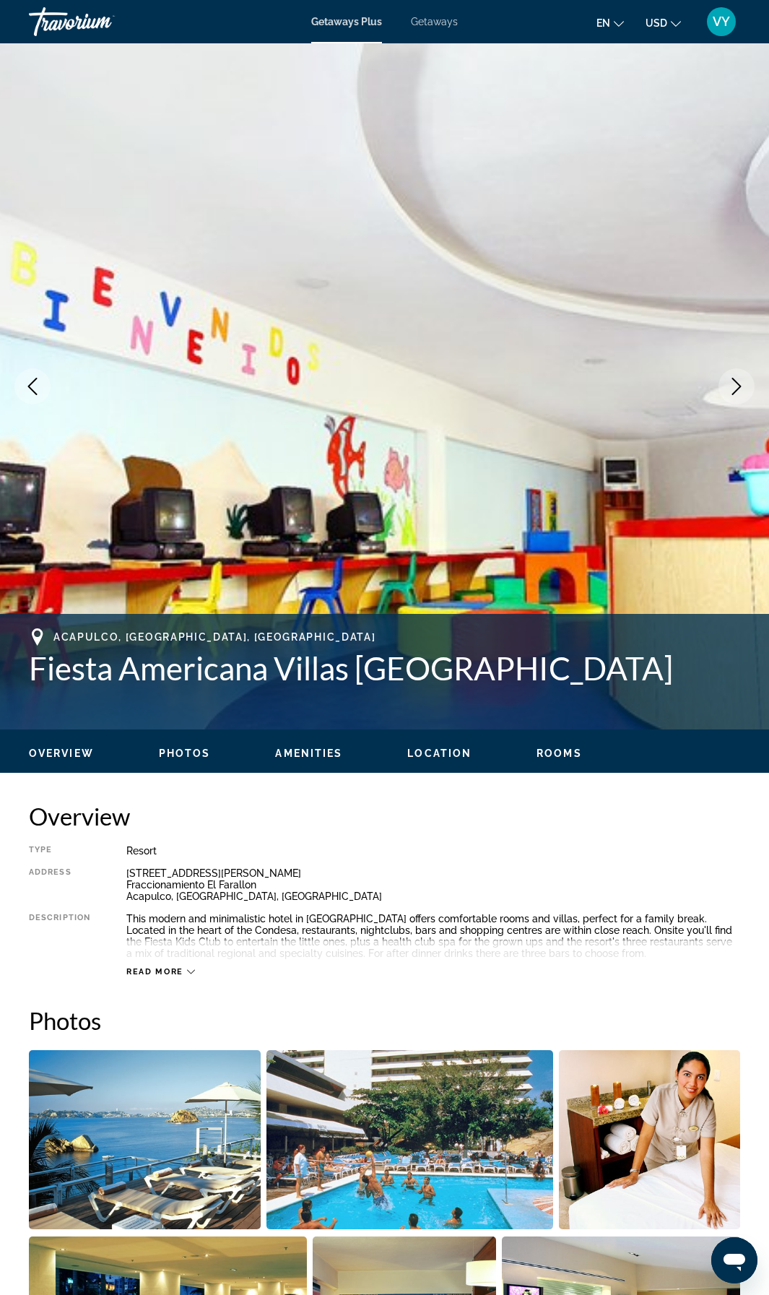
click at [734, 391] on icon "Next image" at bounding box center [736, 386] width 17 height 17
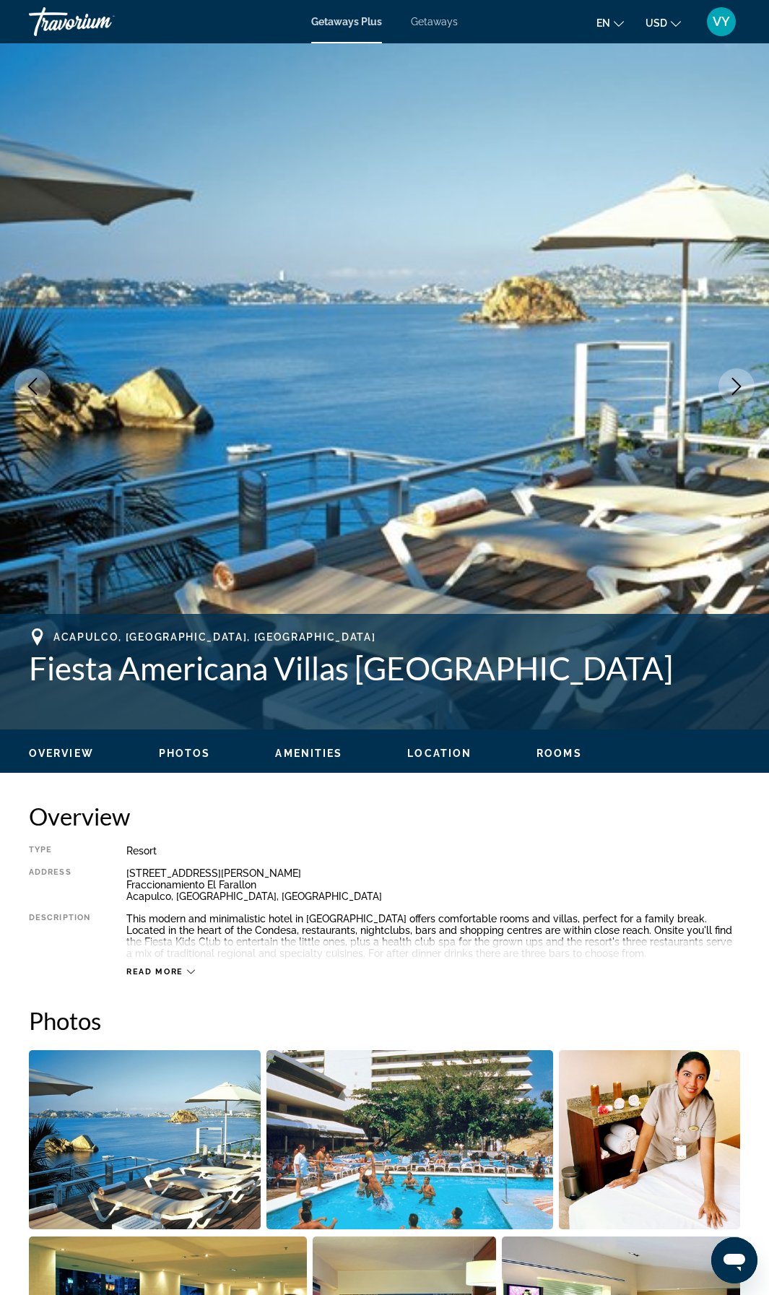
click at [732, 391] on icon "Next image" at bounding box center [736, 386] width 17 height 17
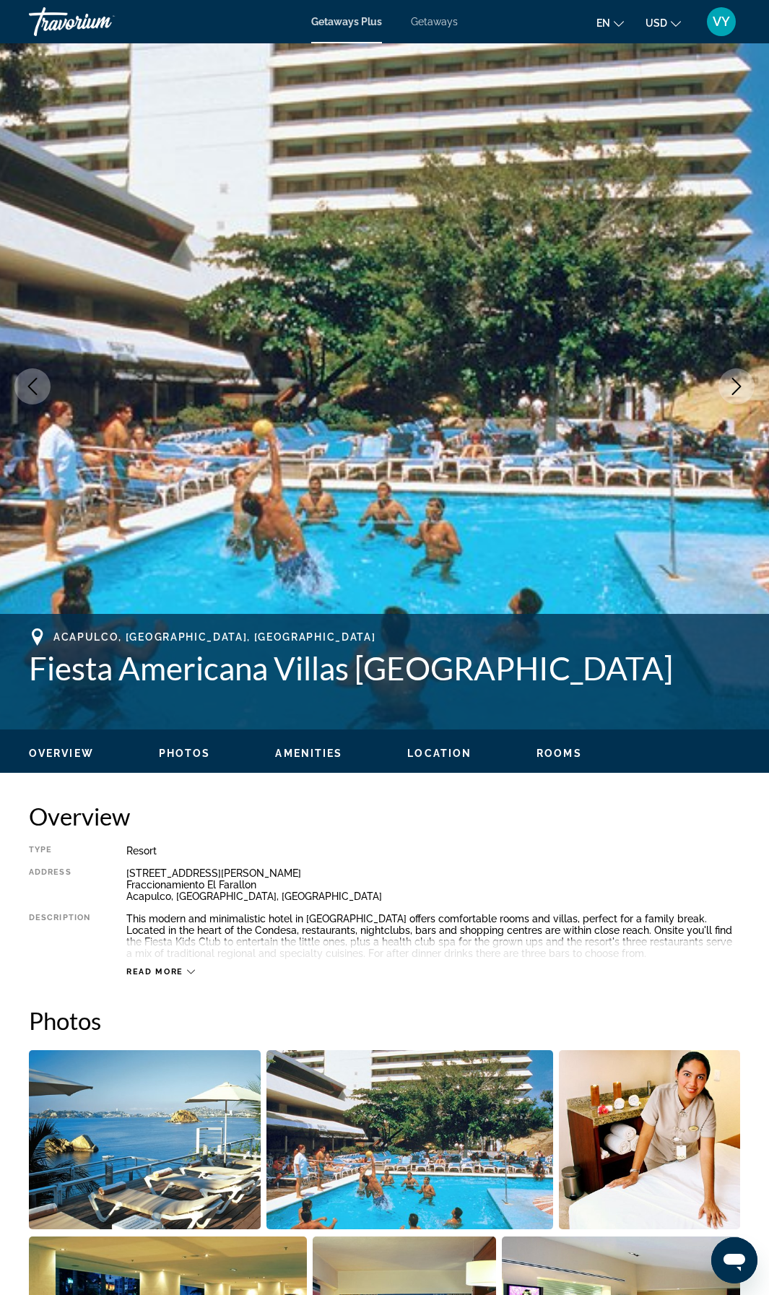
click at [731, 391] on icon "Next image" at bounding box center [736, 386] width 17 height 17
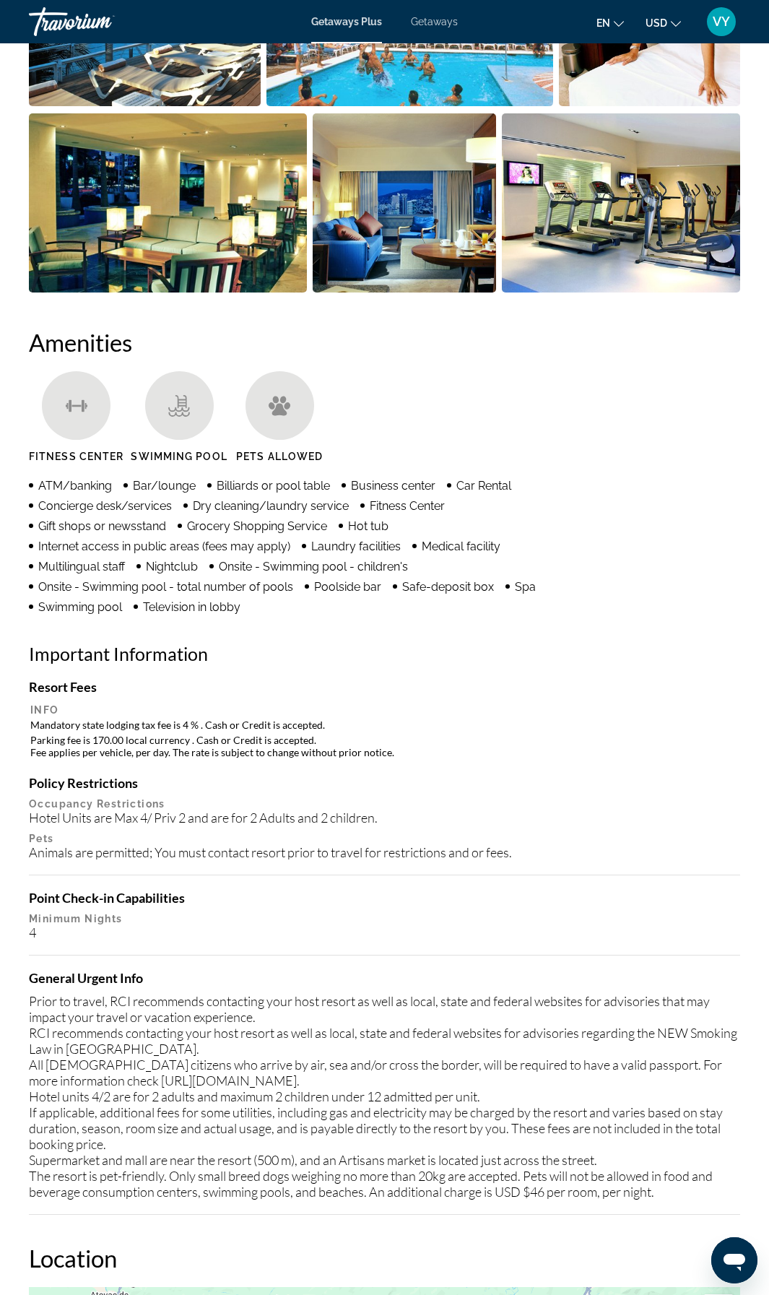
scroll to position [1132, 0]
